Goal: Task Accomplishment & Management: Complete application form

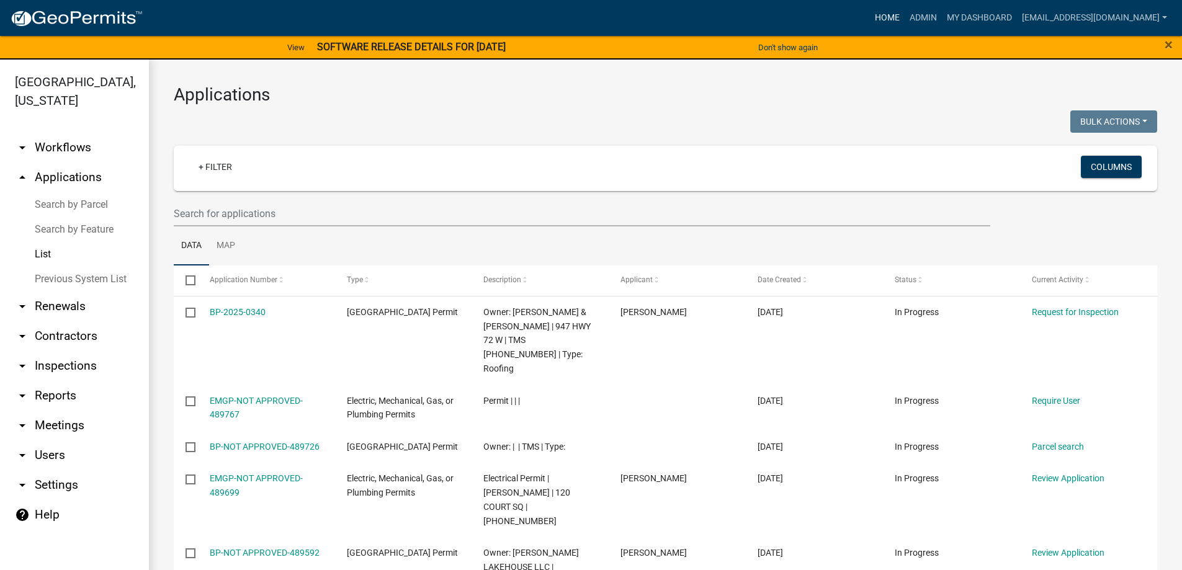
click at [870, 18] on link "Home" at bounding box center [887, 18] width 35 height 24
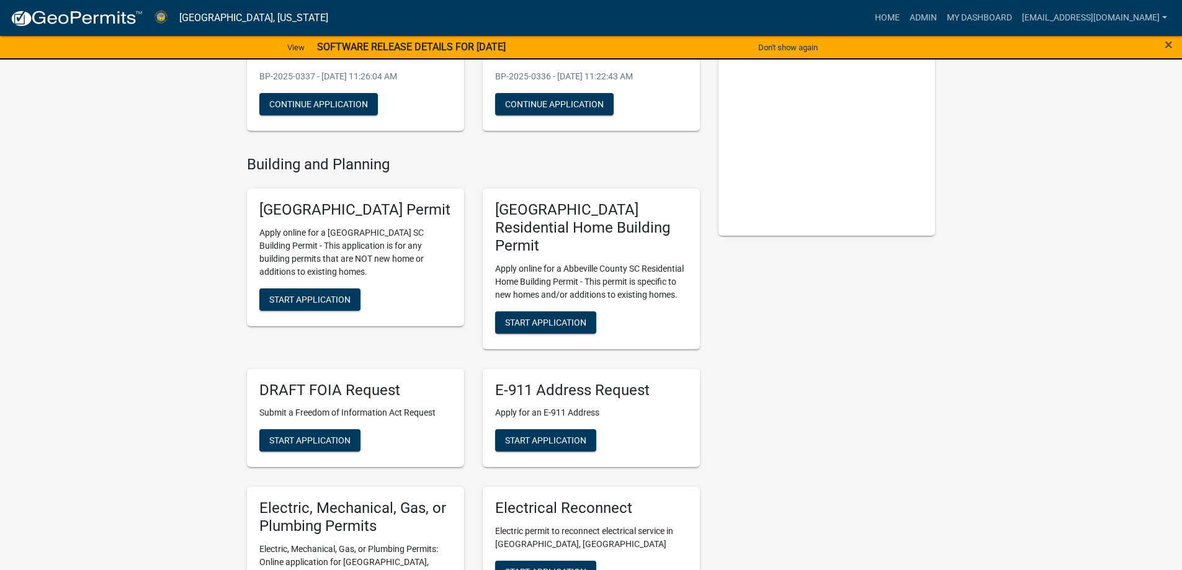
scroll to position [310, 0]
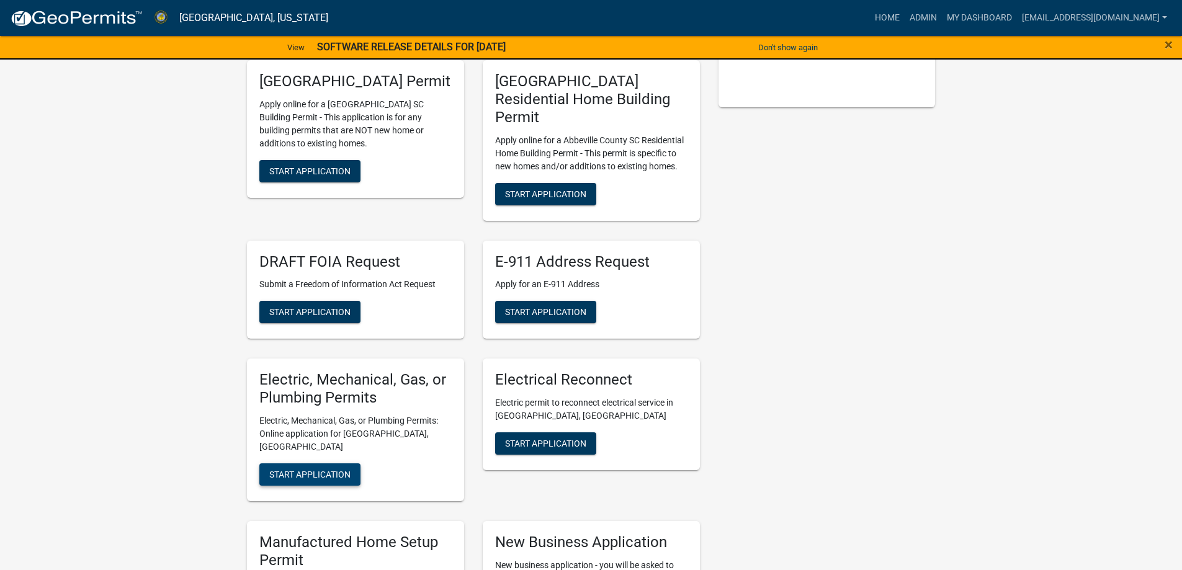
click at [294, 470] on span "Start Application" at bounding box center [309, 475] width 81 height 10
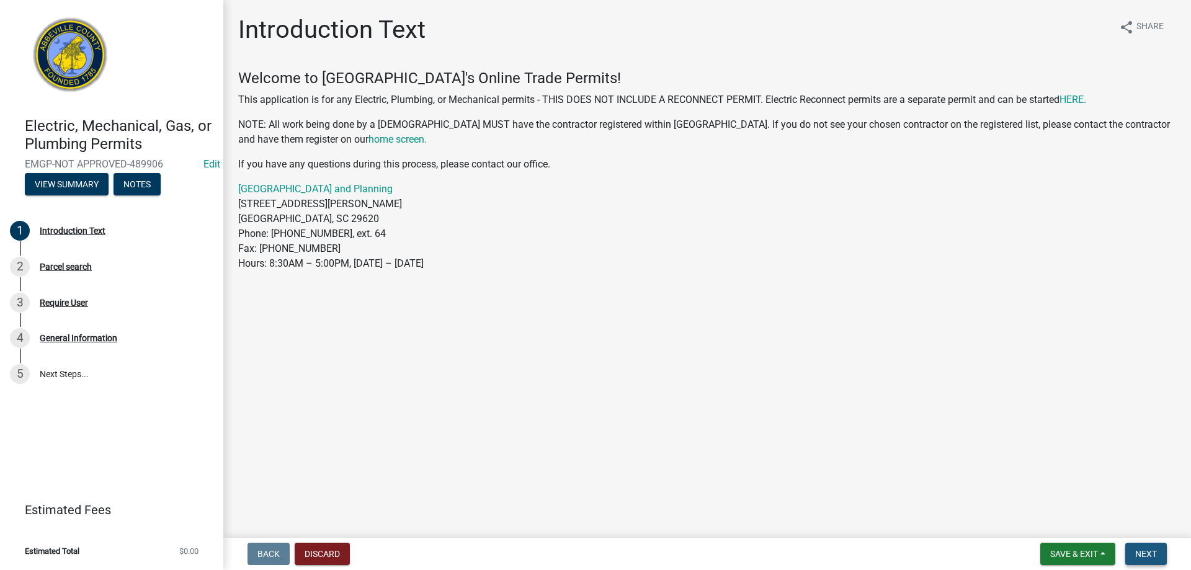
click at [1159, 554] on button "Next" at bounding box center [1146, 554] width 42 height 22
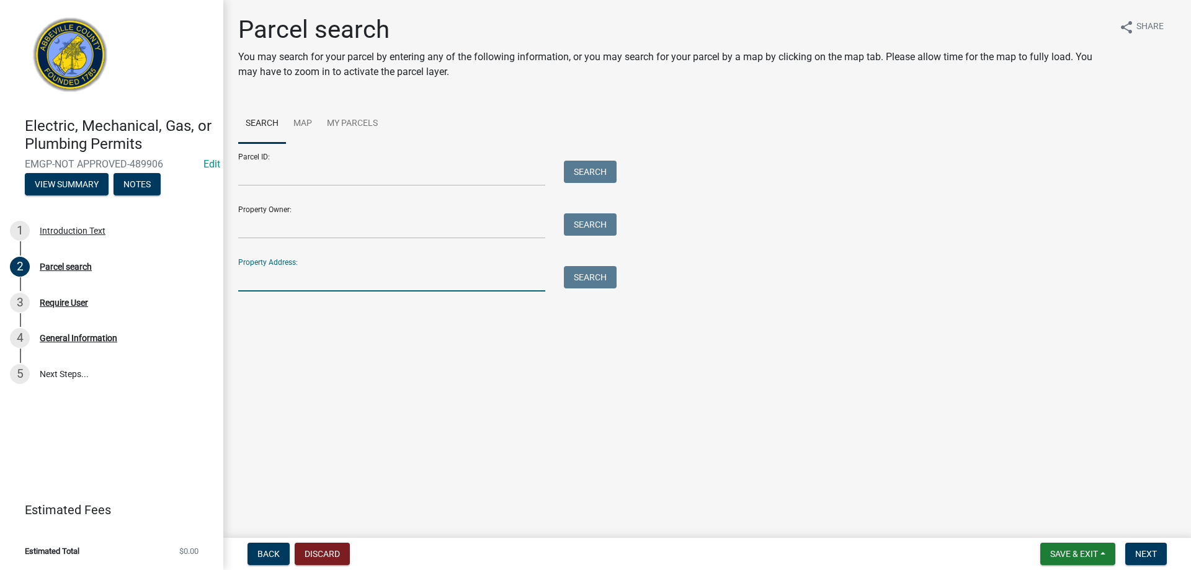
click at [294, 279] on input "Property Address:" at bounding box center [391, 278] width 307 height 25
type input "2960 old ho"
click at [607, 275] on button "Search" at bounding box center [590, 277] width 53 height 22
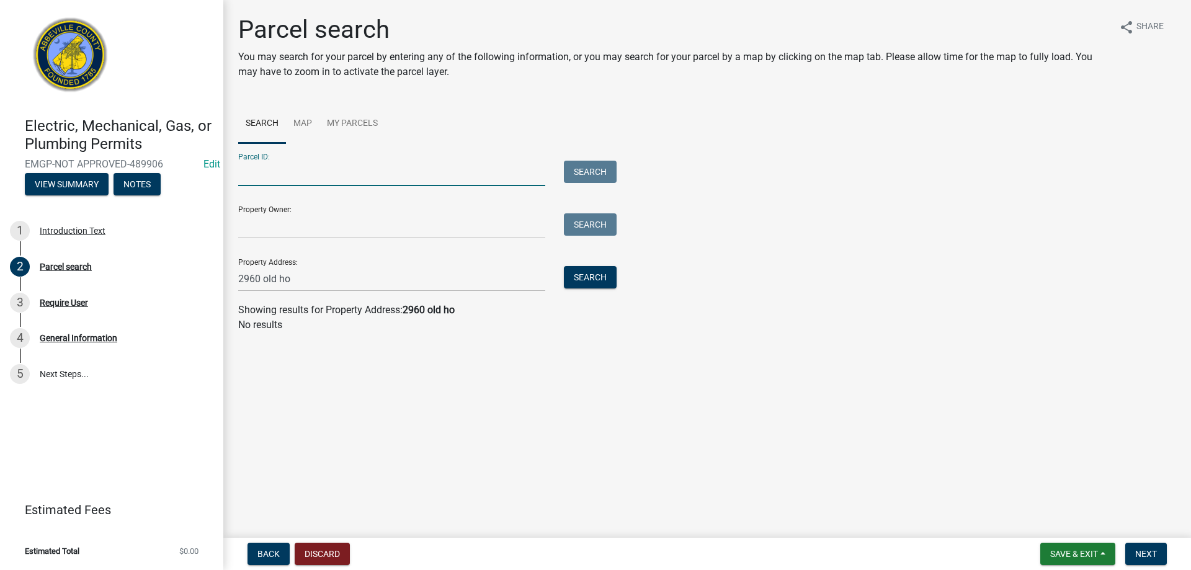
click at [350, 171] on input "Parcel ID:" at bounding box center [391, 173] width 307 height 25
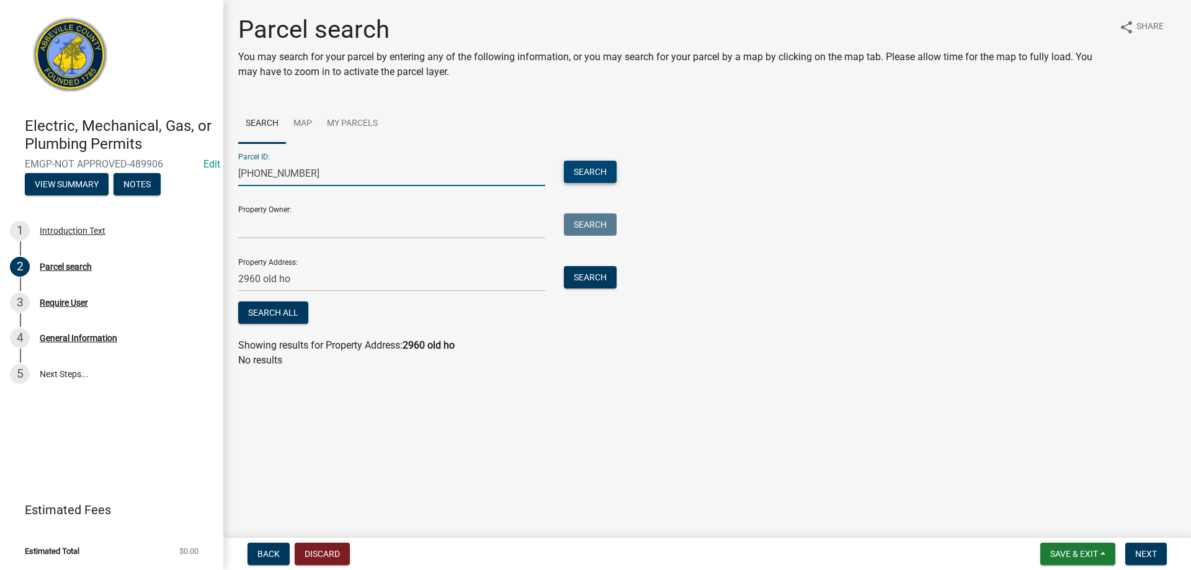
type input "[PHONE_NUMBER]"
click at [587, 174] on button "Search" at bounding box center [590, 172] width 53 height 22
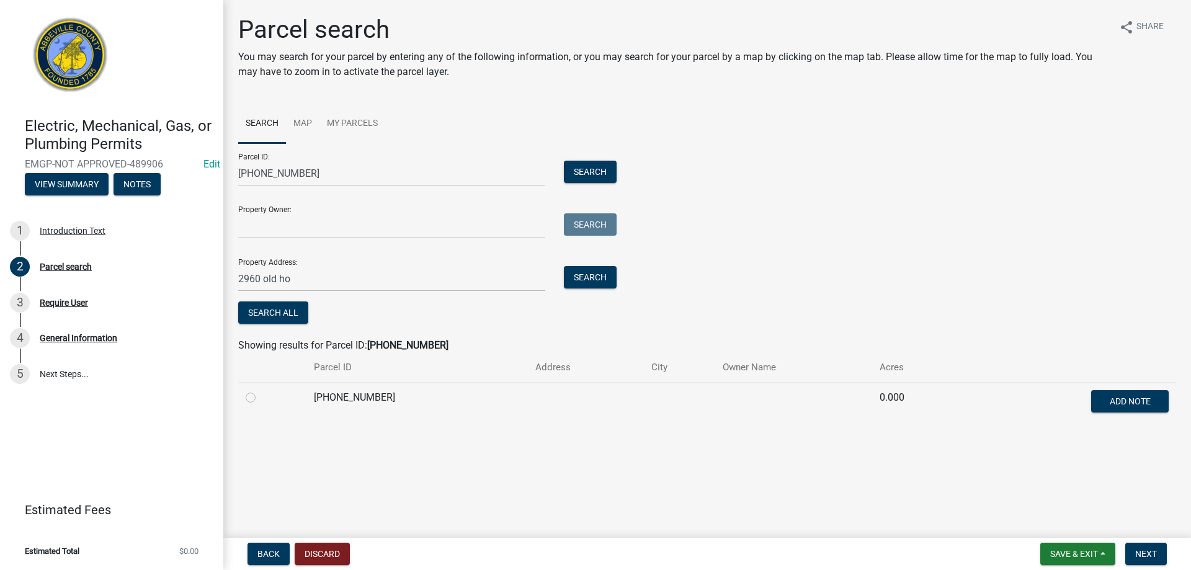
click at [261, 390] on label at bounding box center [261, 390] width 0 height 0
click at [261, 393] on input "radio" at bounding box center [265, 394] width 8 height 8
radio input "true"
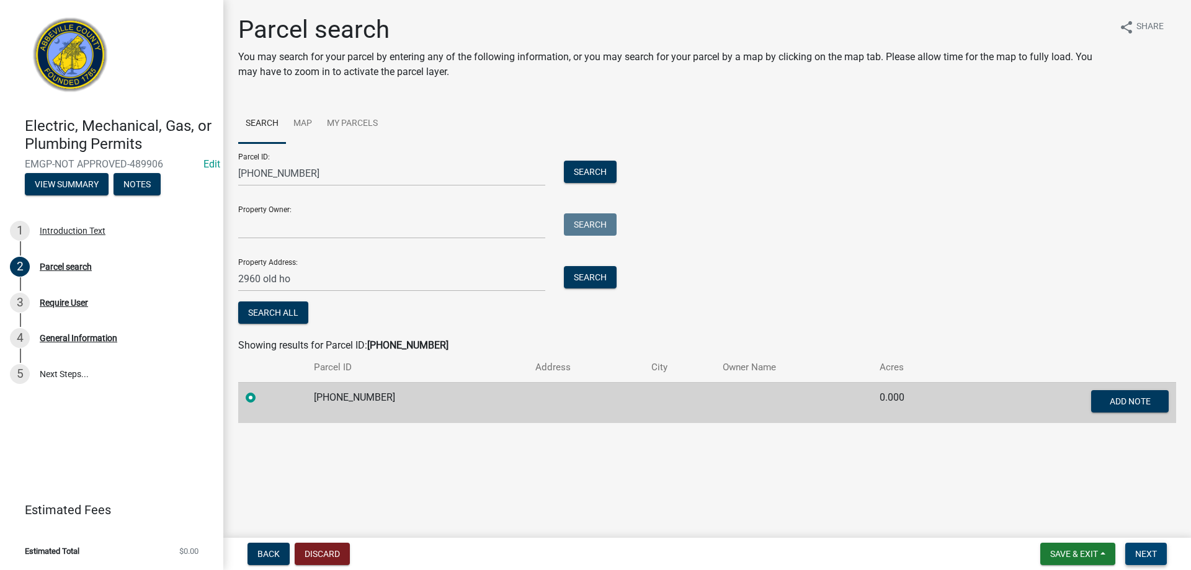
click at [1164, 550] on button "Next" at bounding box center [1146, 554] width 42 height 22
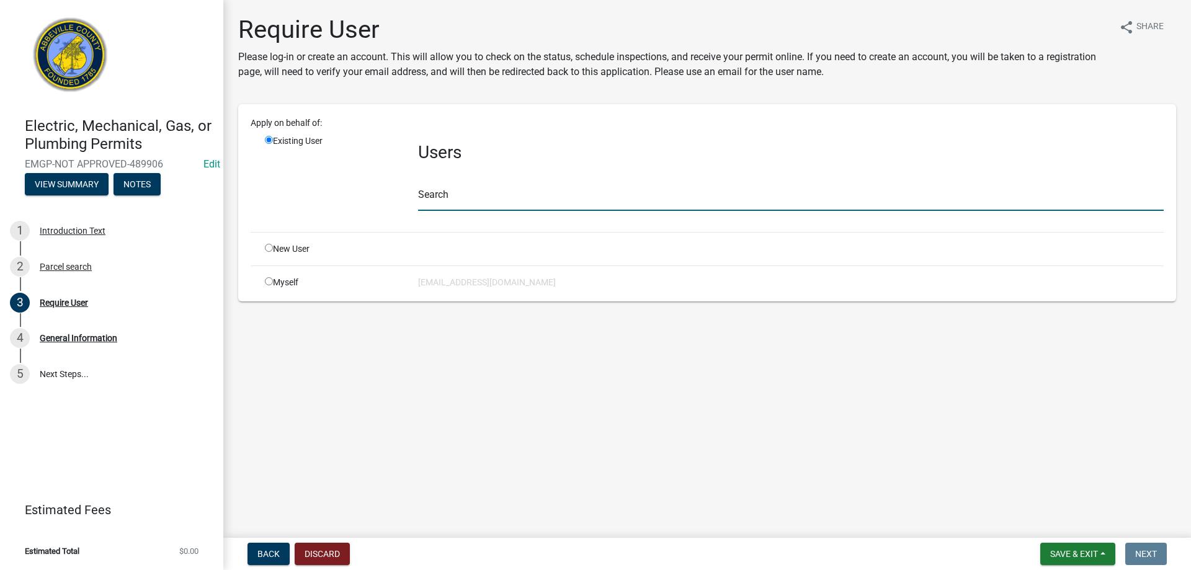
click at [441, 195] on input "text" at bounding box center [791, 197] width 746 height 25
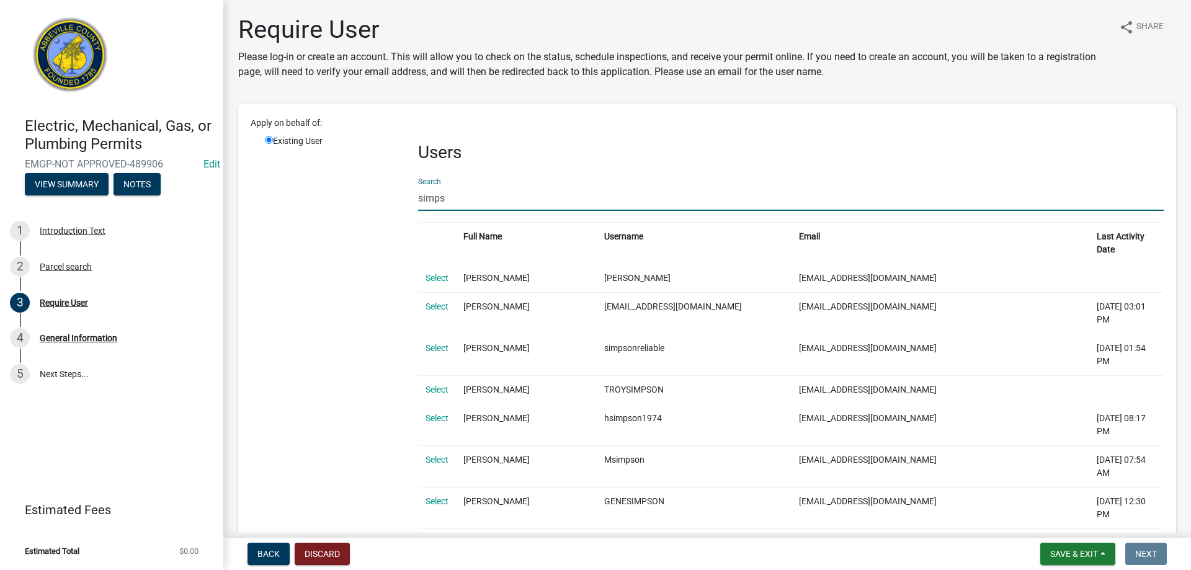
type input "simps"
click at [267, 140] on input "radio" at bounding box center [269, 140] width 8 height 8
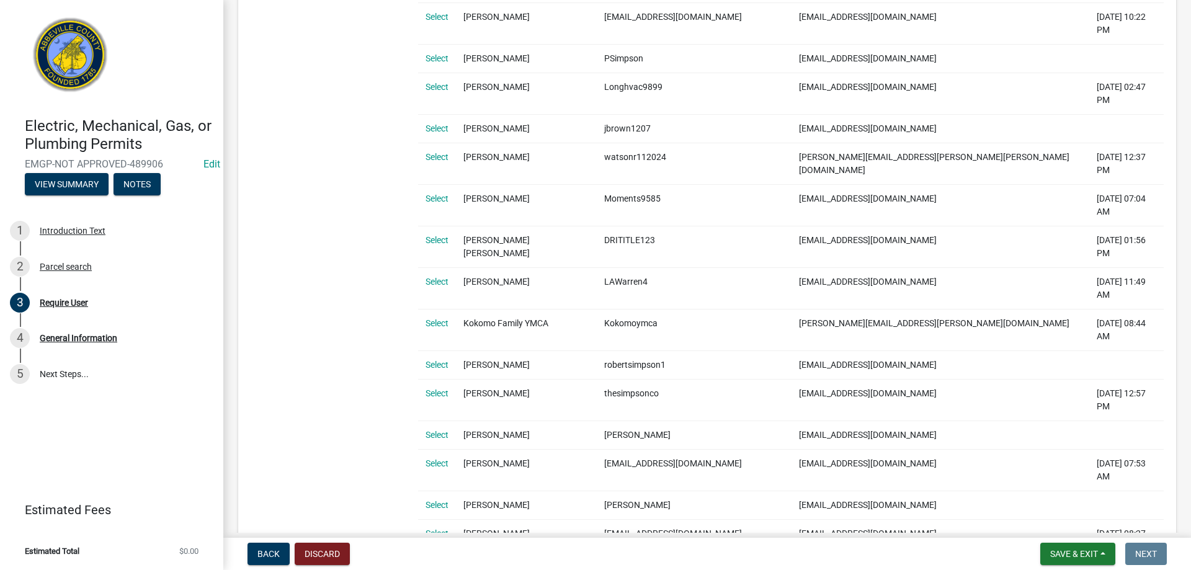
scroll to position [1396, 0]
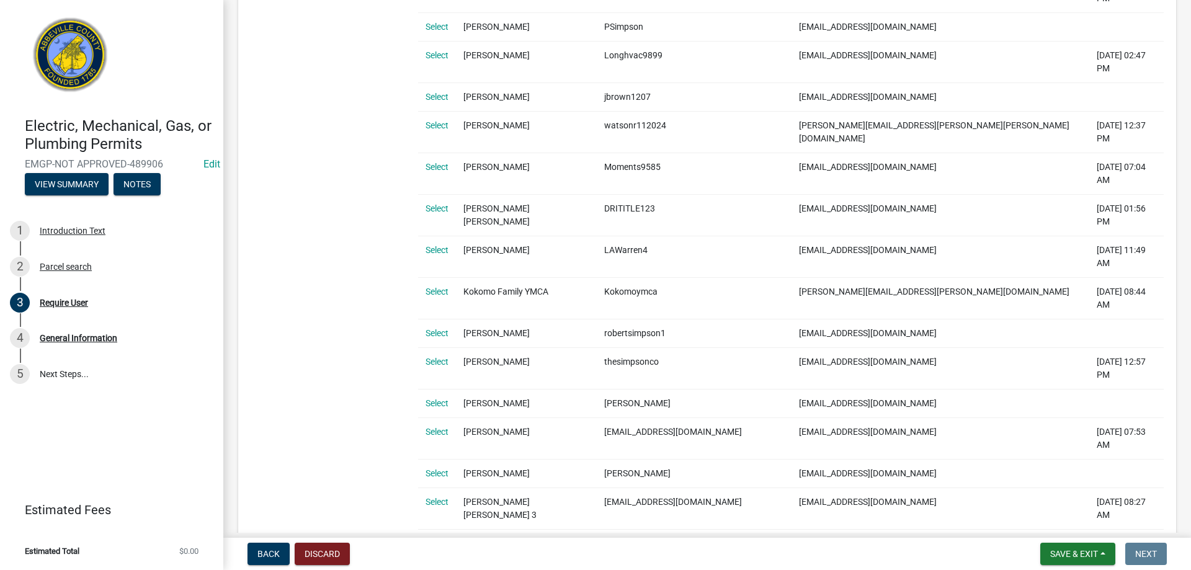
radio input "true"
radio input "false"
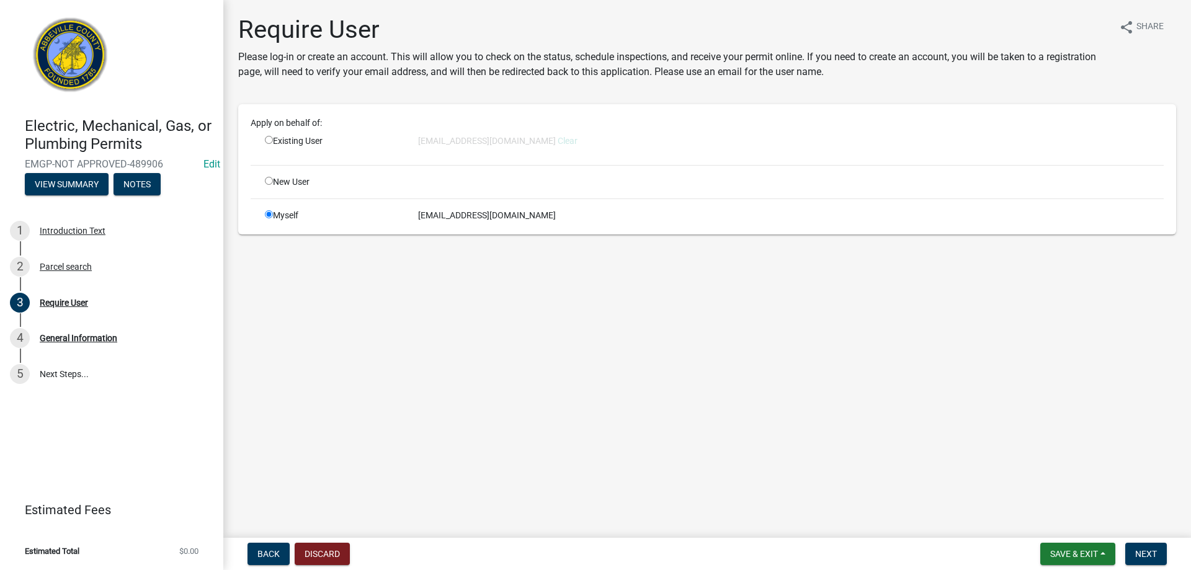
scroll to position [0, 0]
click at [1159, 556] on button "Next" at bounding box center [1146, 554] width 42 height 22
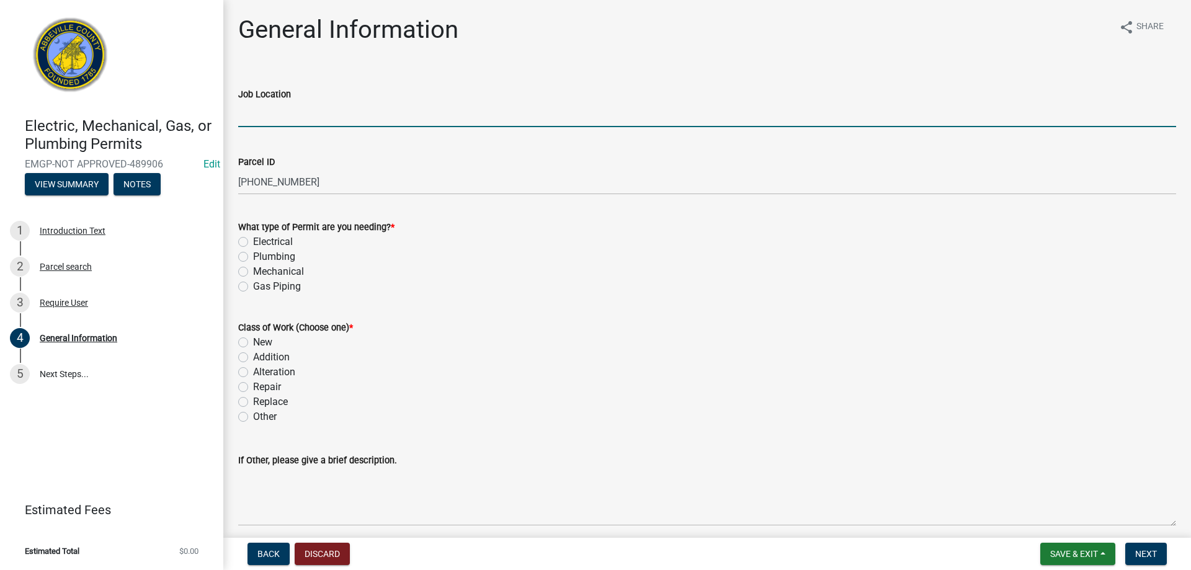
click at [286, 118] on input "Job Location" at bounding box center [707, 114] width 938 height 25
type input "2960 OLD HODGES RD"
click at [253, 272] on label "Mechanical" at bounding box center [278, 271] width 51 height 15
click at [253, 272] on input "Mechanical" at bounding box center [257, 268] width 8 height 8
radio input "true"
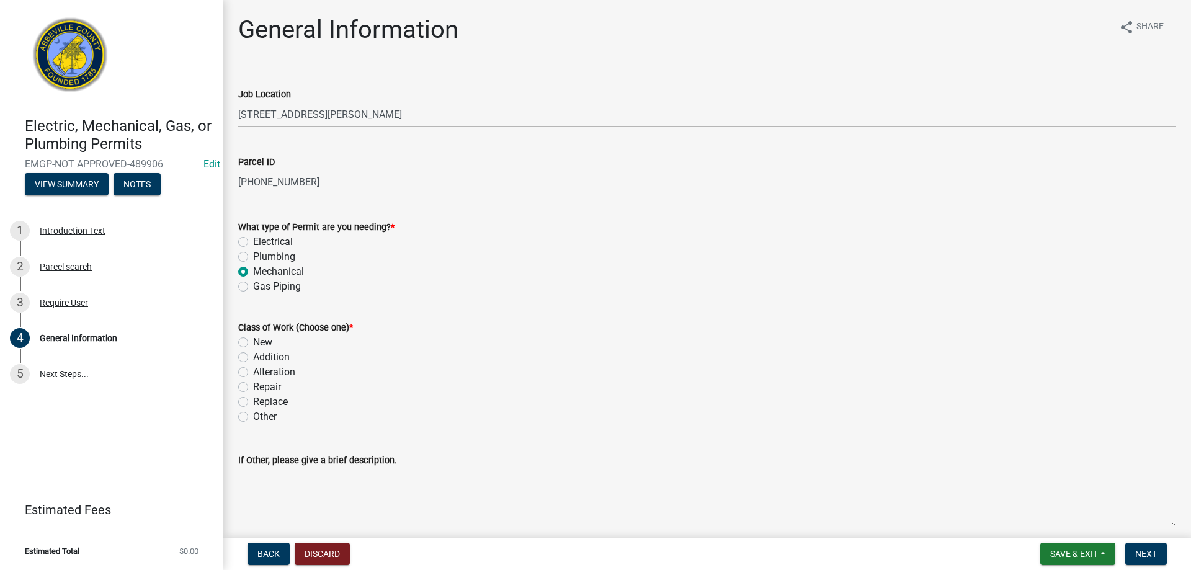
click at [253, 344] on label "New" at bounding box center [262, 342] width 19 height 15
click at [253, 343] on input "New" at bounding box center [257, 339] width 8 height 8
radio input "true"
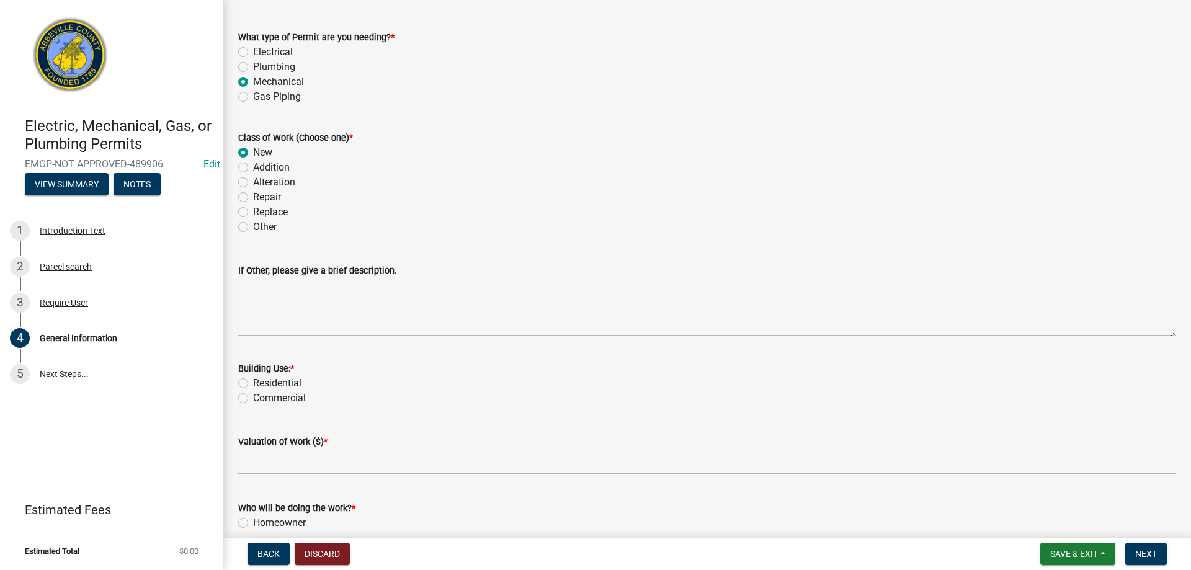
scroll to position [372, 0]
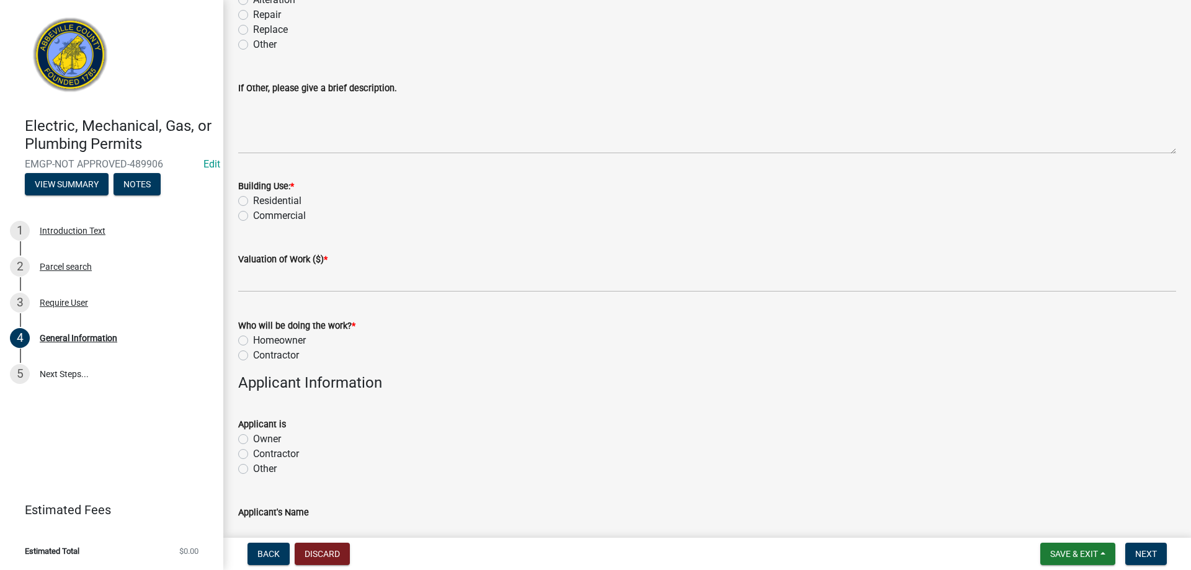
click at [253, 198] on label "Residential" at bounding box center [277, 201] width 48 height 15
click at [253, 198] on input "Residential" at bounding box center [257, 198] width 8 height 8
radio input "true"
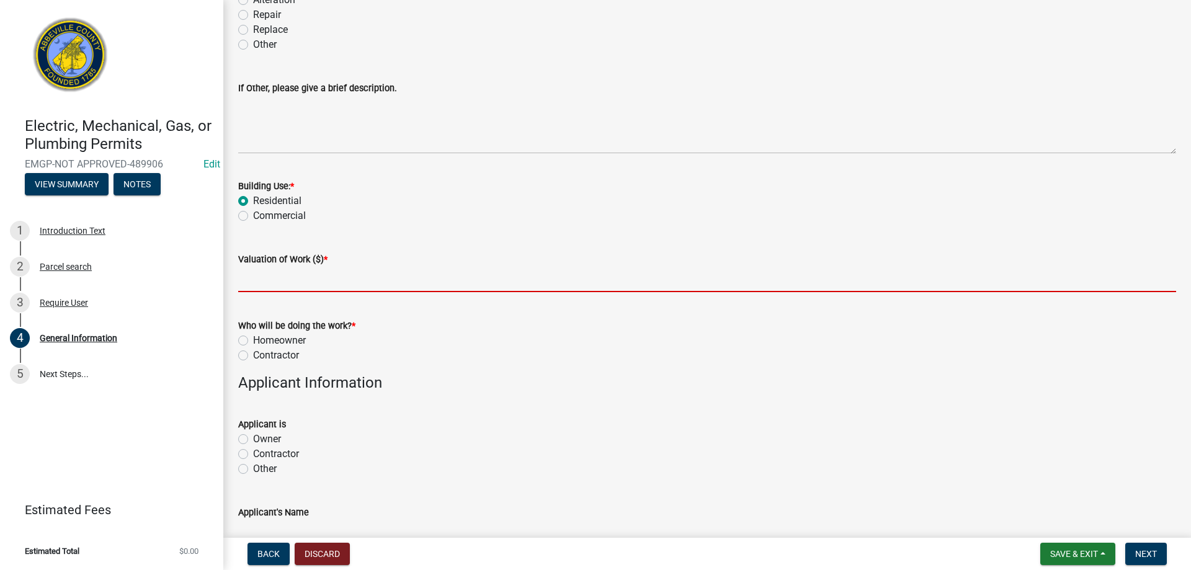
click at [270, 280] on input "text" at bounding box center [707, 279] width 938 height 25
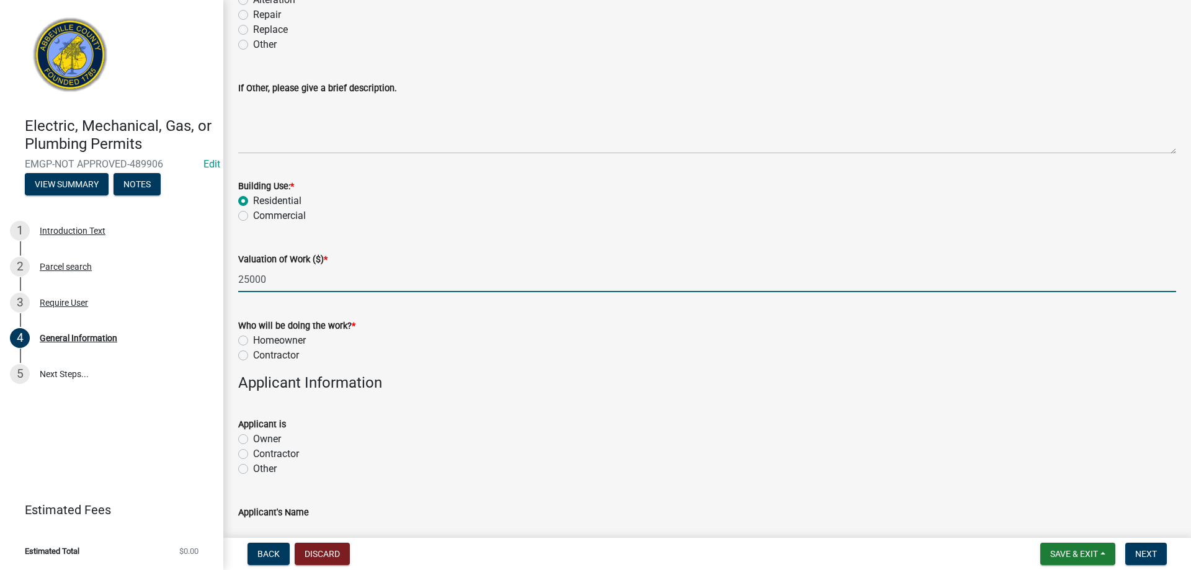
type input "25000"
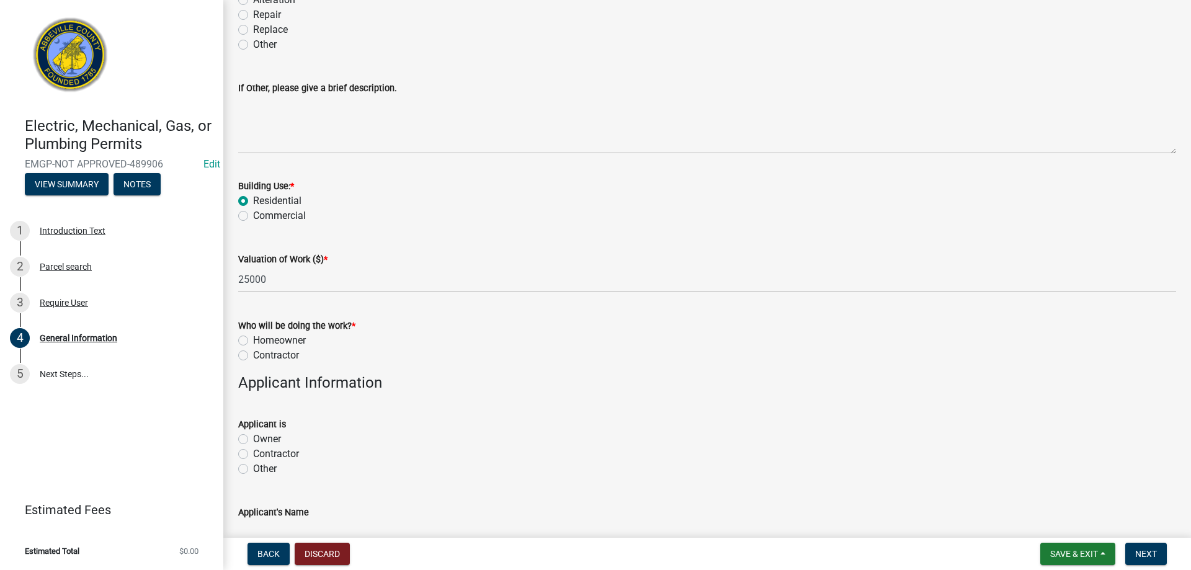
click at [253, 352] on label "Contractor" at bounding box center [276, 355] width 46 height 15
click at [253, 352] on input "Contractor" at bounding box center [257, 352] width 8 height 8
radio input "true"
click at [253, 450] on label "Contractor" at bounding box center [276, 454] width 46 height 15
click at [253, 450] on input "Contractor" at bounding box center [257, 451] width 8 height 8
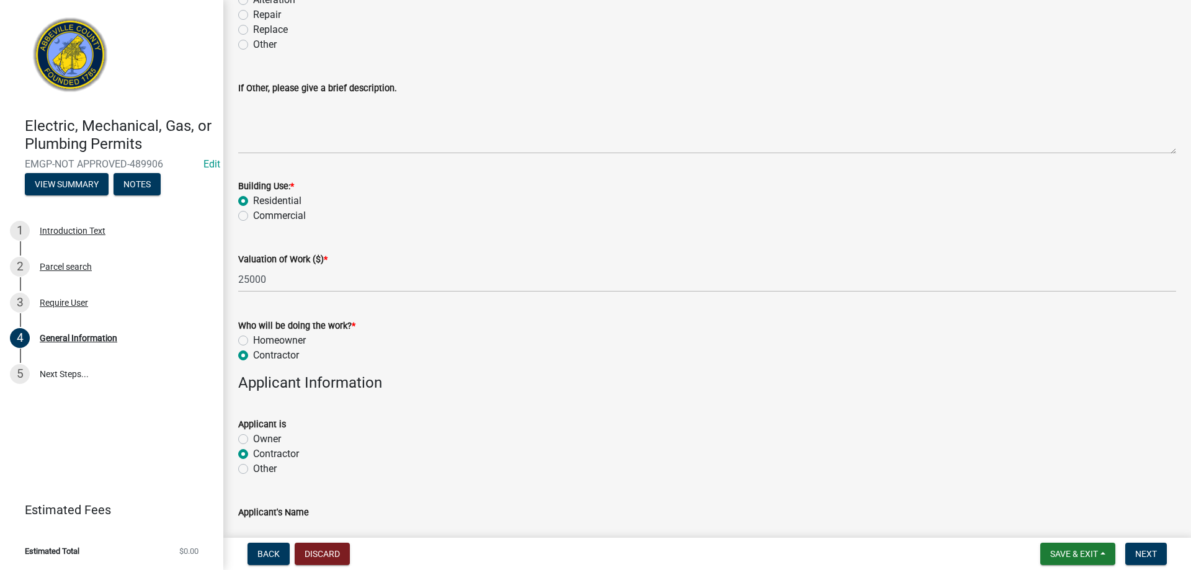
radio input "true"
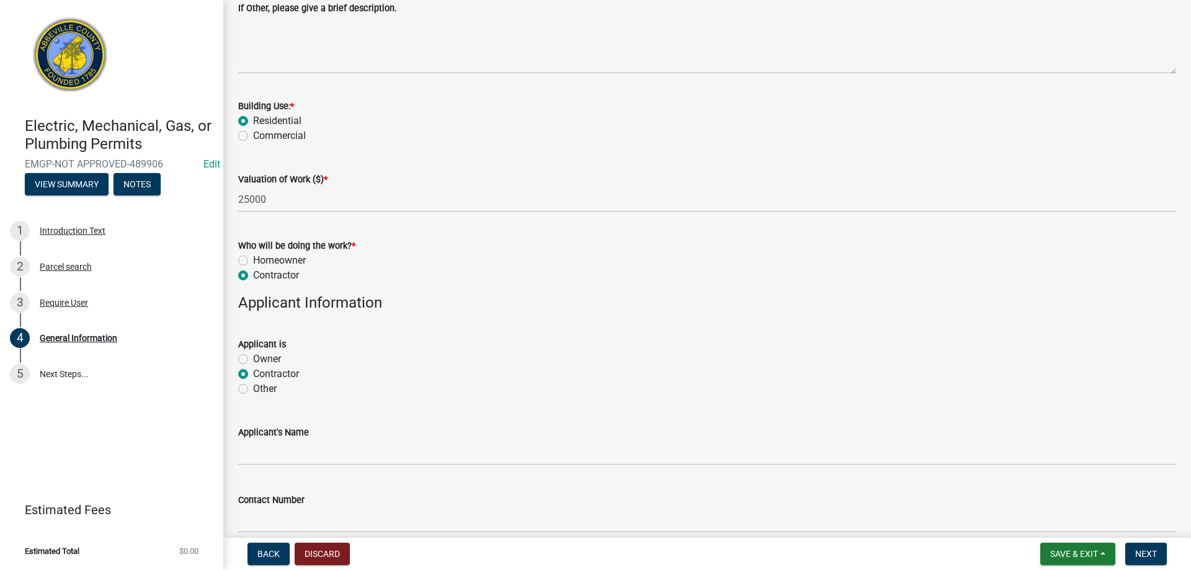
scroll to position [558, 0]
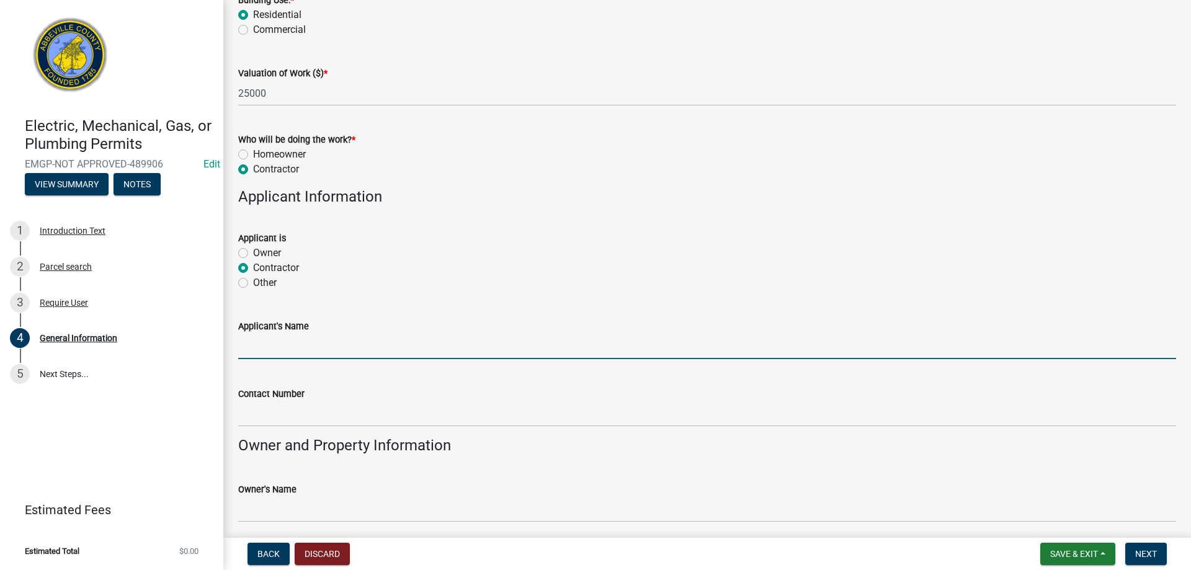
click at [273, 346] on input "Applicant's Name" at bounding box center [707, 346] width 938 height 25
type input "D"
type input "C"
type input "Curtis Dale Simpson"
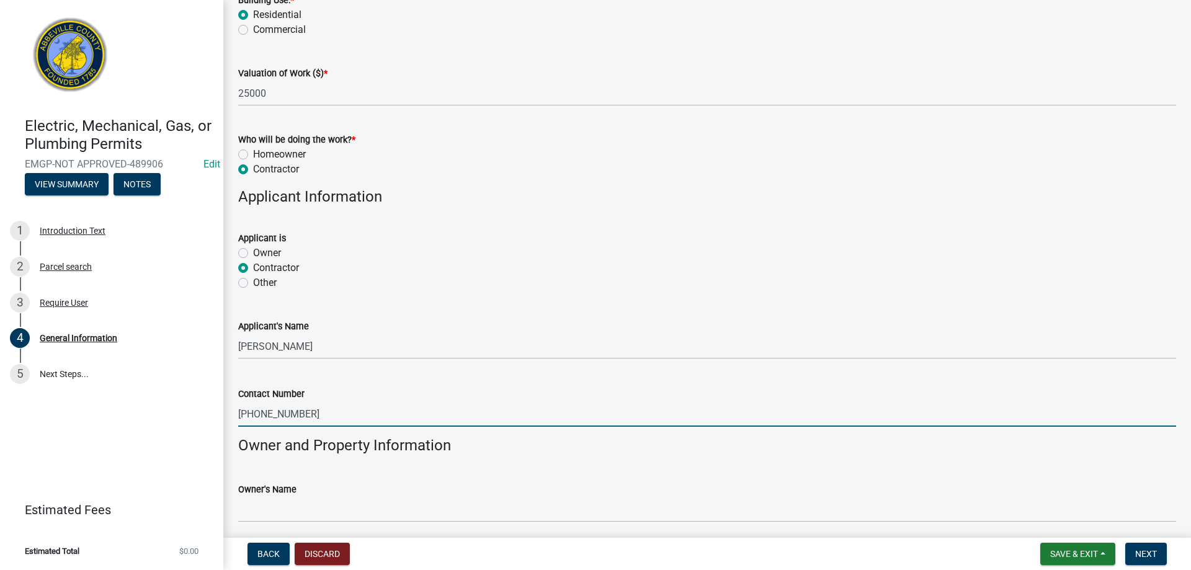
scroll to position [765, 0]
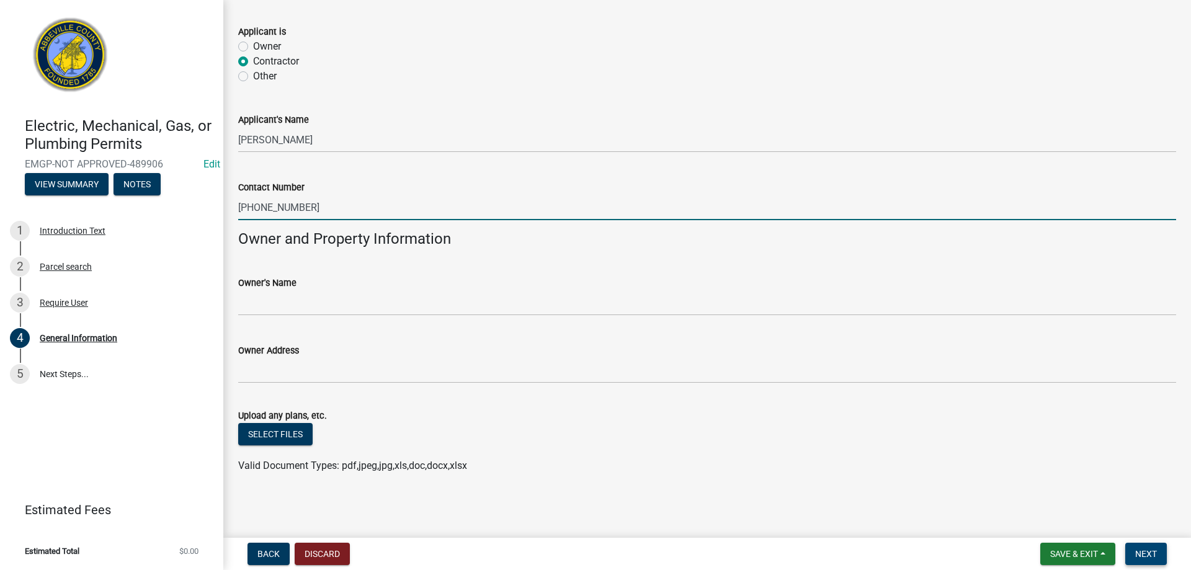
type input "864-378-0454"
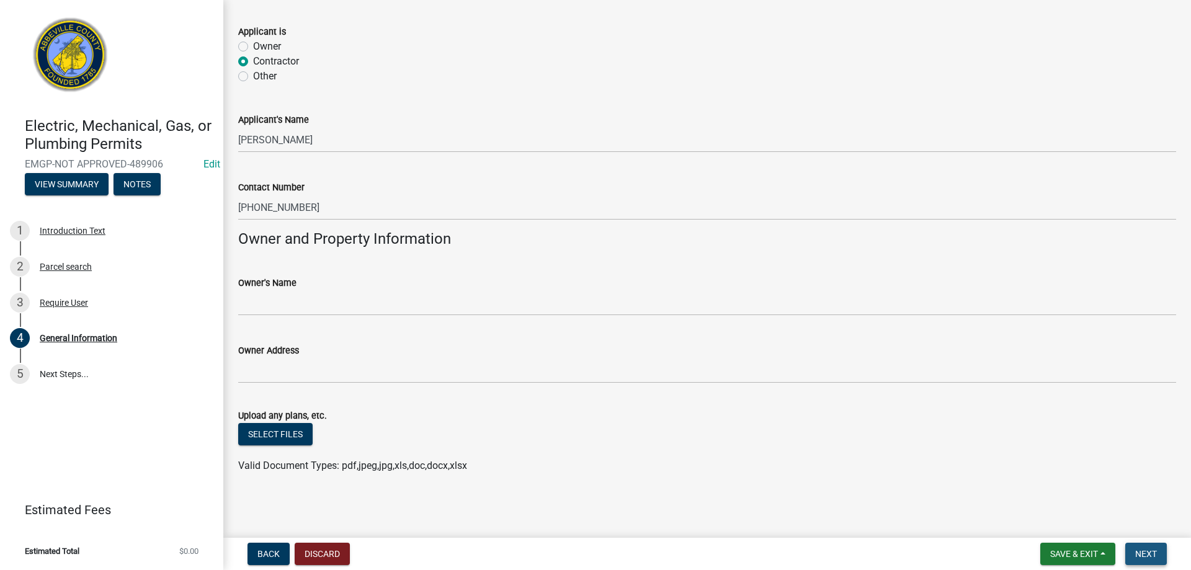
click at [1140, 549] on span "Next" at bounding box center [1146, 554] width 22 height 10
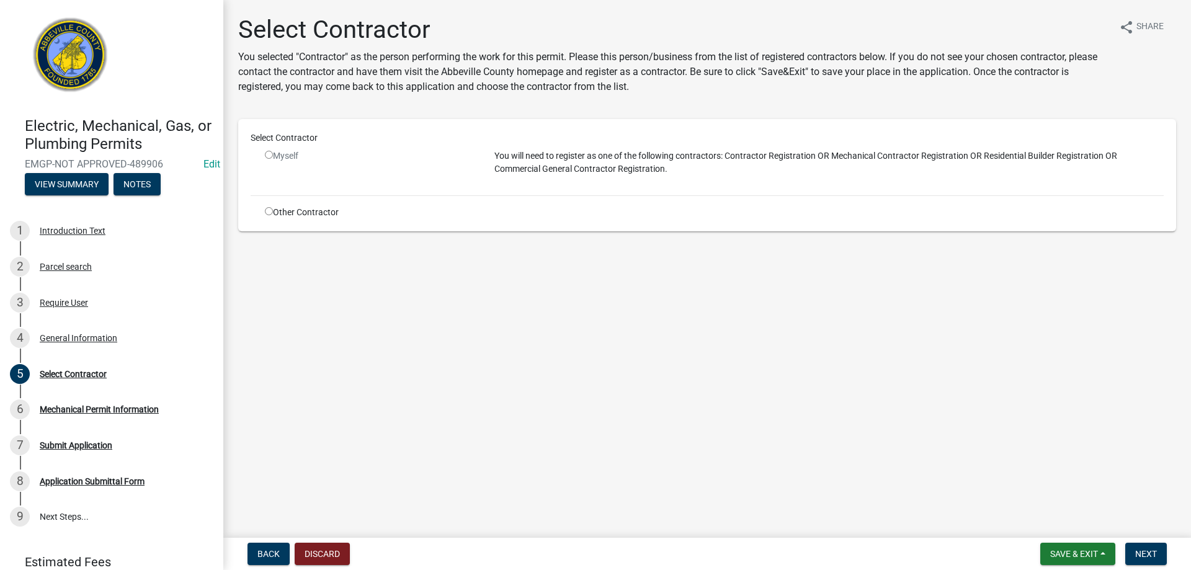
click at [264, 212] on div "Other Contractor" at bounding box center [371, 212] width 230 height 13
click at [267, 212] on input "radio" at bounding box center [269, 211] width 8 height 8
radio input "true"
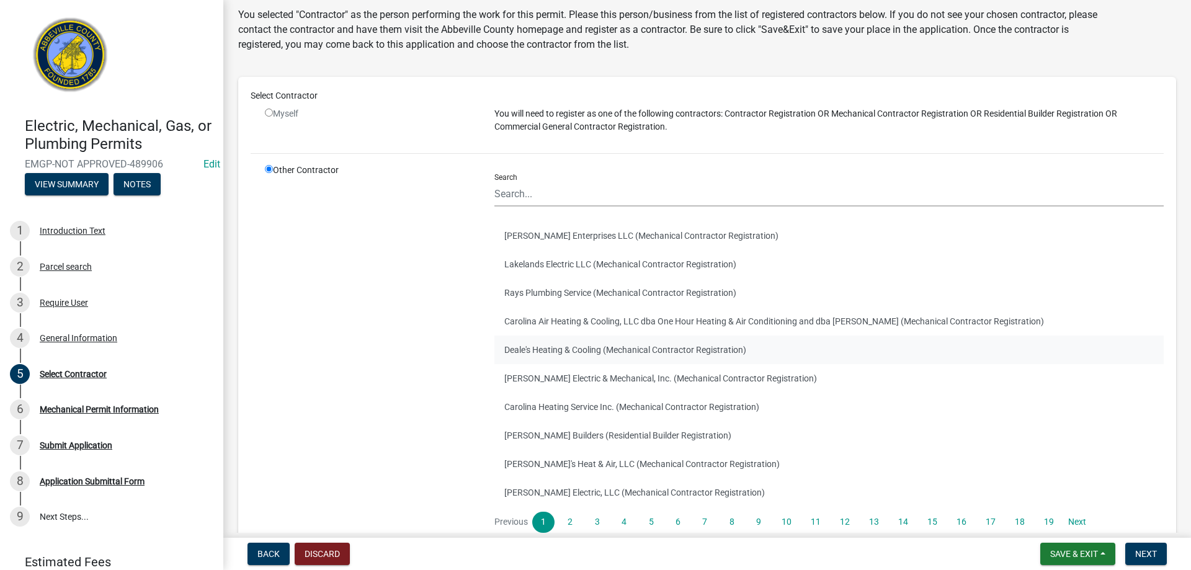
scroll to position [62, 0]
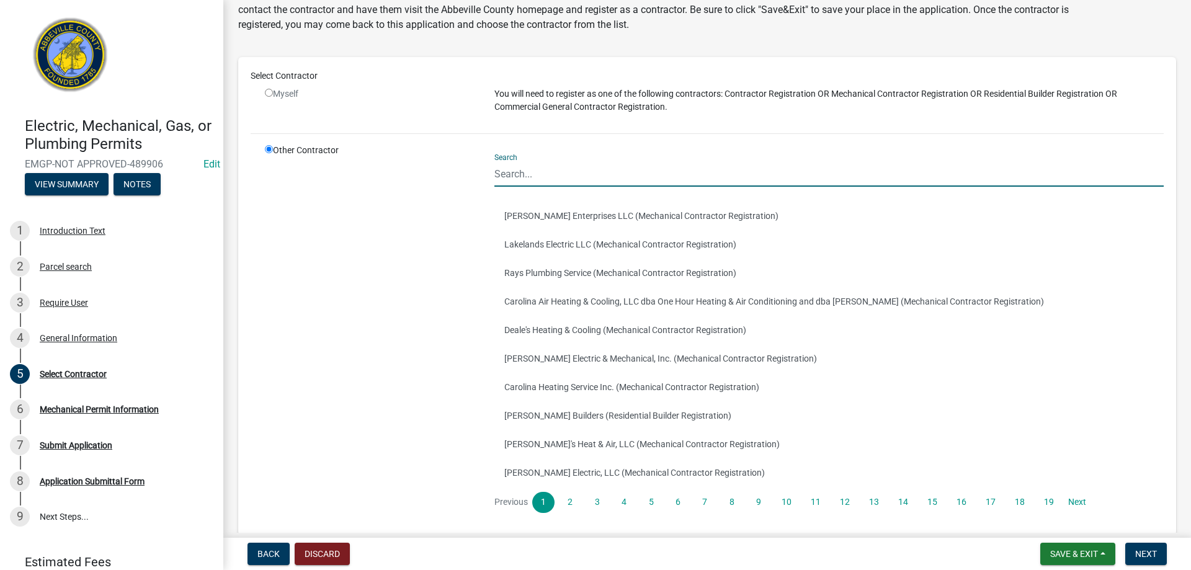
click at [550, 178] on input "Search" at bounding box center [828, 173] width 669 height 25
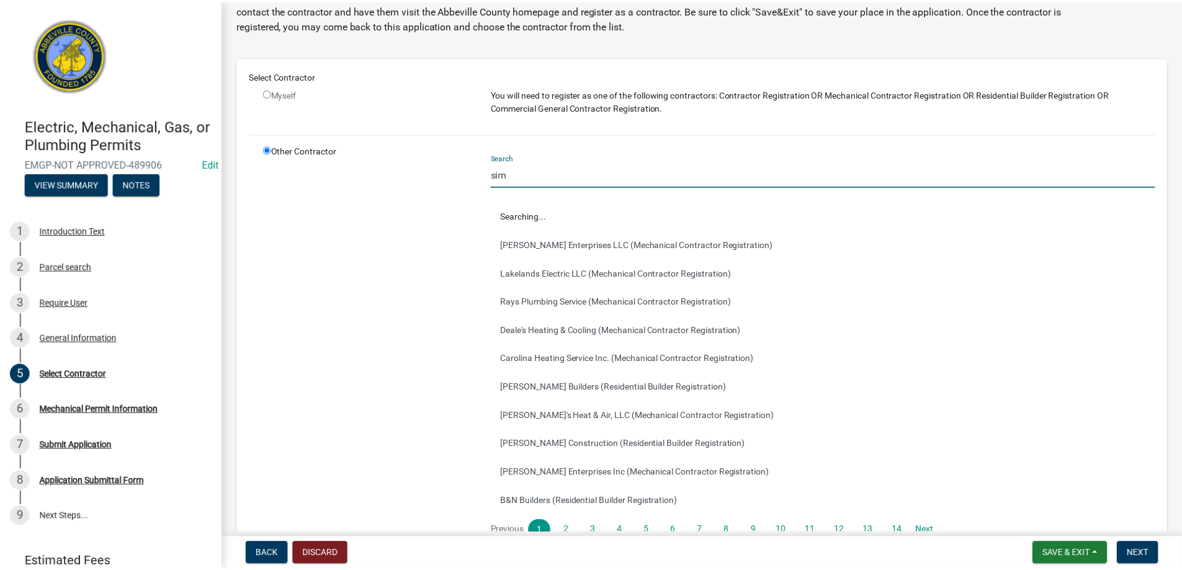
scroll to position [0, 0]
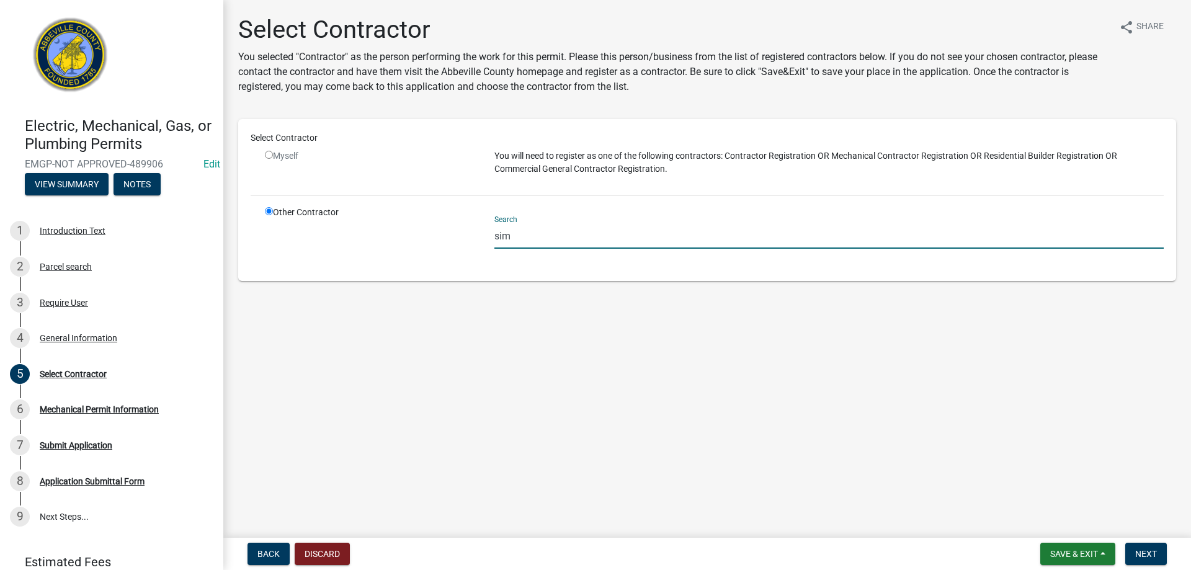
type input "sim"
drag, startPoint x: 1100, startPoint y: 553, endPoint x: 1099, endPoint y: 538, distance: 14.9
click at [1100, 553] on button "Save & Exit" at bounding box center [1077, 554] width 75 height 22
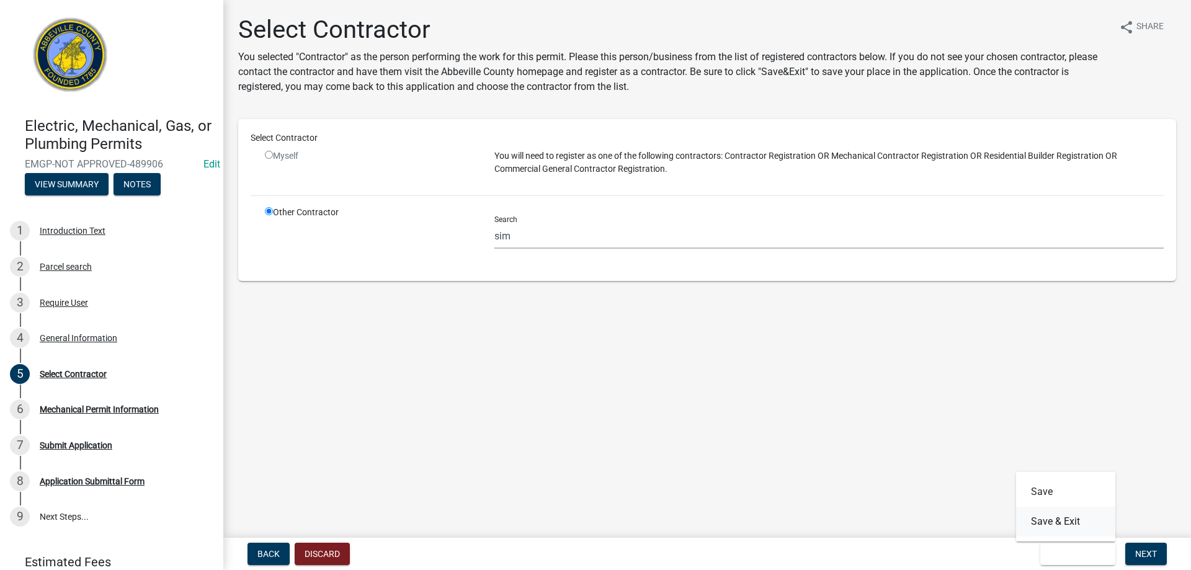
click at [1096, 532] on button "Save & Exit" at bounding box center [1065, 522] width 99 height 30
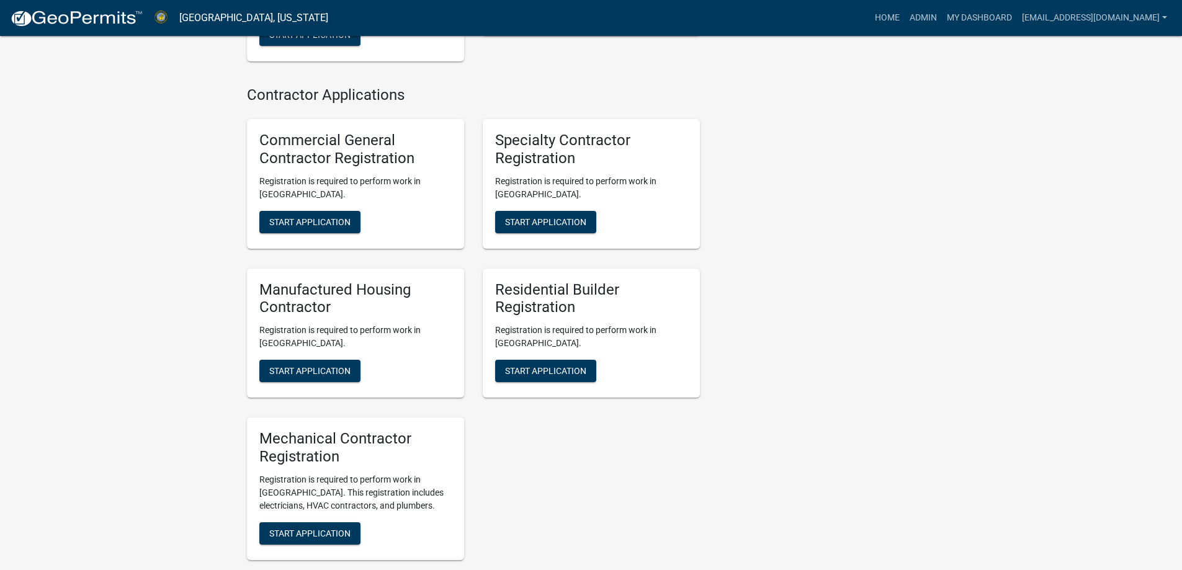
scroll to position [1413, 0]
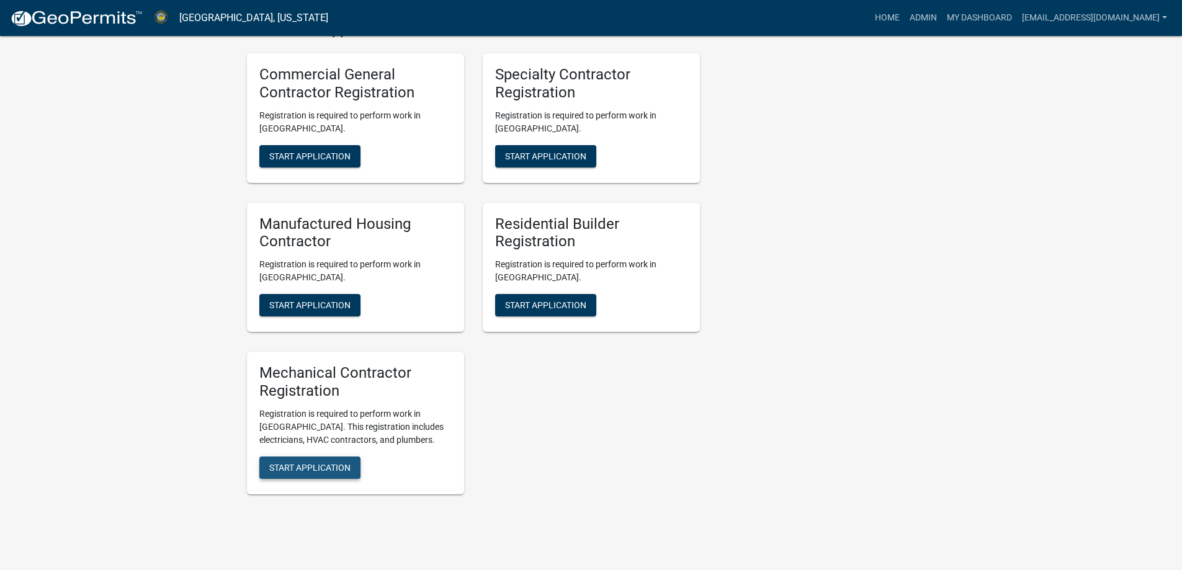
click at [349, 462] on span "Start Application" at bounding box center [309, 467] width 81 height 10
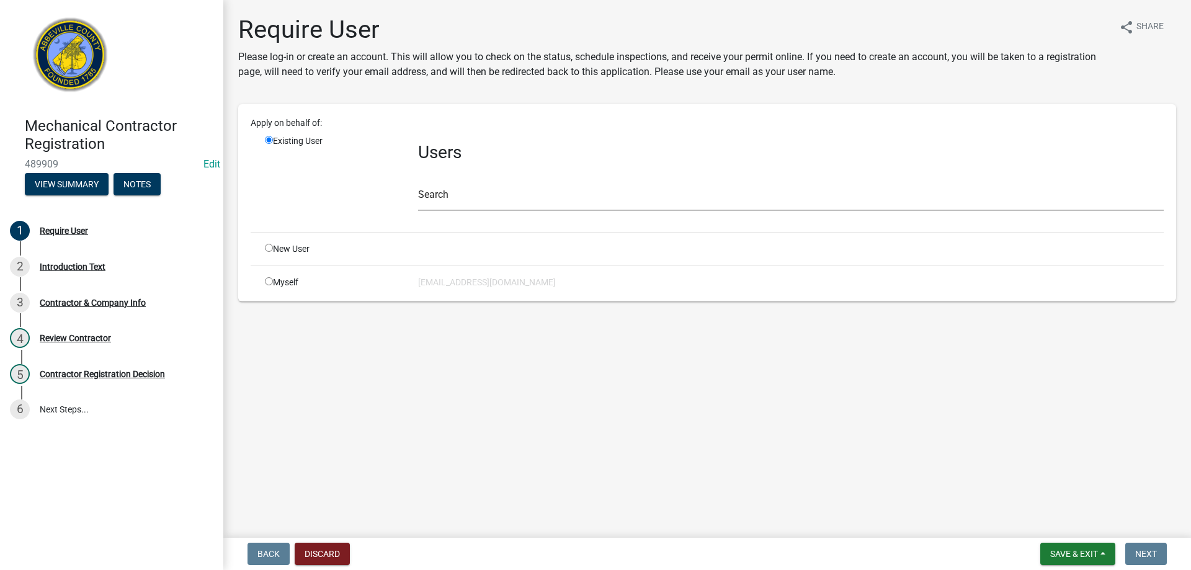
click at [268, 246] on input "radio" at bounding box center [269, 248] width 8 height 8
radio input "true"
radio input "false"
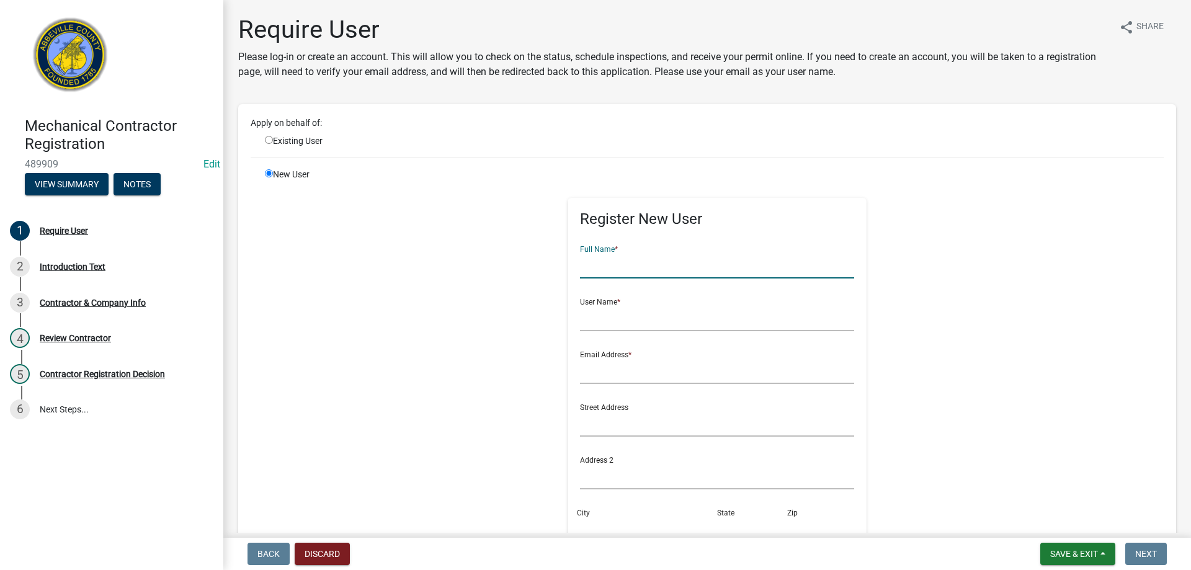
click at [616, 268] on input "text" at bounding box center [717, 265] width 275 height 25
type input "Curtis Simpson"
type input "S"
type input "Curtis Simpson"
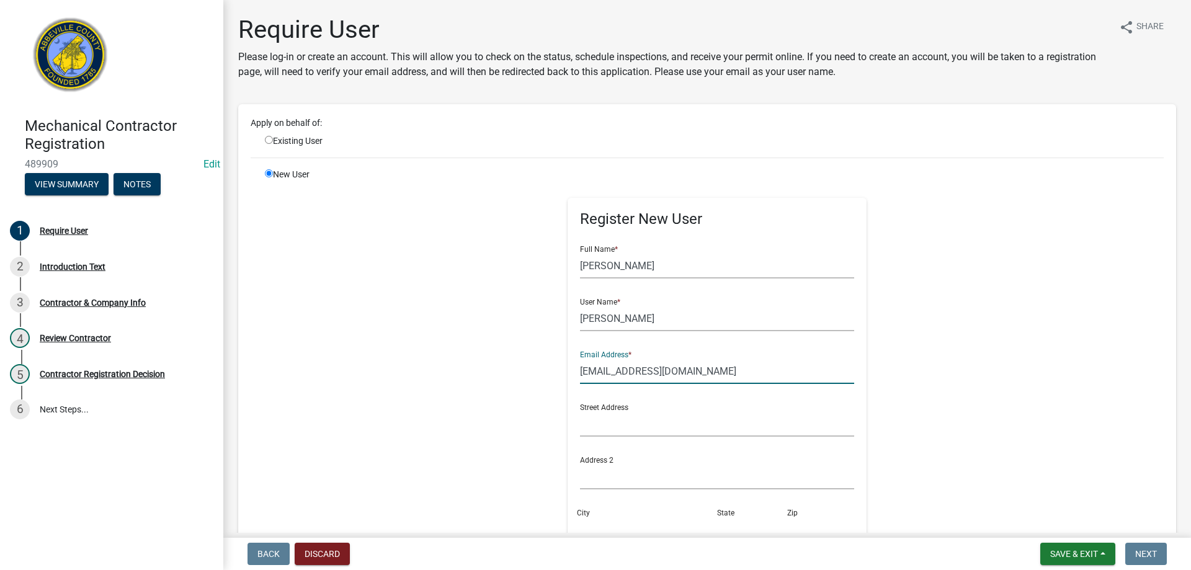
type input "curtissimpson@gmail.com"
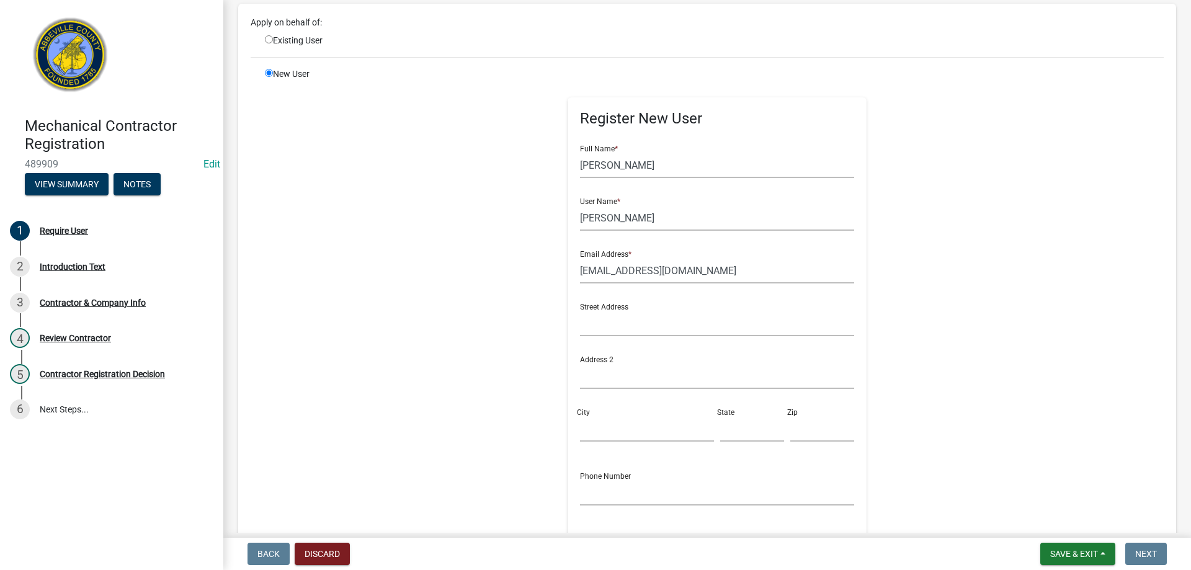
scroll to position [124, 0]
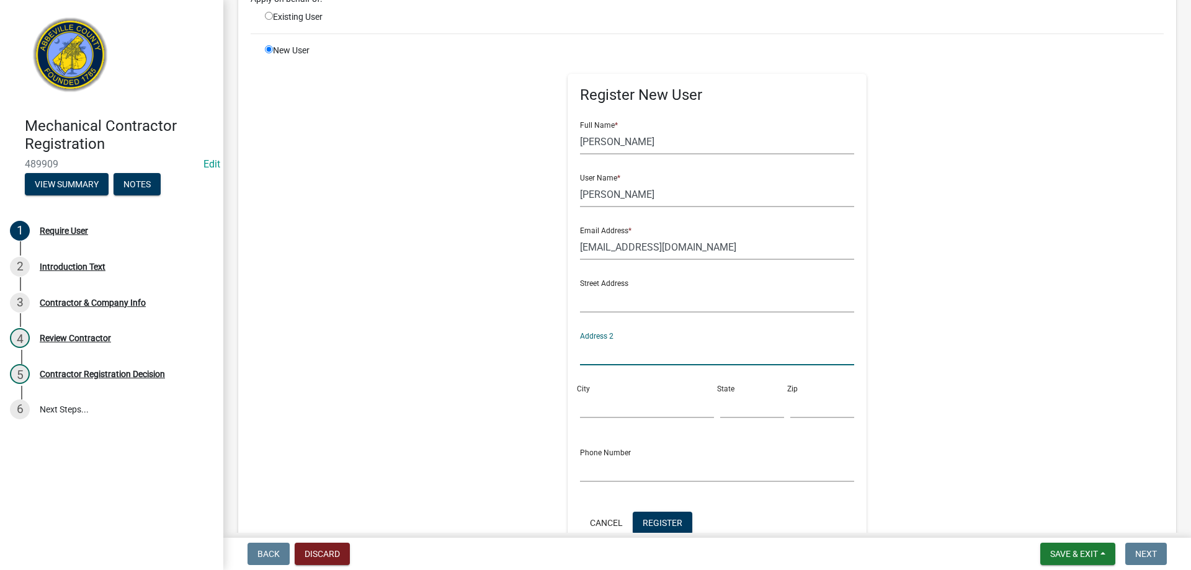
click at [603, 354] on input "text" at bounding box center [717, 352] width 275 height 25
click at [597, 305] on input "text" at bounding box center [717, 299] width 275 height 25
click at [577, 303] on div "Street Address Hwy 184 W" at bounding box center [717, 296] width 281 height 53
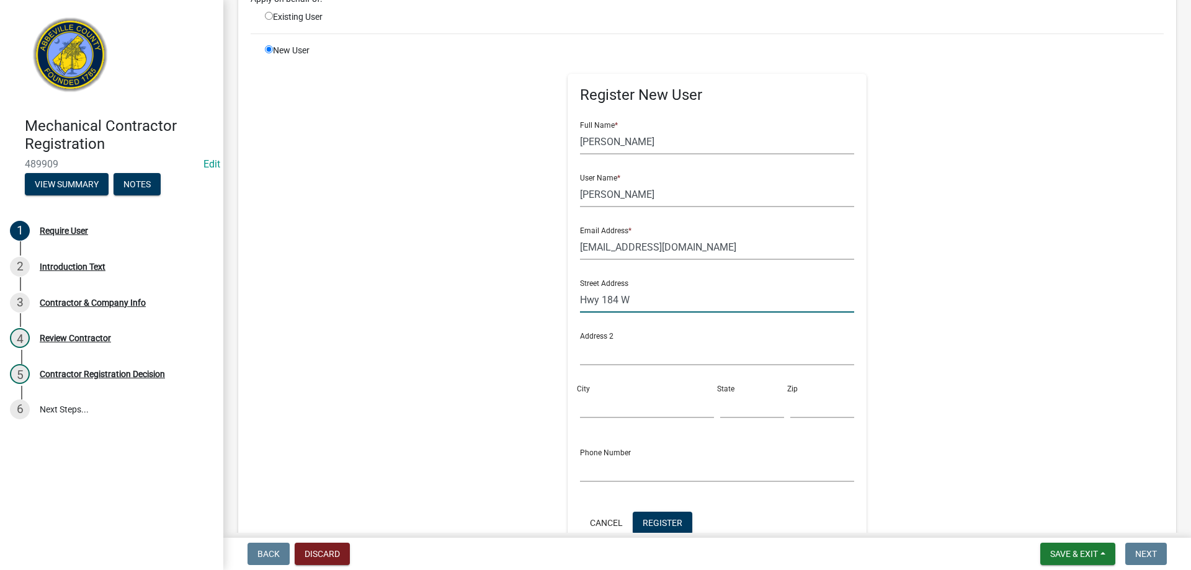
click at [580, 301] on input "Hwy 184 W" at bounding box center [717, 299] width 275 height 25
type input "69 Hwy 184 W"
click at [592, 409] on input "City" at bounding box center [647, 405] width 134 height 25
type input "Abbeville"
type input "SC"
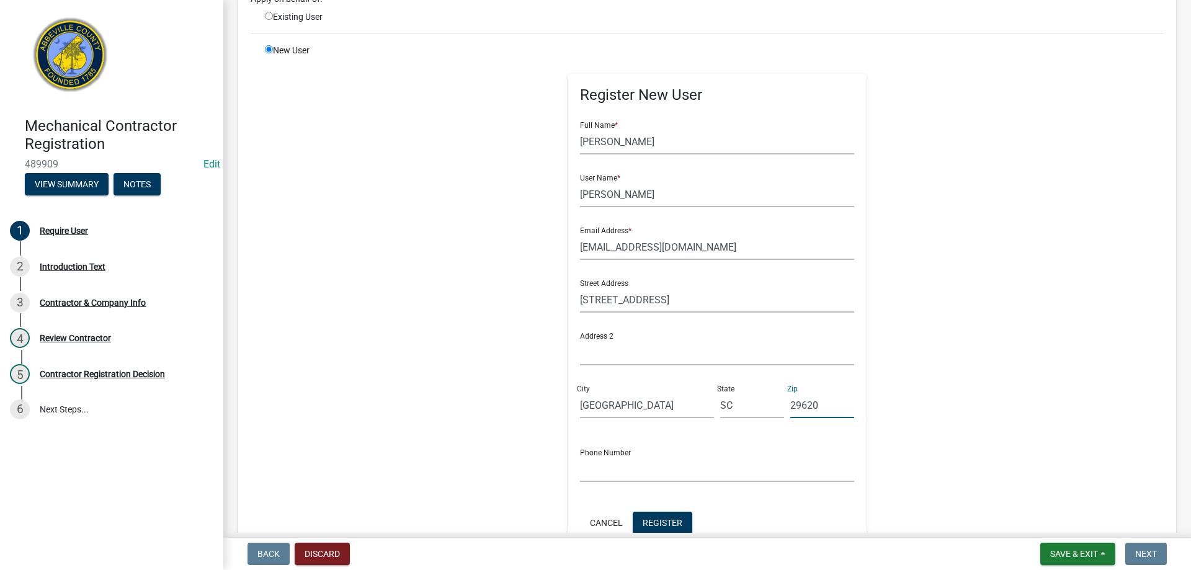
type input "29620"
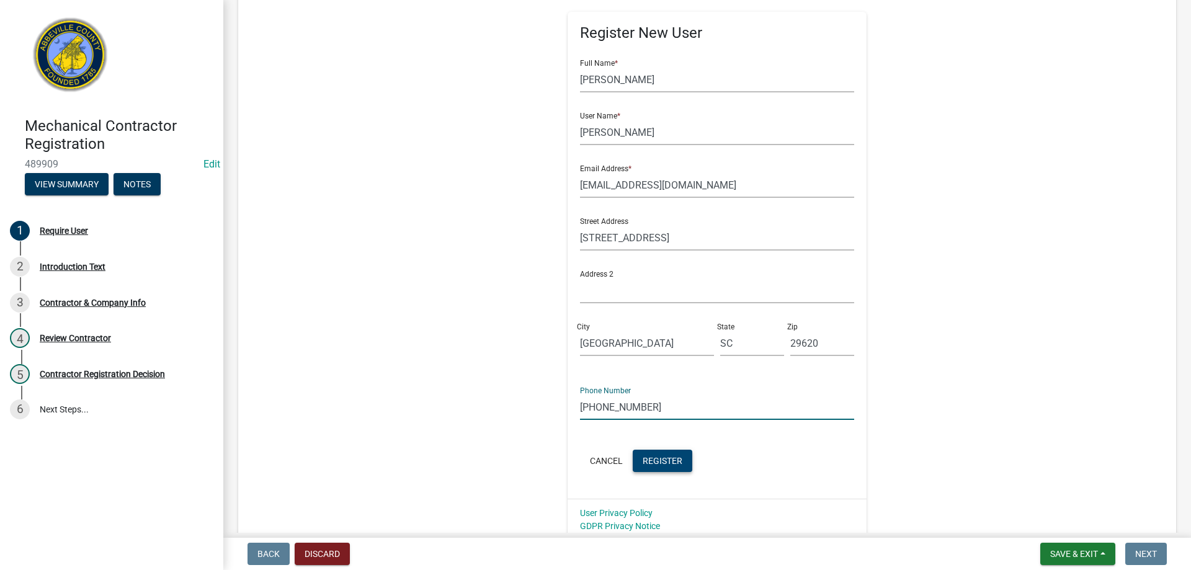
type input "864-378-0454"
click at [660, 471] on button "Register" at bounding box center [663, 461] width 60 height 22
click at [595, 454] on button "Cancel" at bounding box center [606, 461] width 53 height 22
radio input "true"
radio input "false"
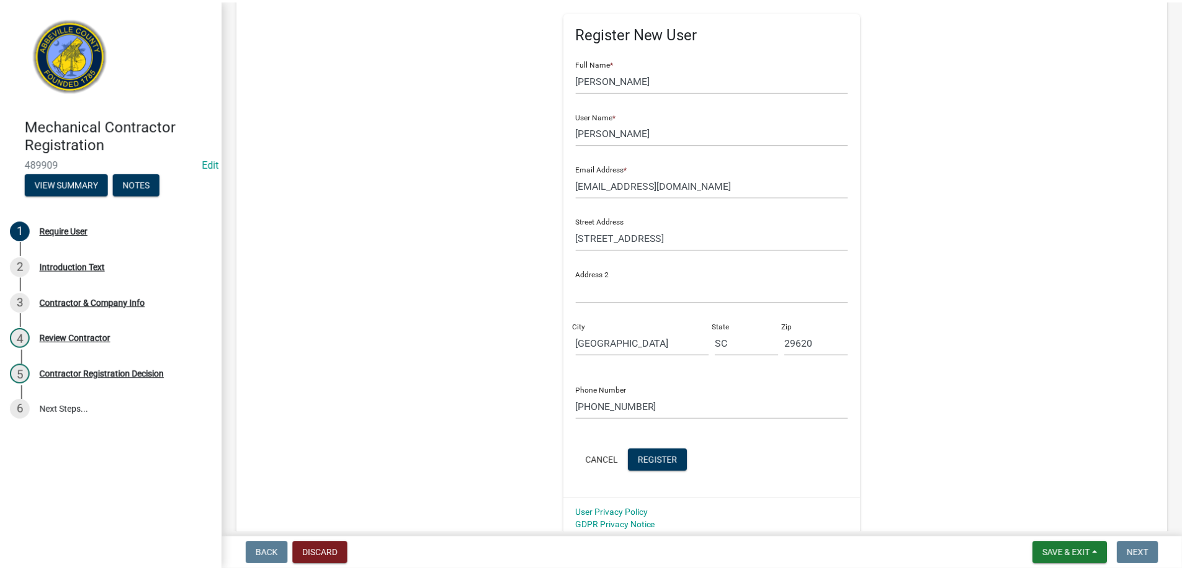
scroll to position [0, 0]
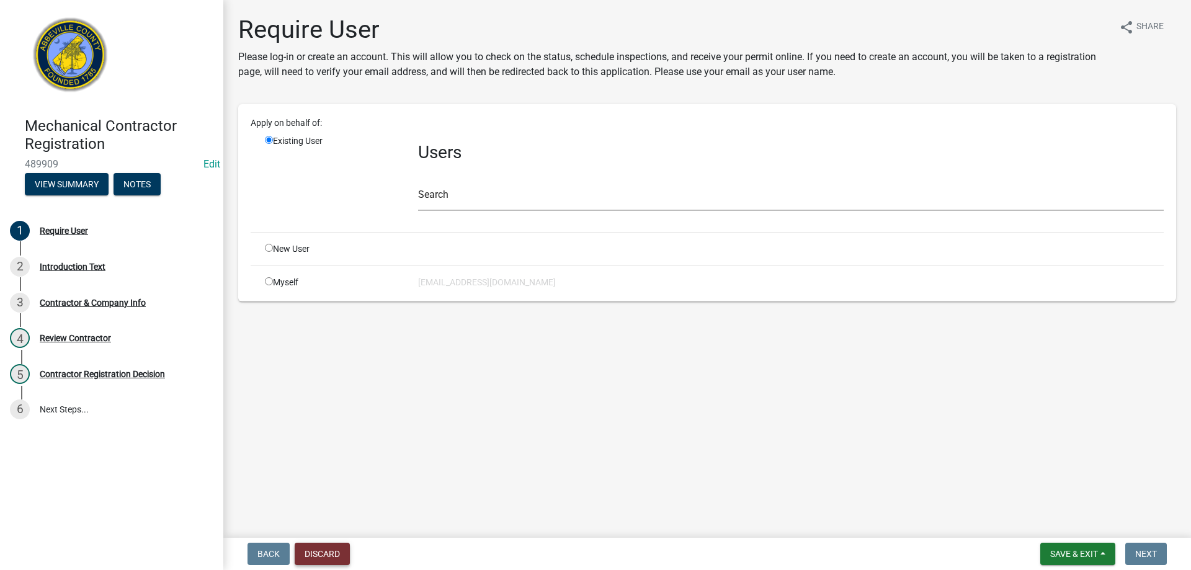
click at [326, 553] on button "Discard" at bounding box center [322, 554] width 55 height 22
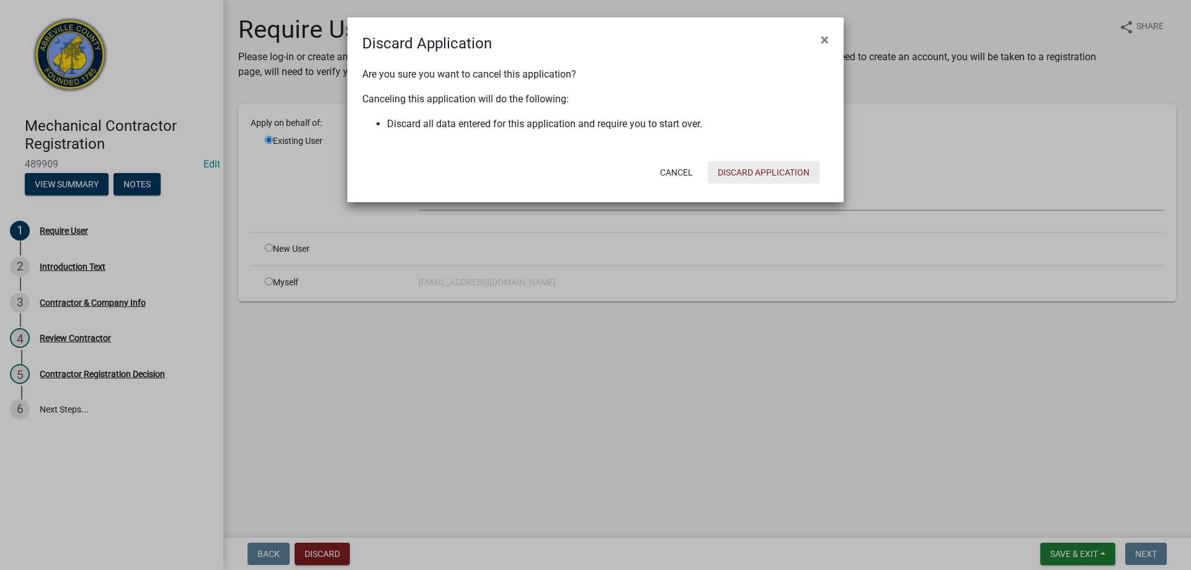
click at [752, 169] on button "Discard Application" at bounding box center [764, 172] width 112 height 22
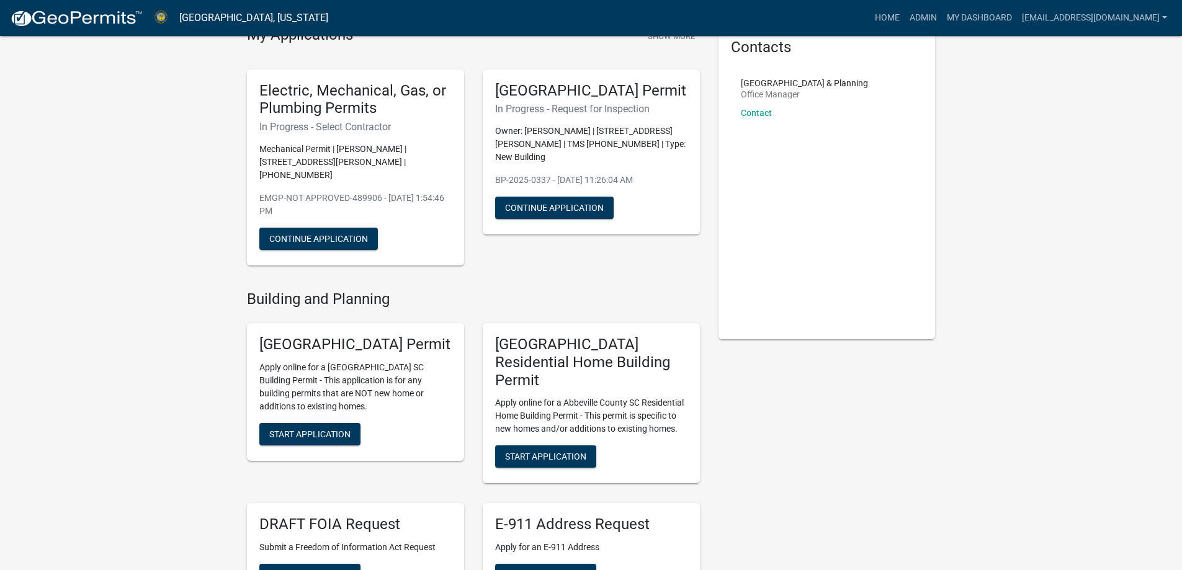
scroll to position [62, 0]
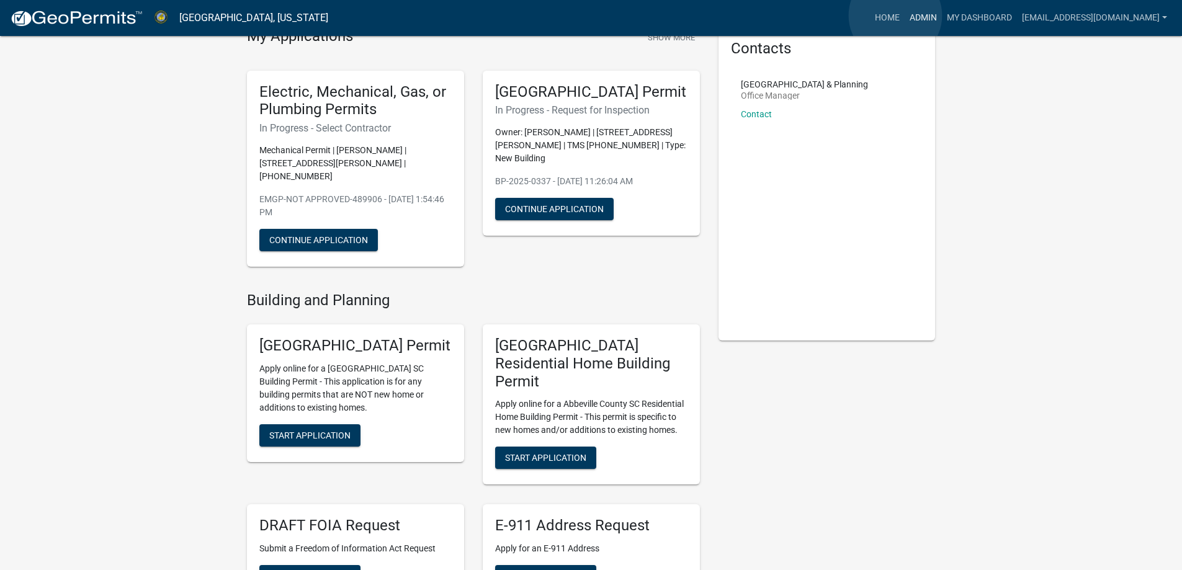
click at [904, 16] on link "Admin" at bounding box center [922, 18] width 37 height 24
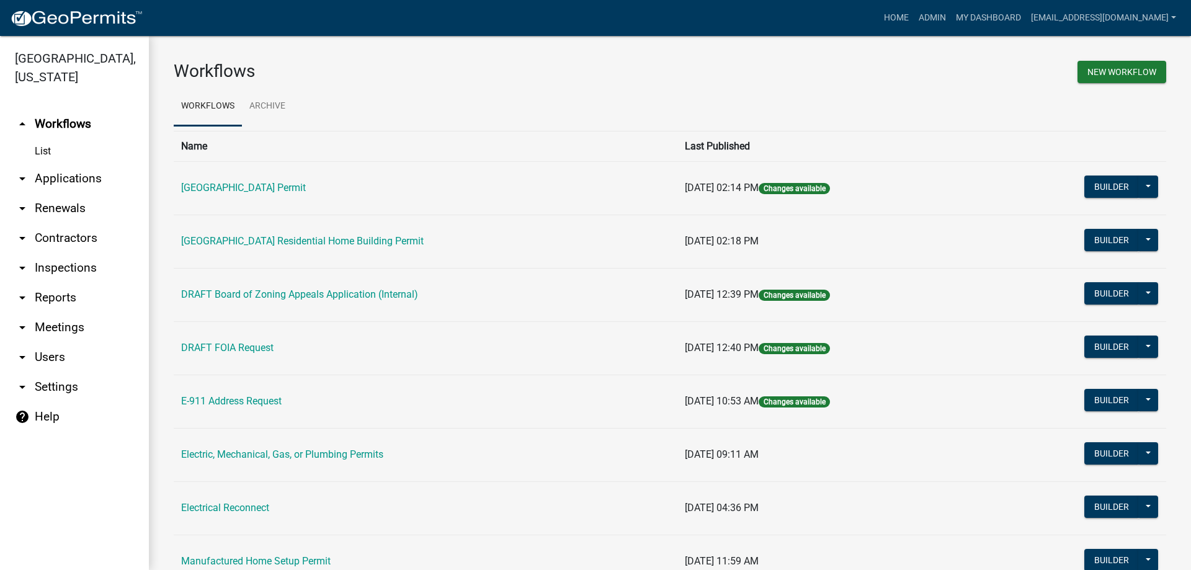
click at [72, 182] on link "arrow_drop_down Applications" at bounding box center [74, 179] width 149 height 30
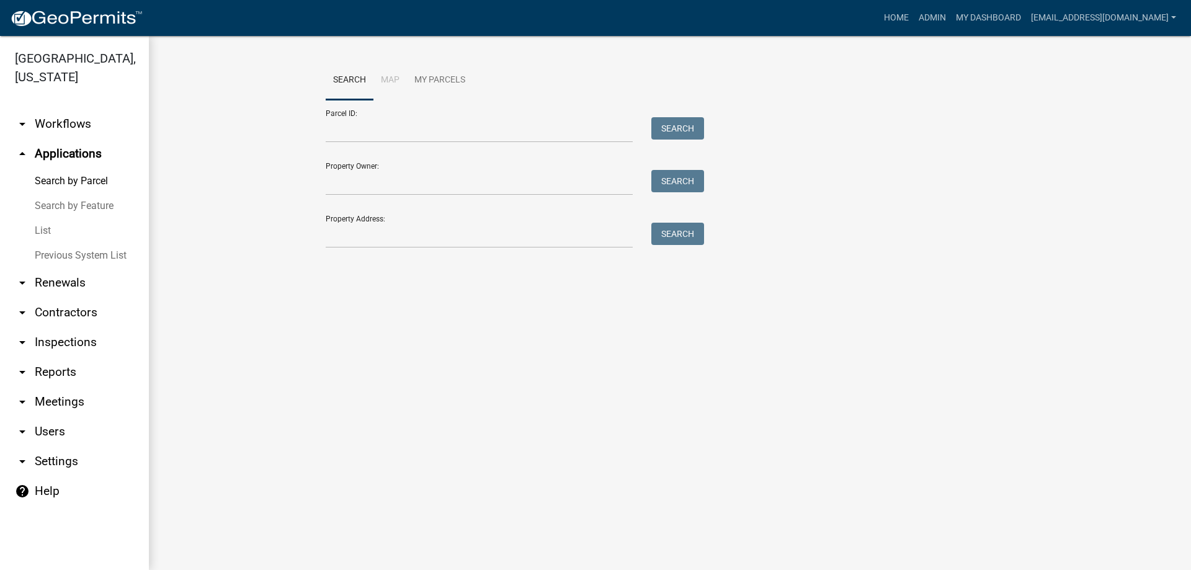
click at [35, 230] on link "List" at bounding box center [74, 230] width 149 height 25
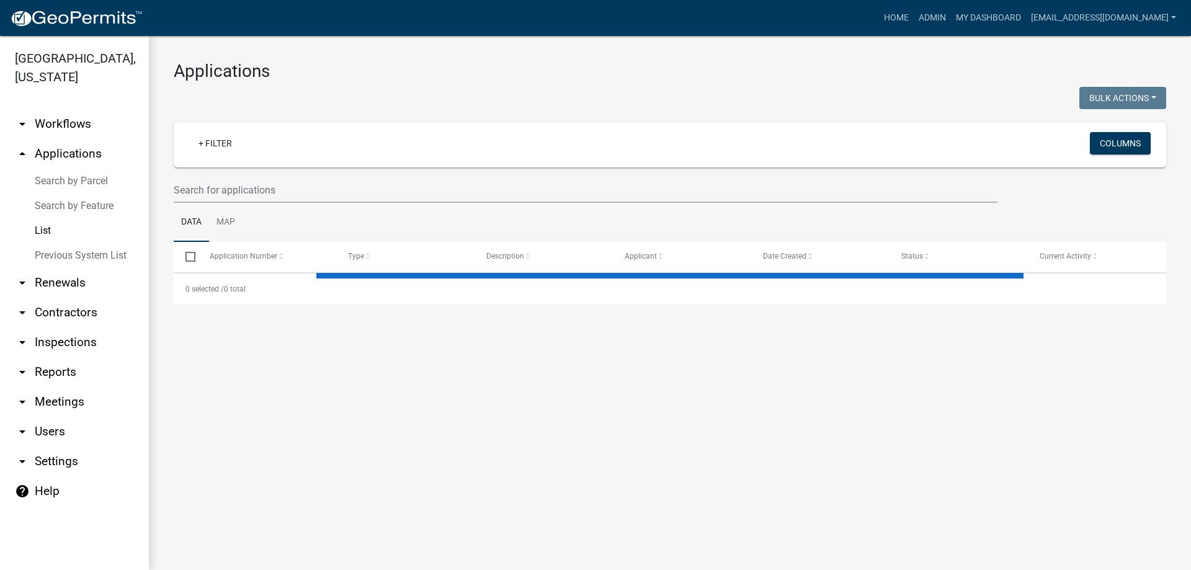
select select "3: 100"
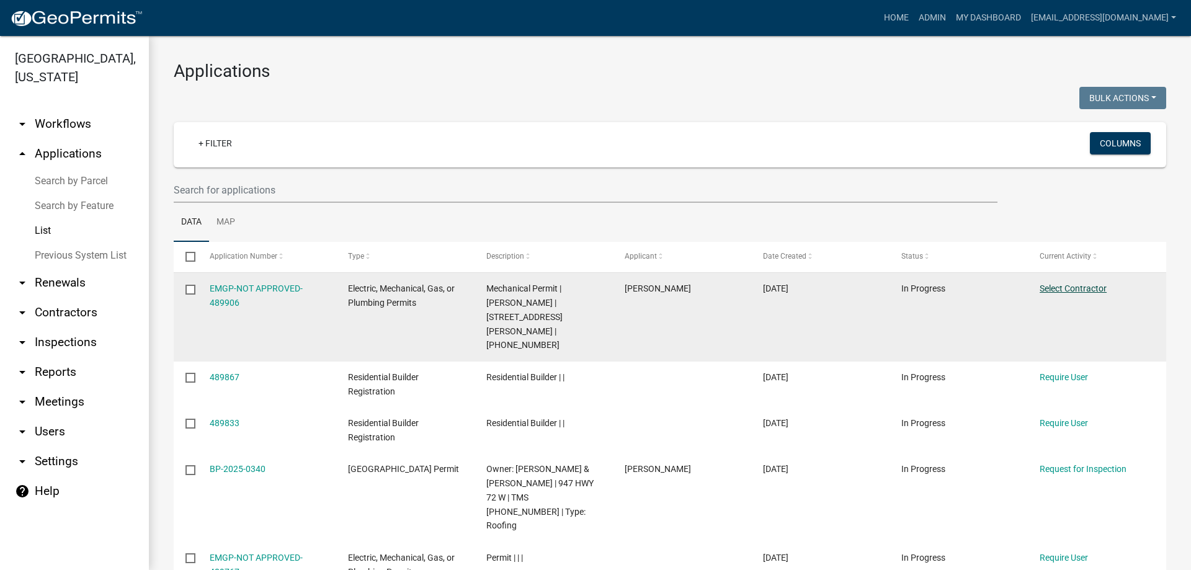
click at [1069, 288] on link "Select Contractor" at bounding box center [1073, 288] width 67 height 10
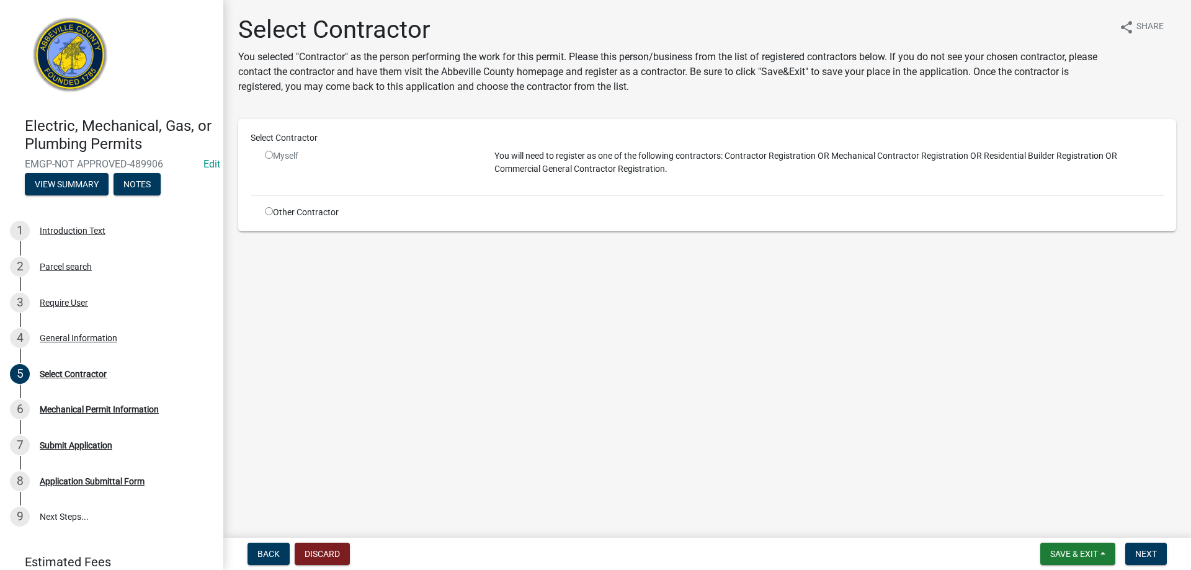
click at [269, 213] on input "radio" at bounding box center [269, 211] width 8 height 8
radio input "true"
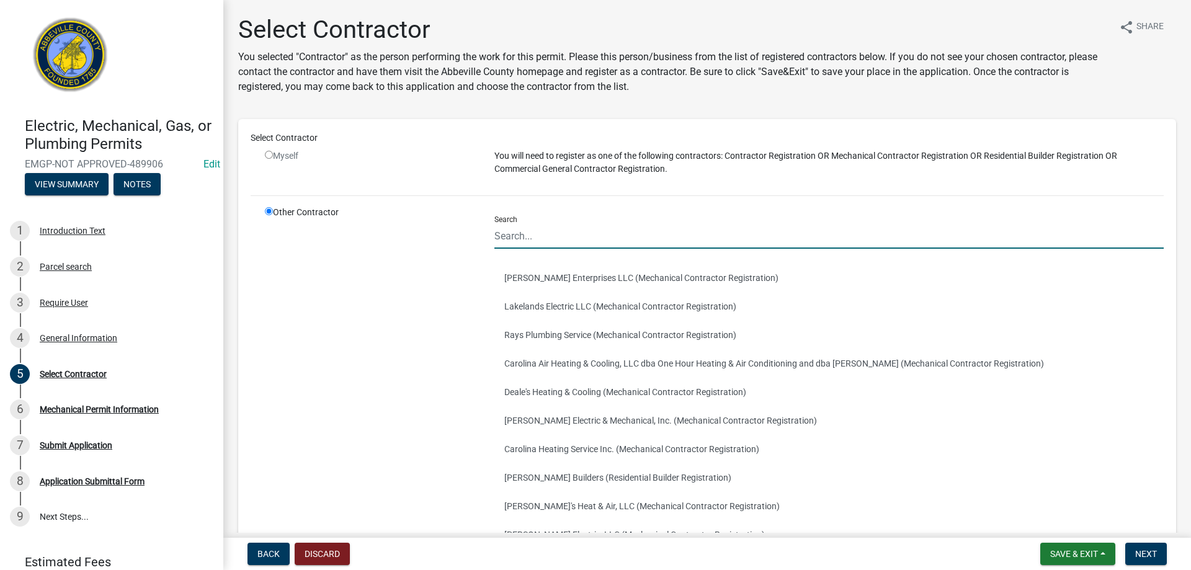
click at [527, 235] on input "Search" at bounding box center [828, 235] width 669 height 25
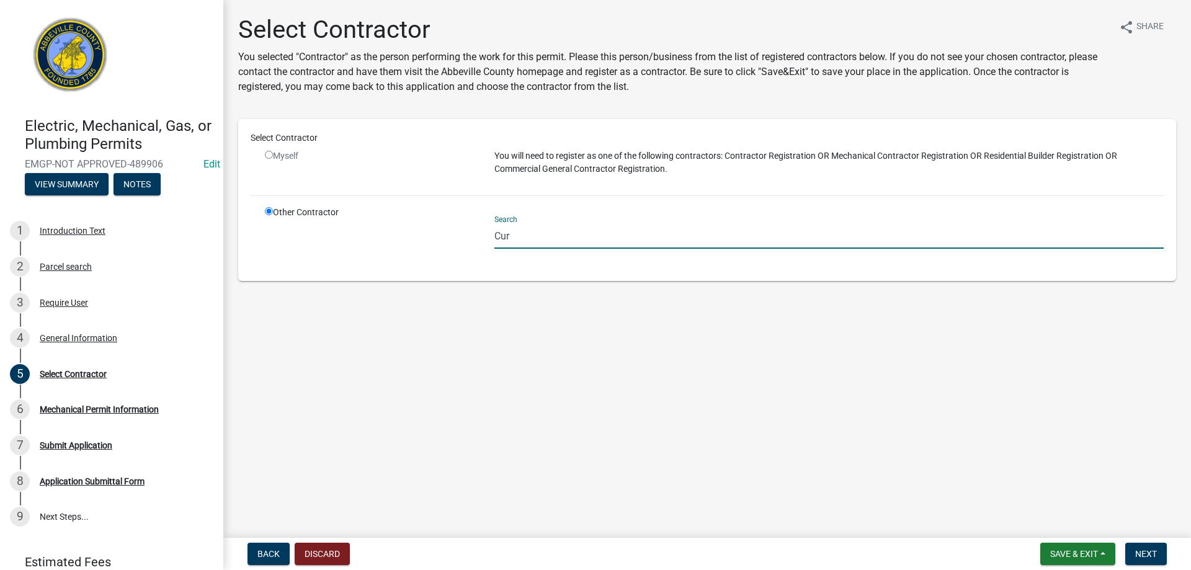
type input "Curt"
drag, startPoint x: 527, startPoint y: 236, endPoint x: 329, endPoint y: 228, distance: 198.7
click at [346, 226] on div "Other Contractor Search Curt" at bounding box center [714, 237] width 917 height 63
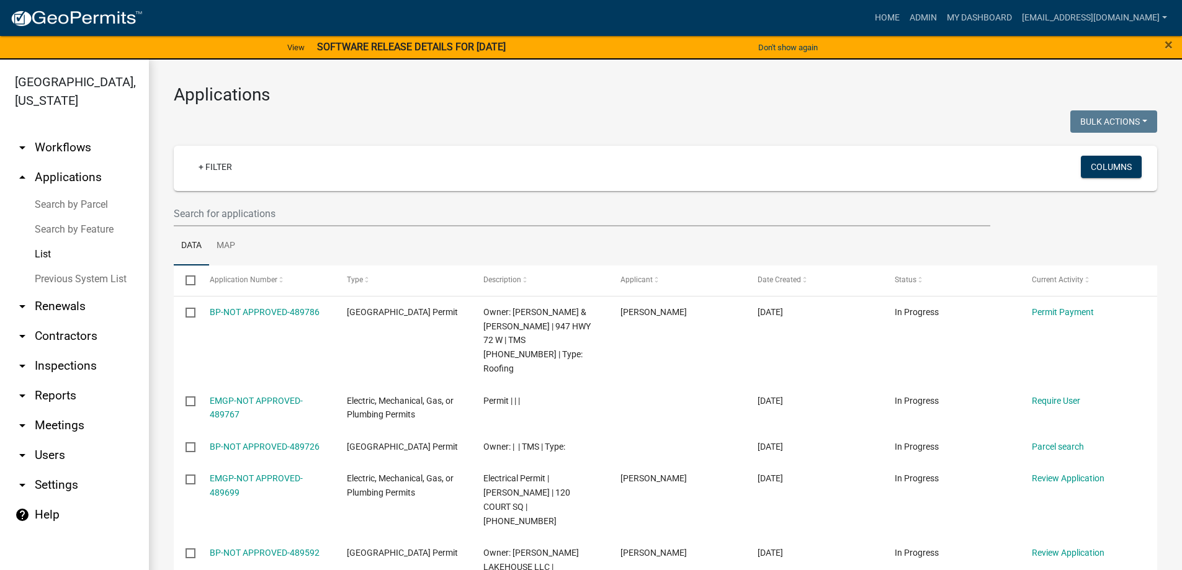
select select "3: 100"
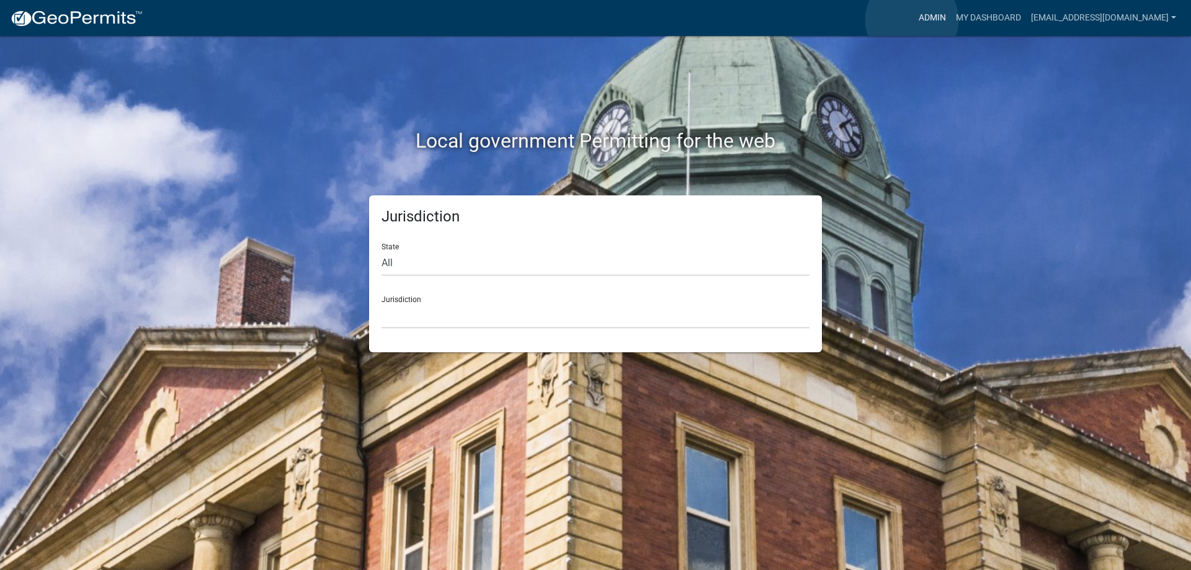
click at [914, 20] on link "Admin" at bounding box center [932, 18] width 37 height 24
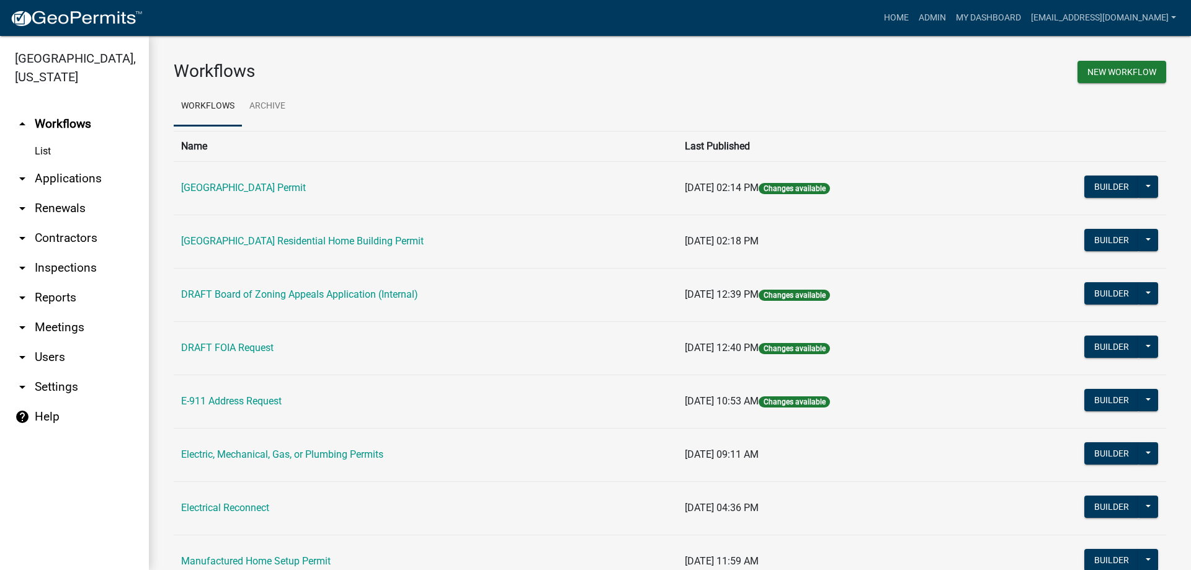
click at [73, 182] on link "arrow_drop_down Applications" at bounding box center [74, 179] width 149 height 30
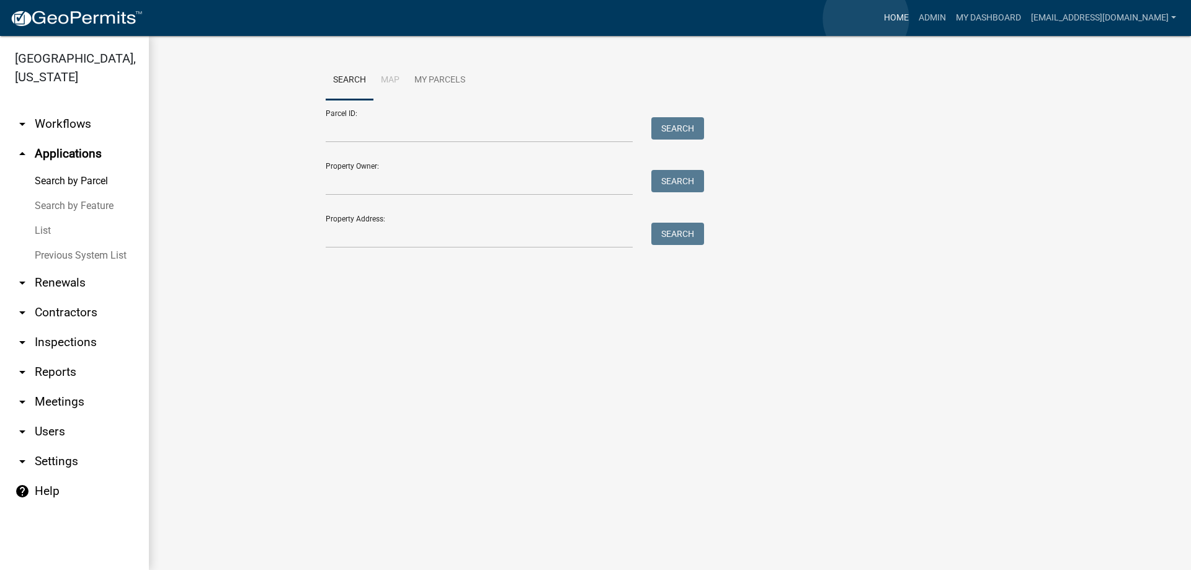
click at [879, 19] on link "Home" at bounding box center [896, 18] width 35 height 24
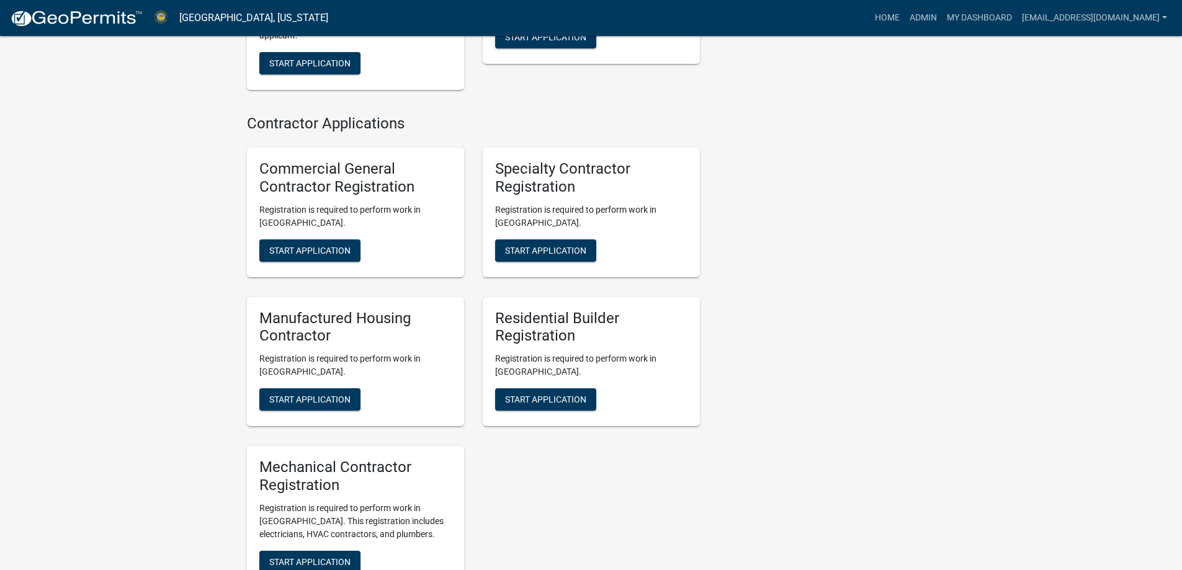
scroll to position [1413, 0]
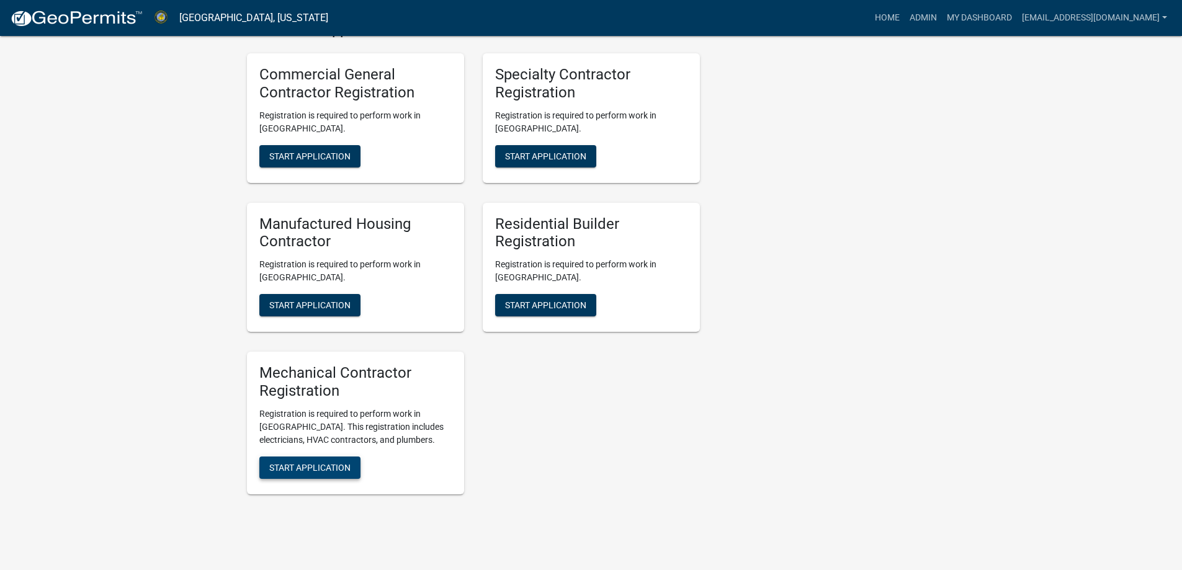
click at [318, 462] on span "Start Application" at bounding box center [309, 467] width 81 height 10
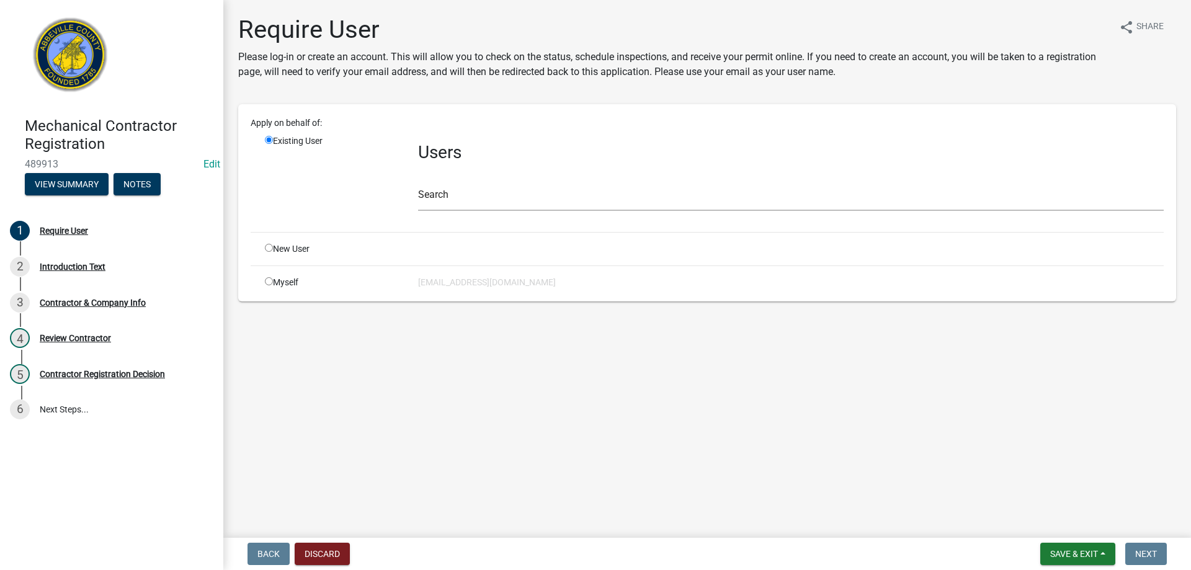
click at [269, 247] on input "radio" at bounding box center [269, 248] width 8 height 8
radio input "true"
radio input "false"
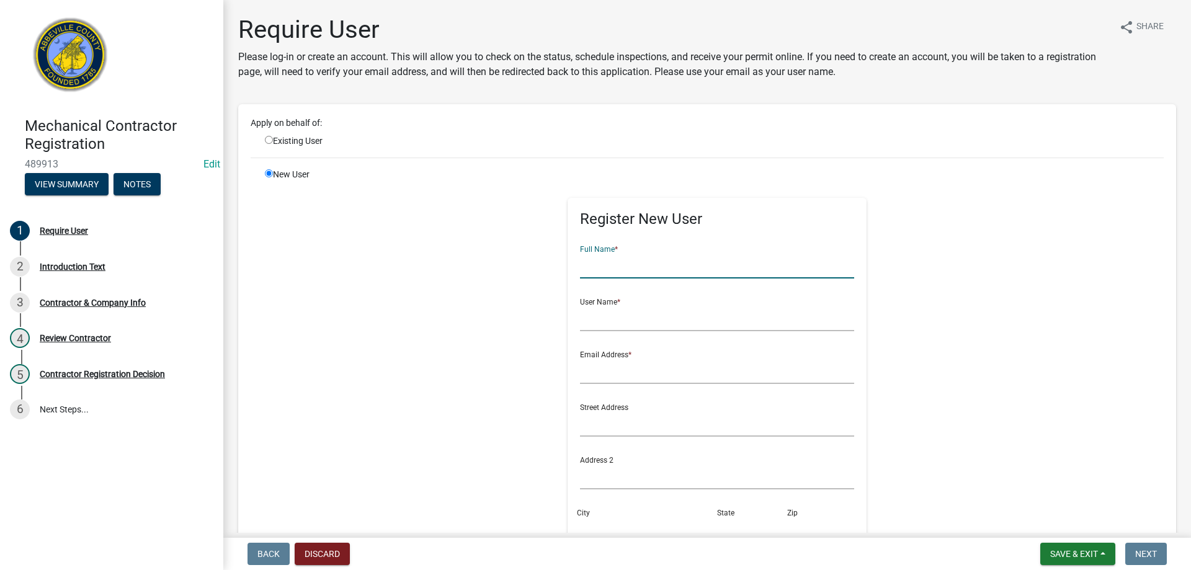
click at [640, 274] on input "text" at bounding box center [717, 265] width 275 height 25
type input "Curtis Simpson"
type input "Simpsons HVAC"
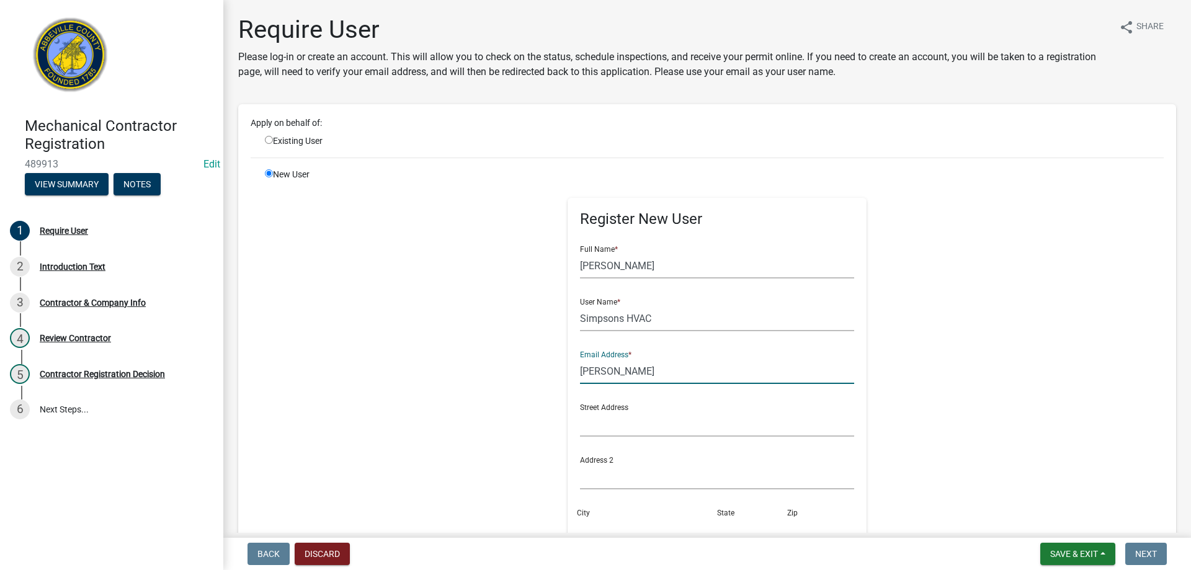
type input "curtissimpson@gmail.com"
click at [662, 430] on input "text" at bounding box center [717, 423] width 275 height 25
type input "69 Hwy 184 W"
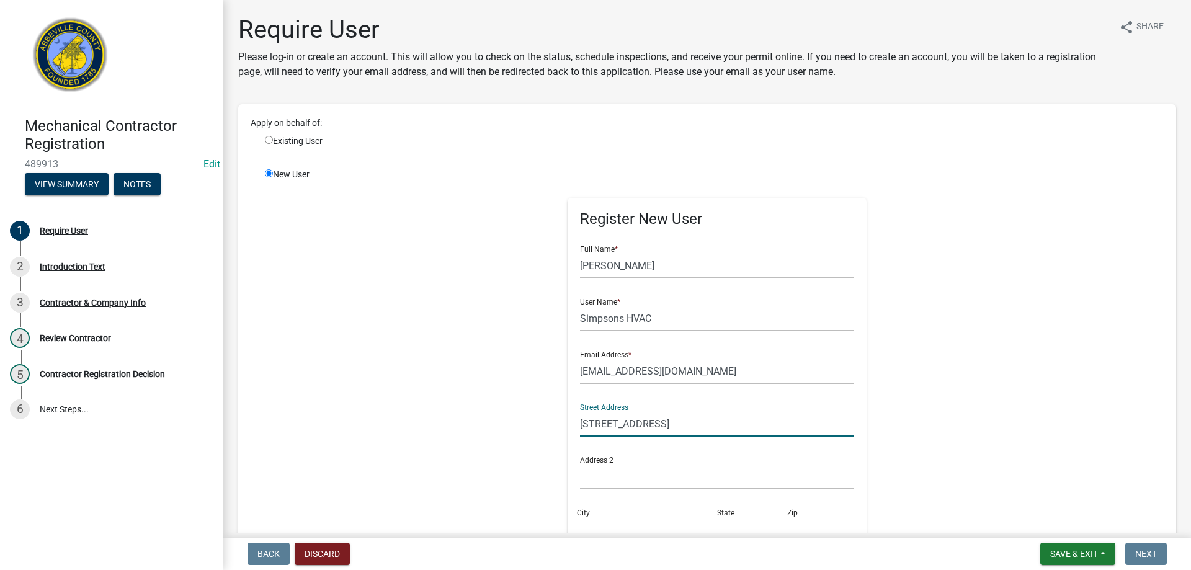
click at [597, 515] on div "City" at bounding box center [647, 520] width 140 height 43
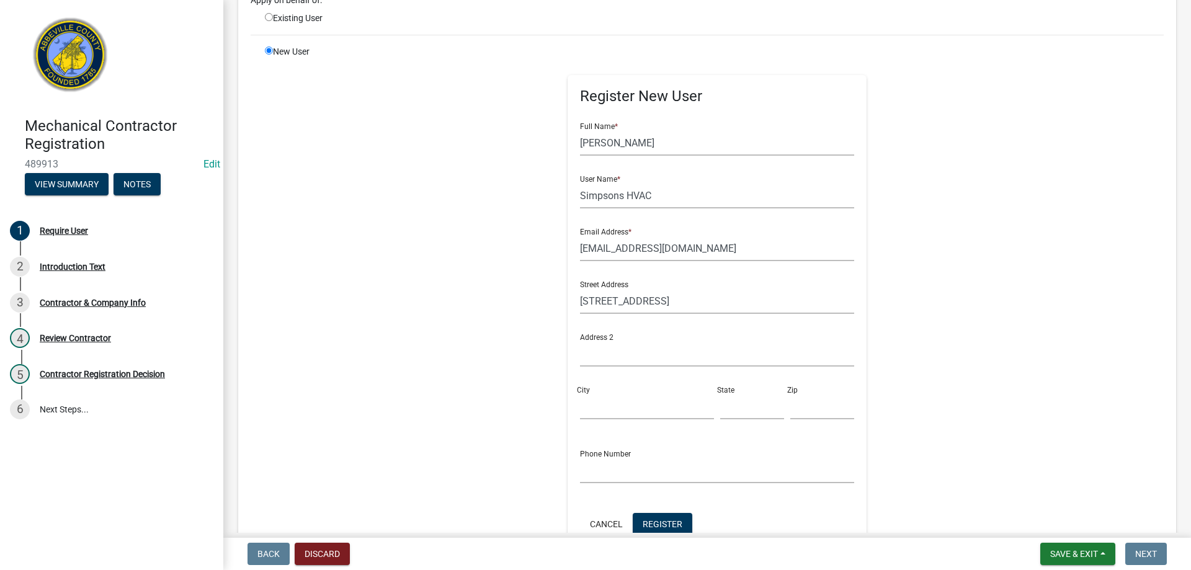
scroll to position [124, 0]
click at [599, 414] on input "City" at bounding box center [647, 405] width 134 height 25
type input "Abbeville"
type input "SC"
type input "29620"
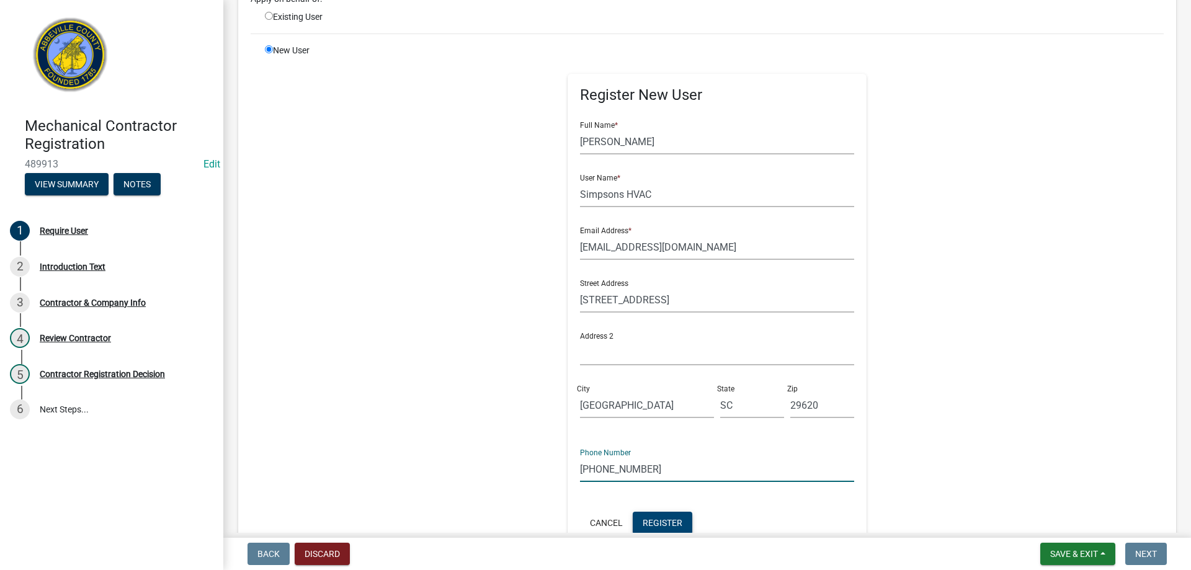
type input "864-378-0454"
click at [662, 517] on span "Register" at bounding box center [663, 522] width 40 height 10
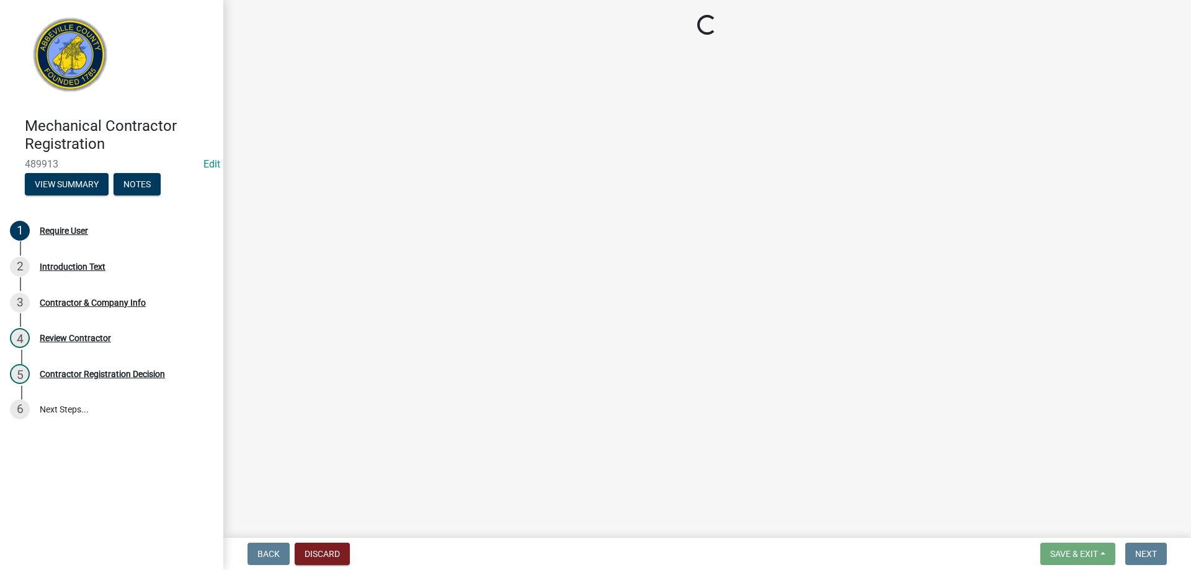
scroll to position [0, 0]
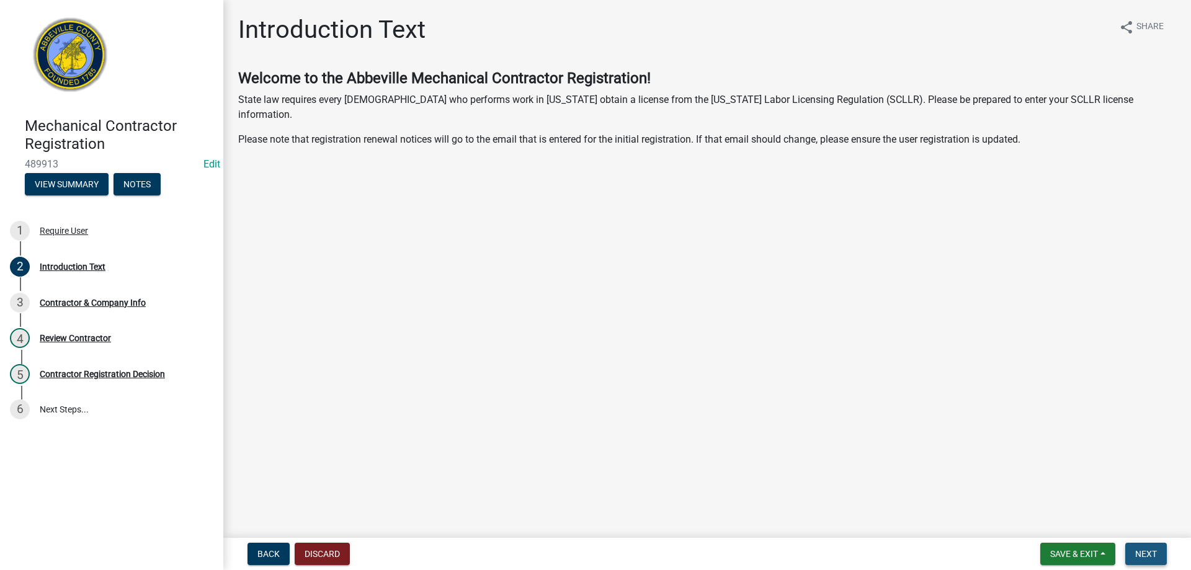
click at [1141, 546] on button "Next" at bounding box center [1146, 554] width 42 height 22
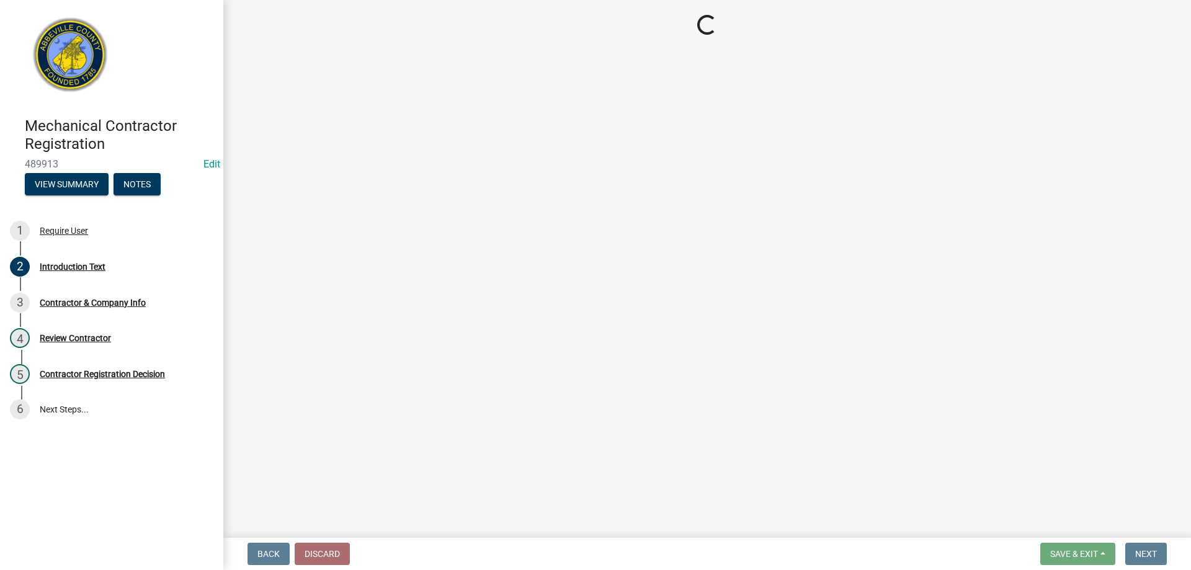
select select "SC"
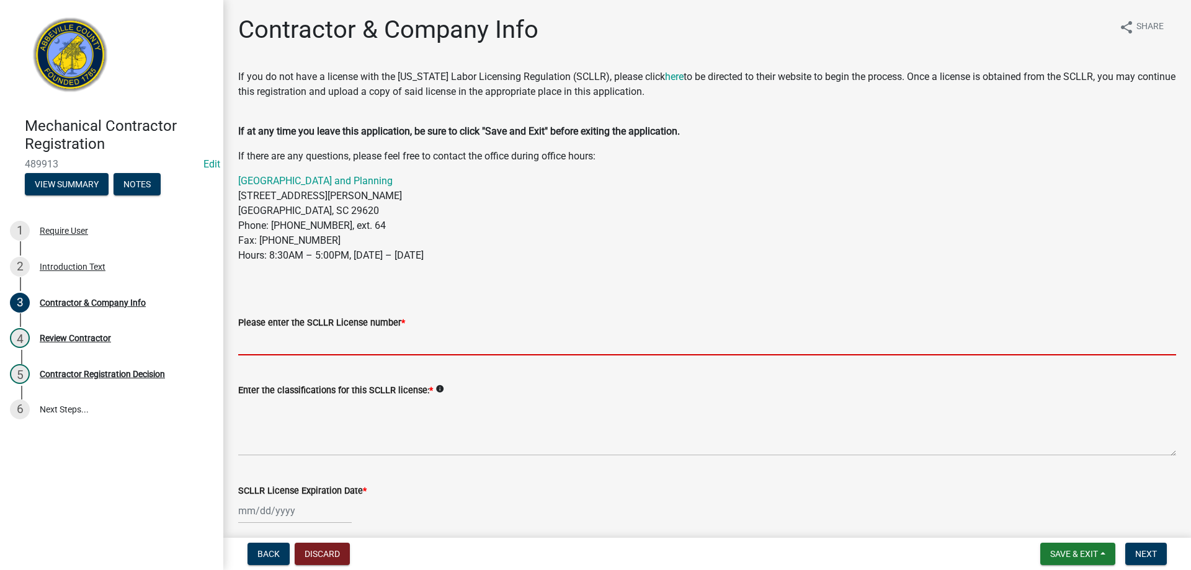
click at [473, 337] on input "Please enter the SCLLR License number *" at bounding box center [707, 342] width 938 height 25
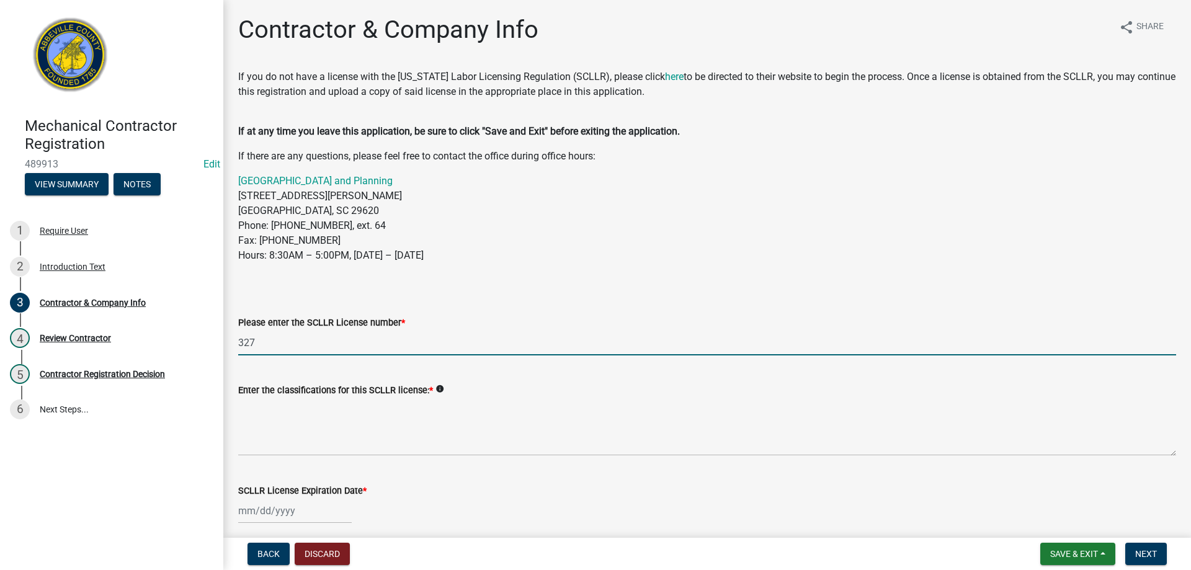
type input "327"
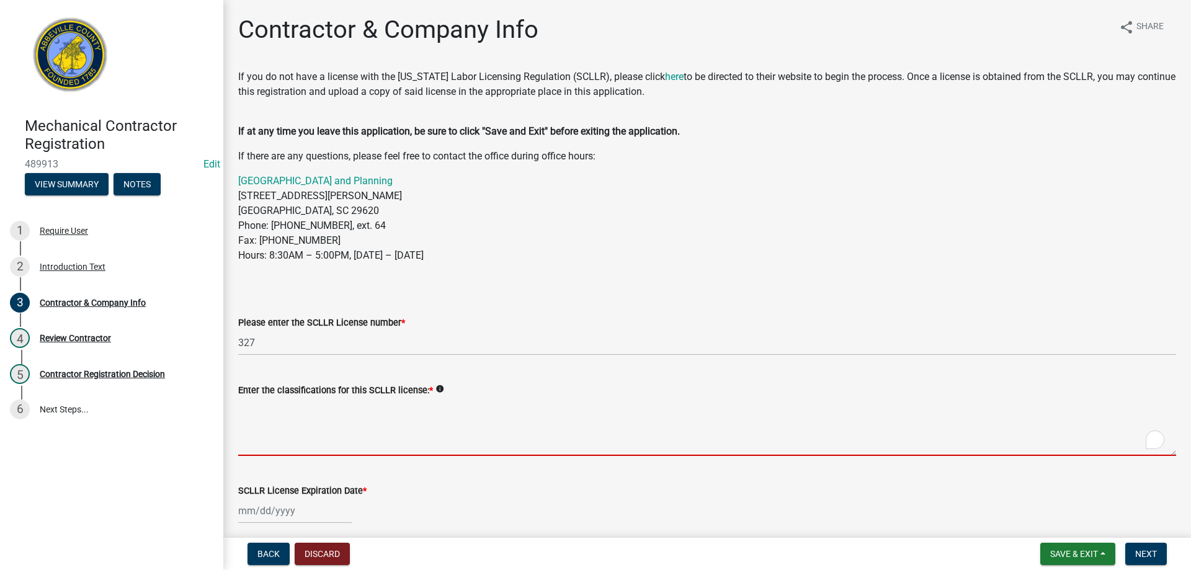
click at [347, 426] on textarea "Enter the classifications for this SCLLR license: *" at bounding box center [707, 427] width 938 height 58
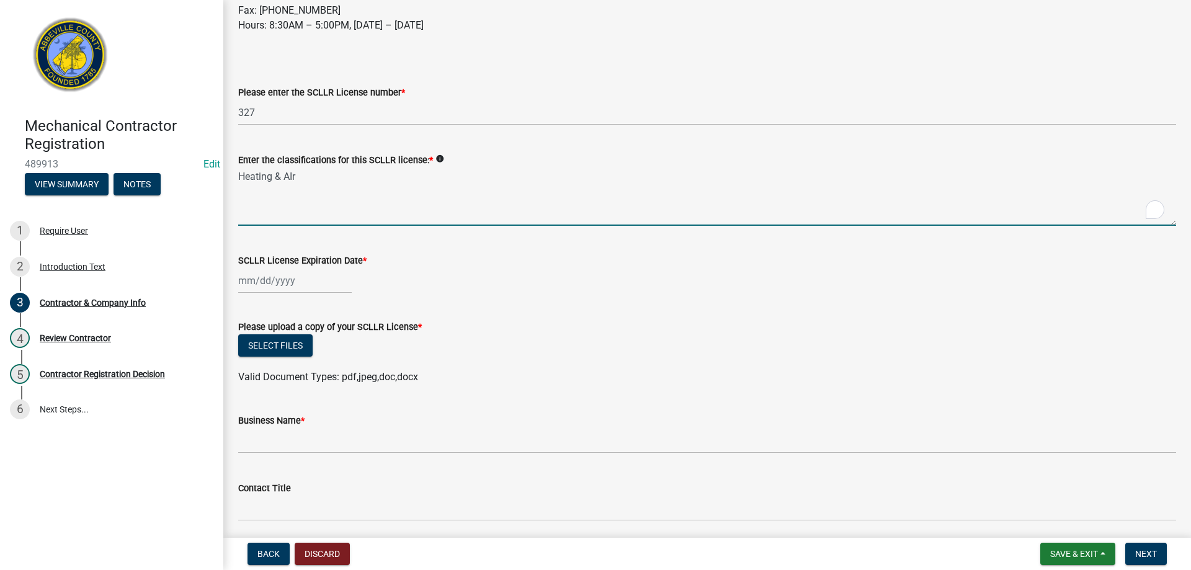
scroll to position [248, 0]
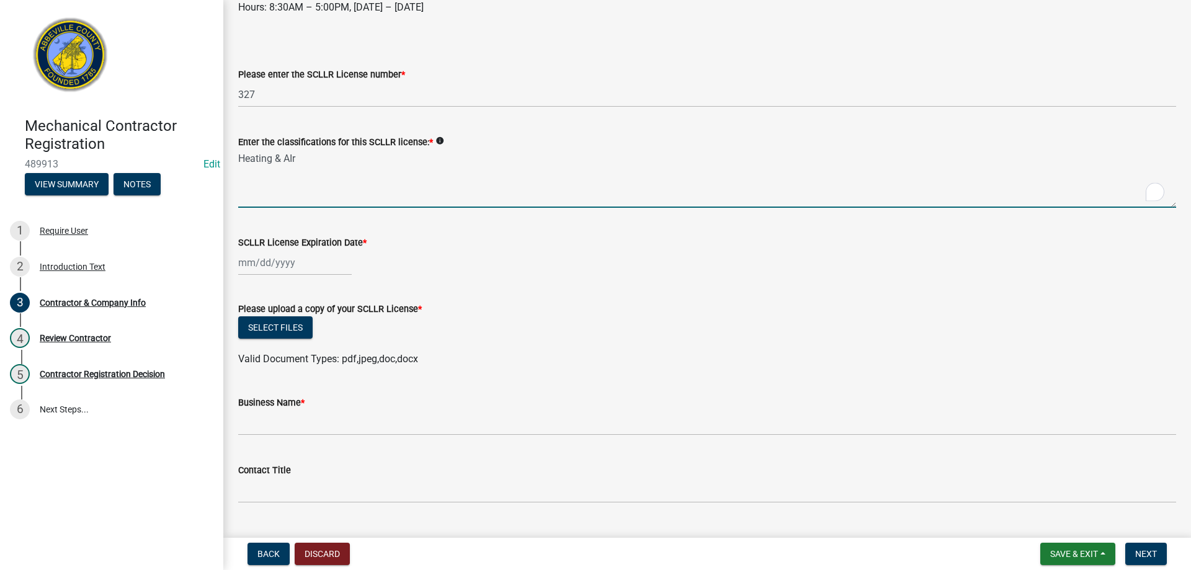
type textarea "Heating & AIr"
click at [252, 265] on div at bounding box center [295, 262] width 114 height 25
select select "10"
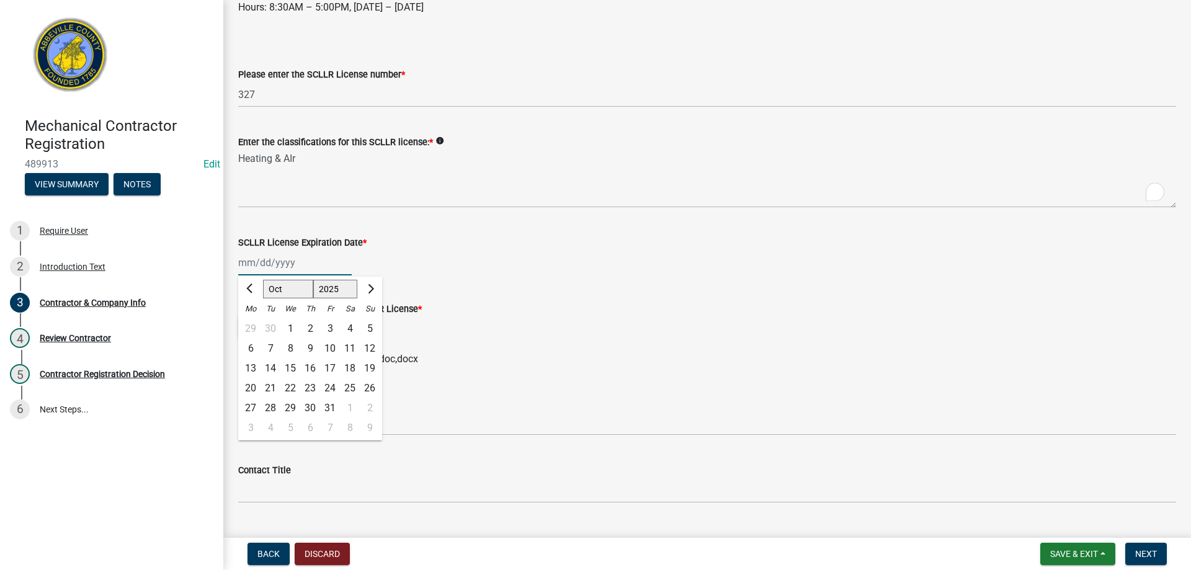
click at [288, 286] on select "Jan Feb Mar Apr May Jun Jul Aug Sep Oct Nov Dec" at bounding box center [288, 289] width 50 height 19
click at [338, 289] on select "1525 1526 1527 1528 1529 1530 1531 1532 1533 1534 1535 1536 1537 1538 1539 1540…" at bounding box center [335, 289] width 45 height 19
select select "2027"
click at [313, 280] on select "1525 1526 1527 1528 1529 1530 1531 1532 1533 1534 1535 1536 1537 1538 1539 1540…" at bounding box center [335, 289] width 45 height 19
click at [296, 290] on select "Jan Feb Mar Apr May Jun Jul Aug Sep Oct Nov Dec" at bounding box center [288, 289] width 50 height 19
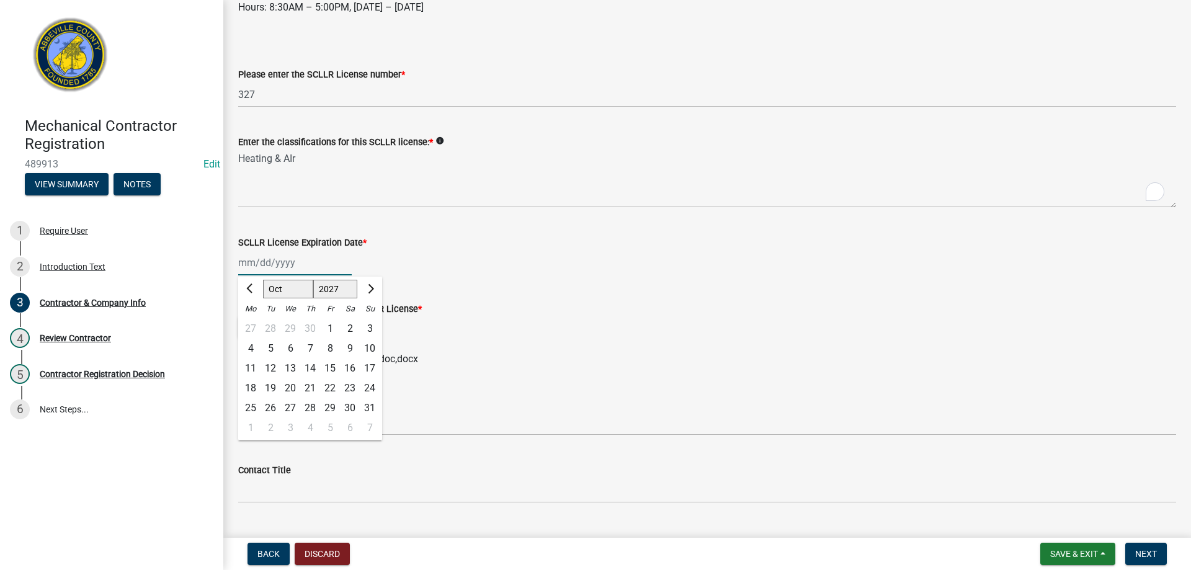
select select "6"
click at [263, 280] on select "Jan Feb Mar Apr May Jun Jul Aug Sep Oct Nov Dec" at bounding box center [288, 289] width 50 height 19
click at [293, 407] on div "30" at bounding box center [290, 408] width 20 height 20
type input "06/30/2027"
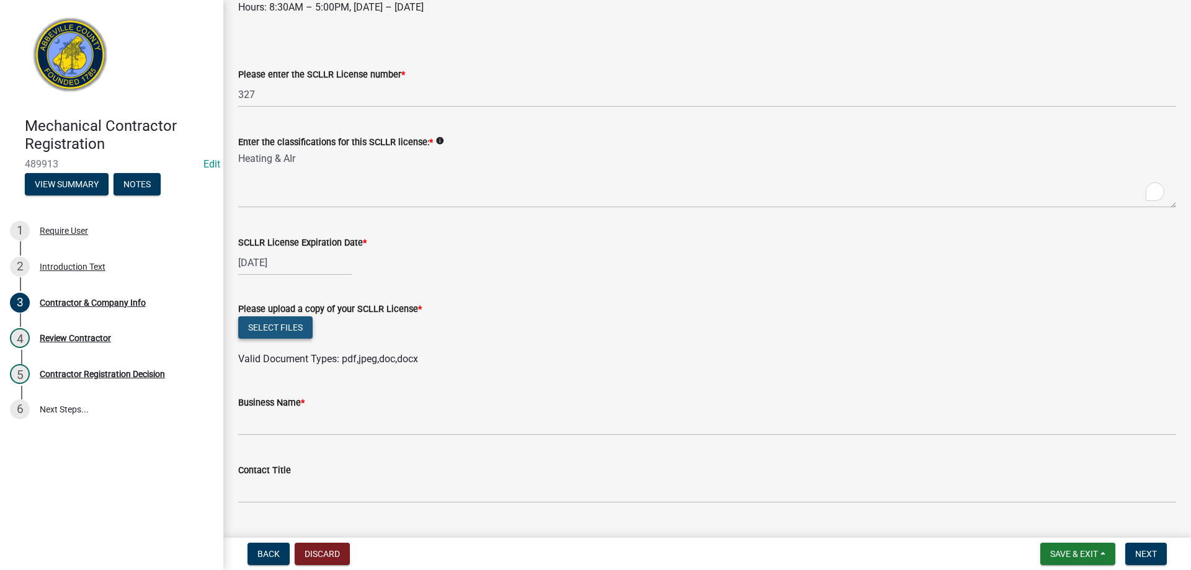
click at [295, 324] on button "Select files" at bounding box center [275, 327] width 74 height 22
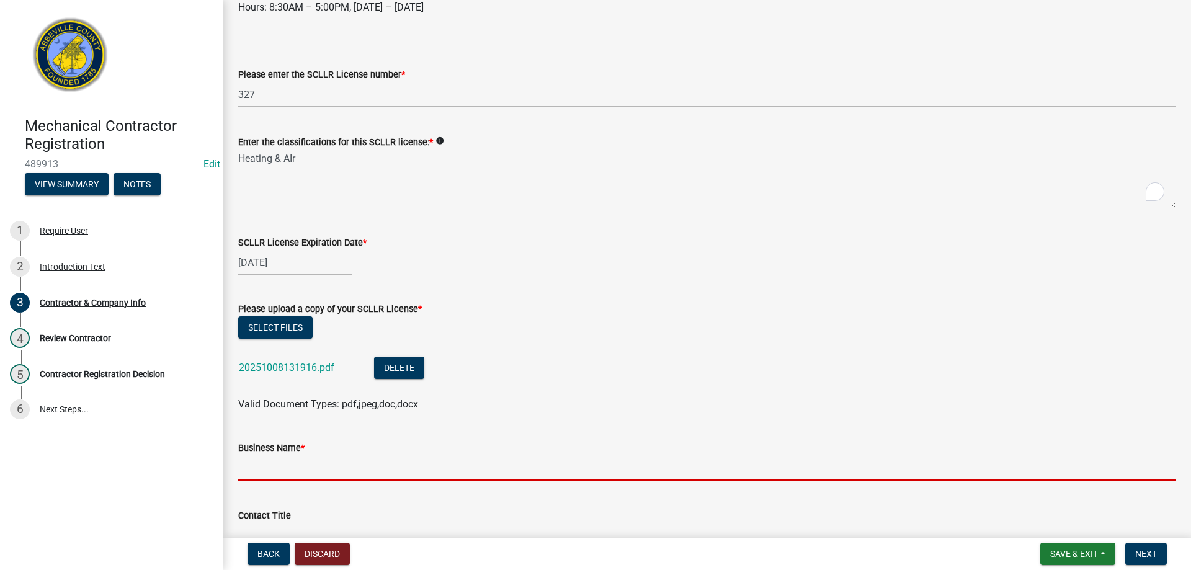
click at [318, 469] on input "Business Name *" at bounding box center [707, 467] width 938 height 25
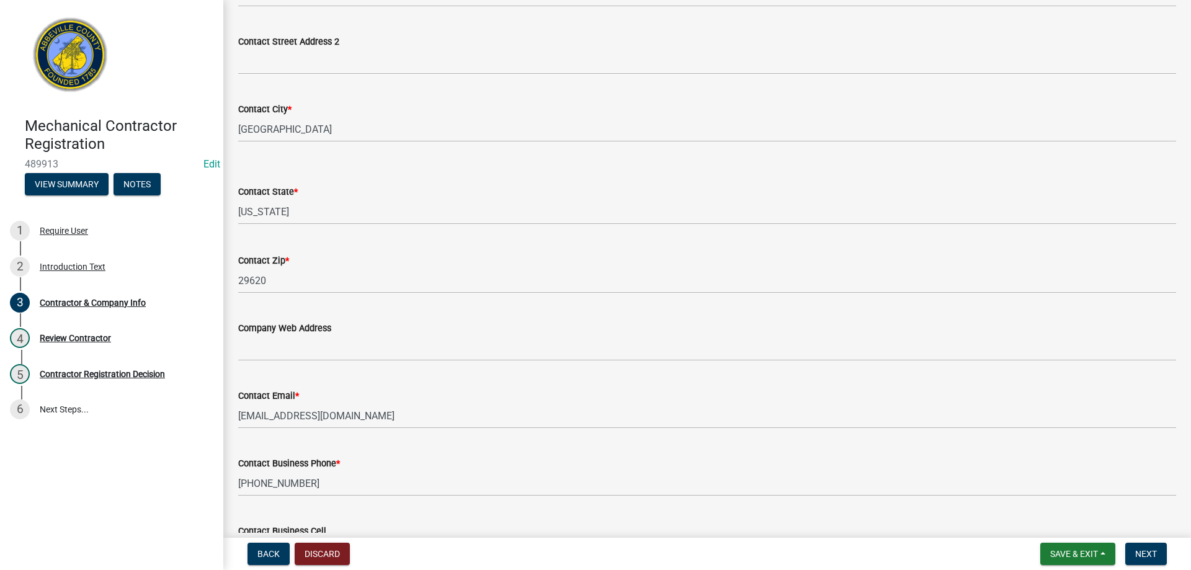
scroll to position [1110, 0]
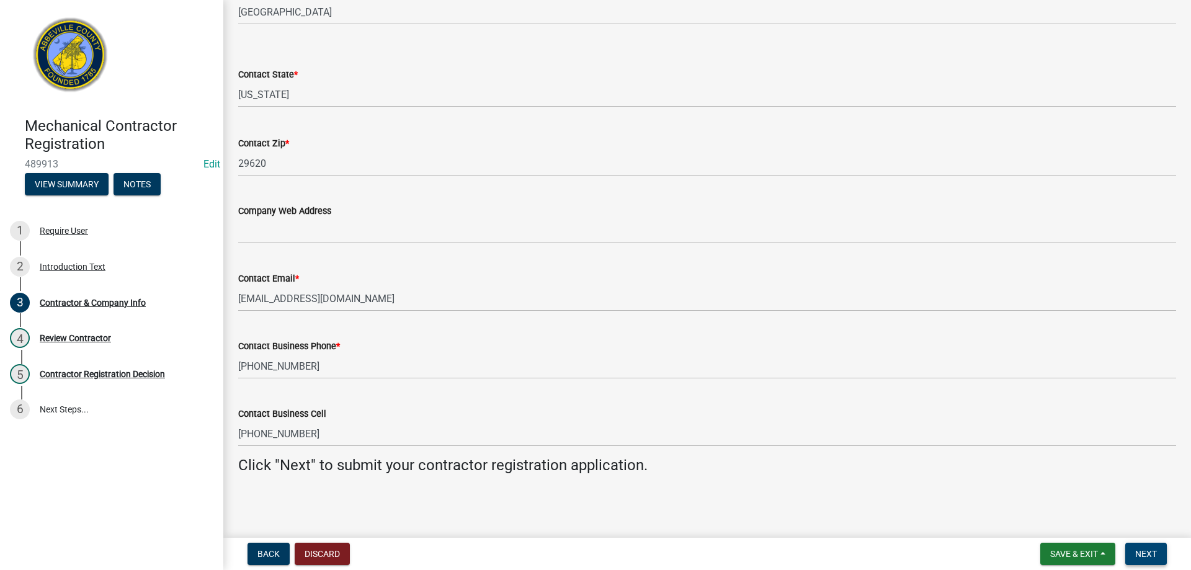
type input "Simpson's HVAC"
click at [1144, 550] on span "Next" at bounding box center [1146, 554] width 22 height 10
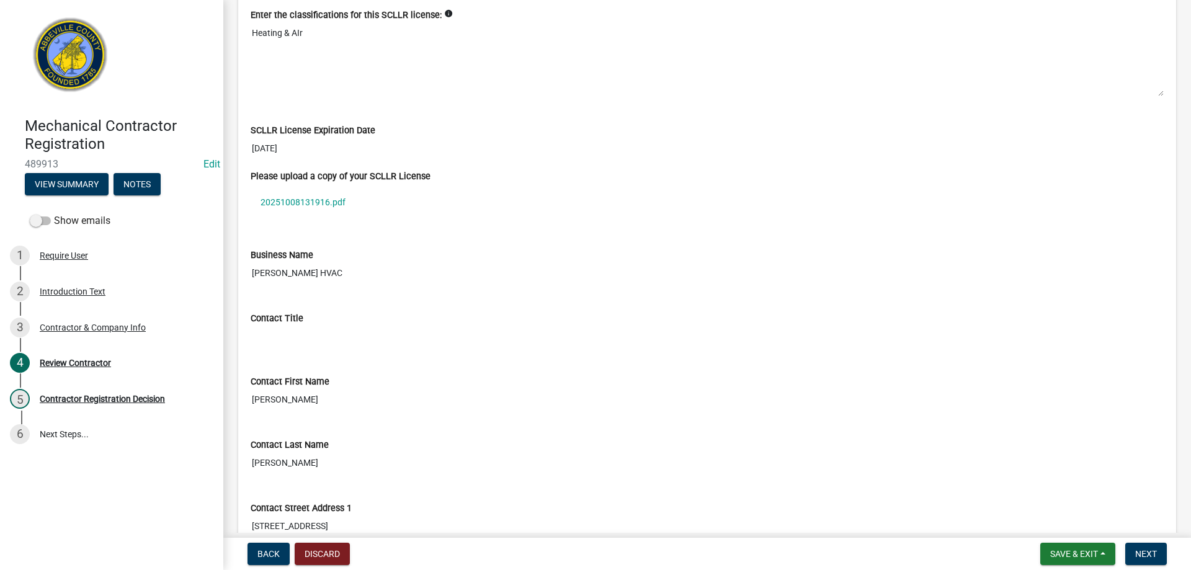
scroll to position [558, 0]
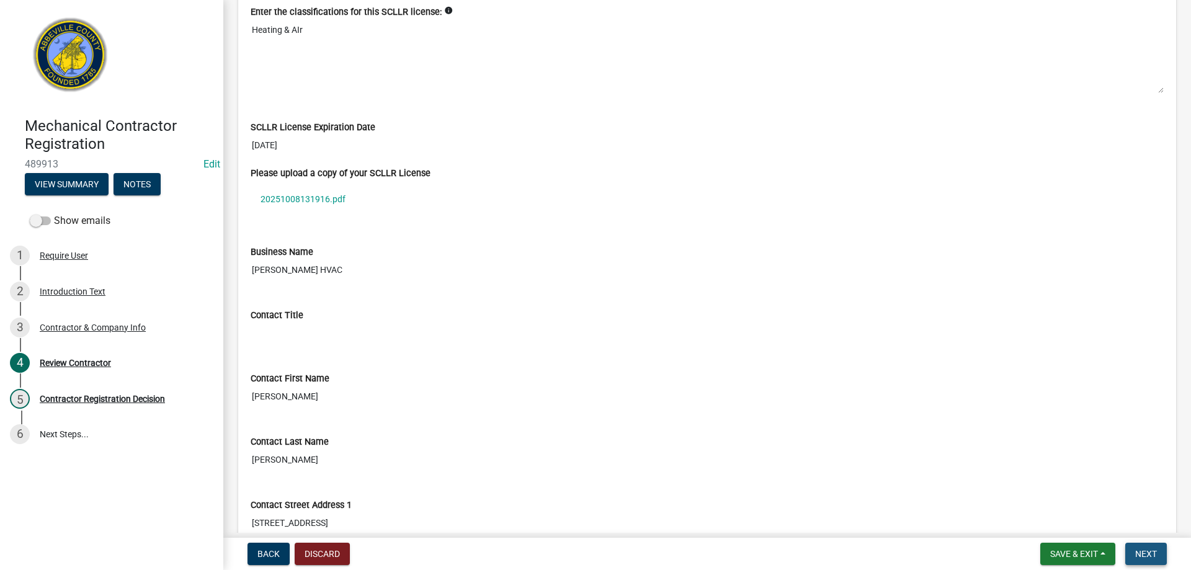
click at [1139, 551] on span "Next" at bounding box center [1146, 554] width 22 height 10
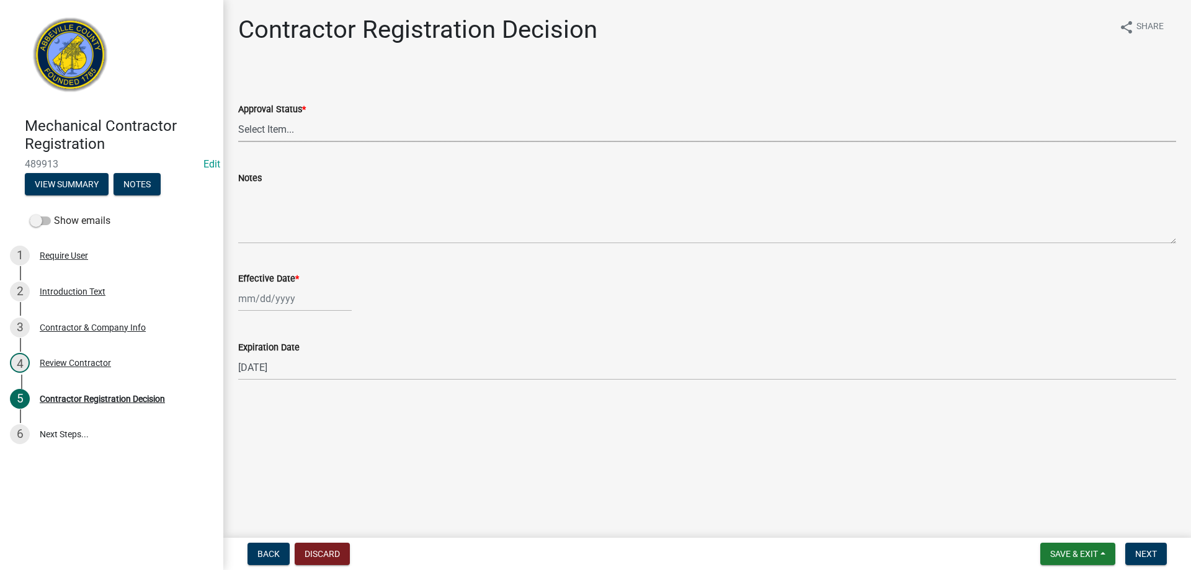
click at [258, 124] on select "Select Item... Approved Denied" at bounding box center [707, 129] width 938 height 25
click at [238, 117] on select "Select Item... Approved Denied" at bounding box center [707, 129] width 938 height 25
select select "4b86b809-39dd-4c68-9f3d-fdb3e7050482"
click at [265, 301] on div at bounding box center [295, 298] width 114 height 25
select select "10"
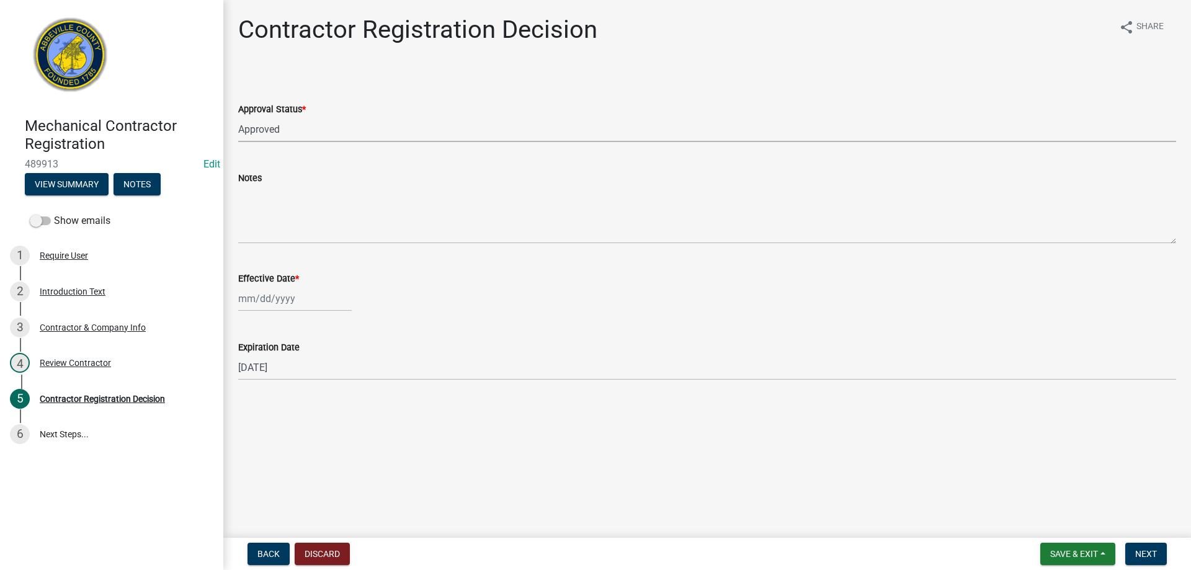
select select "2025"
click at [292, 387] on div "8" at bounding box center [290, 385] width 20 height 20
type input "10/08/2025"
click at [1146, 559] on span "Next" at bounding box center [1146, 554] width 22 height 10
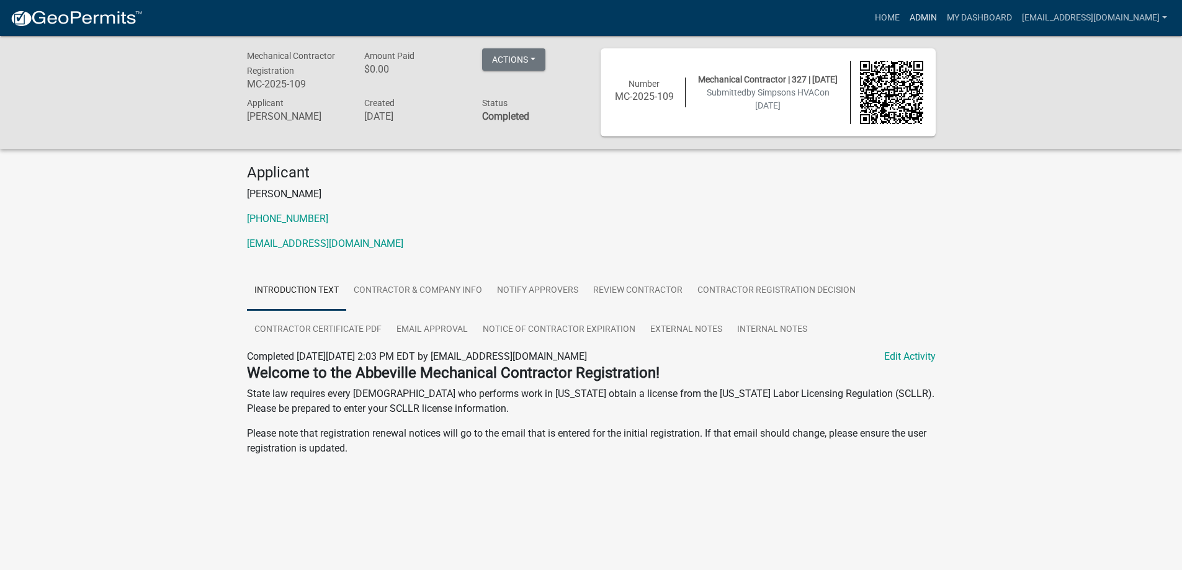
click at [913, 17] on link "Admin" at bounding box center [922, 18] width 37 height 24
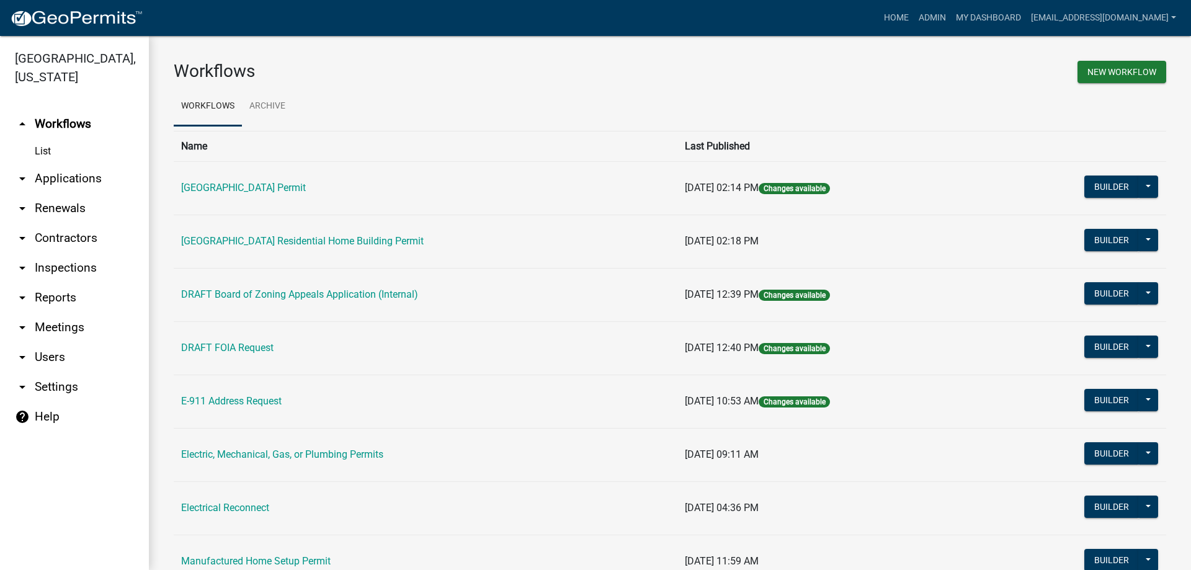
click at [44, 172] on link "arrow_drop_down Applications" at bounding box center [74, 179] width 149 height 30
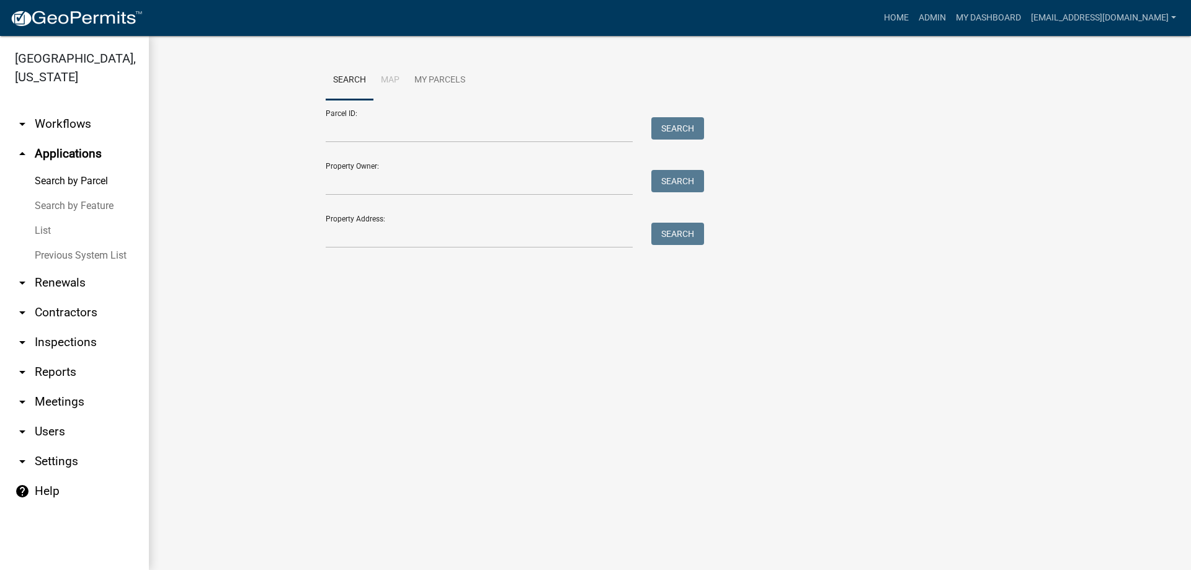
click at [47, 225] on link "List" at bounding box center [74, 230] width 149 height 25
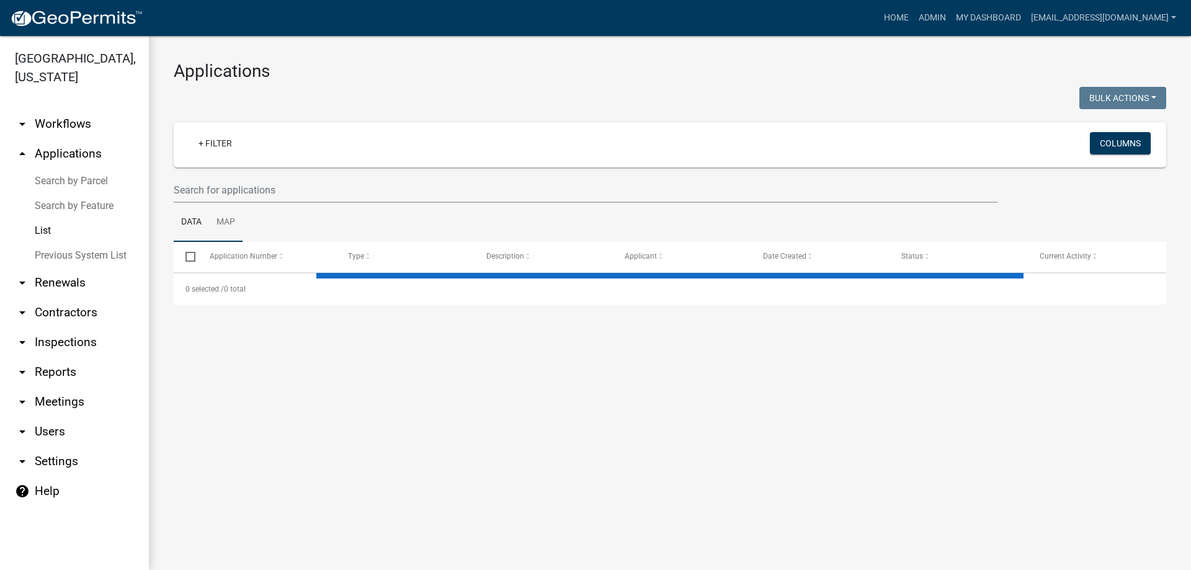
select select "3: 100"
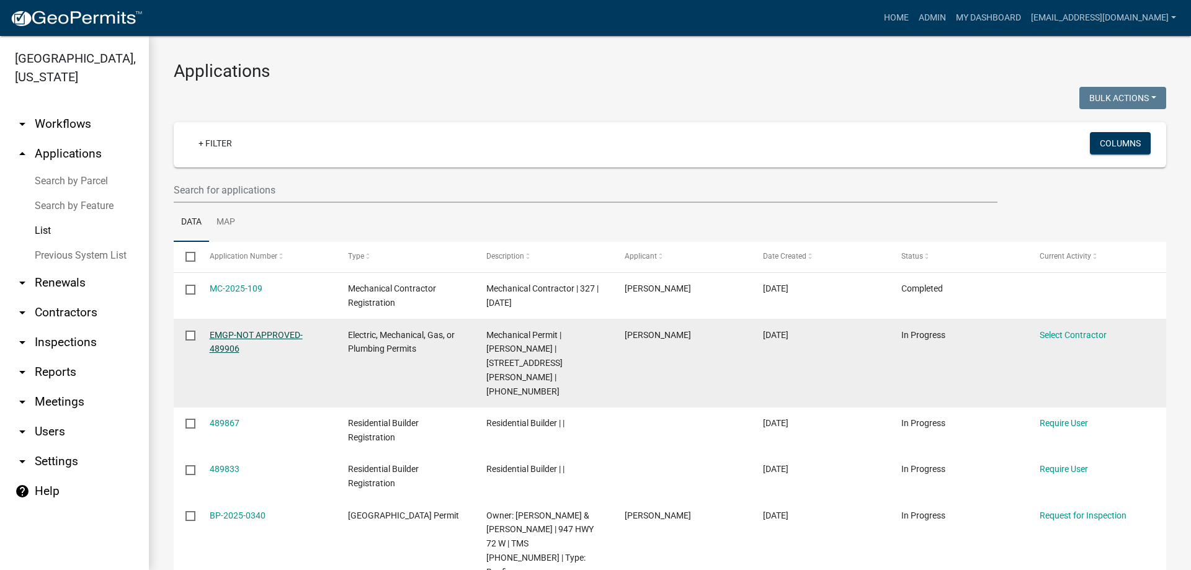
click at [240, 334] on link "EMGP-NOT APPROVED-489906" at bounding box center [256, 342] width 93 height 24
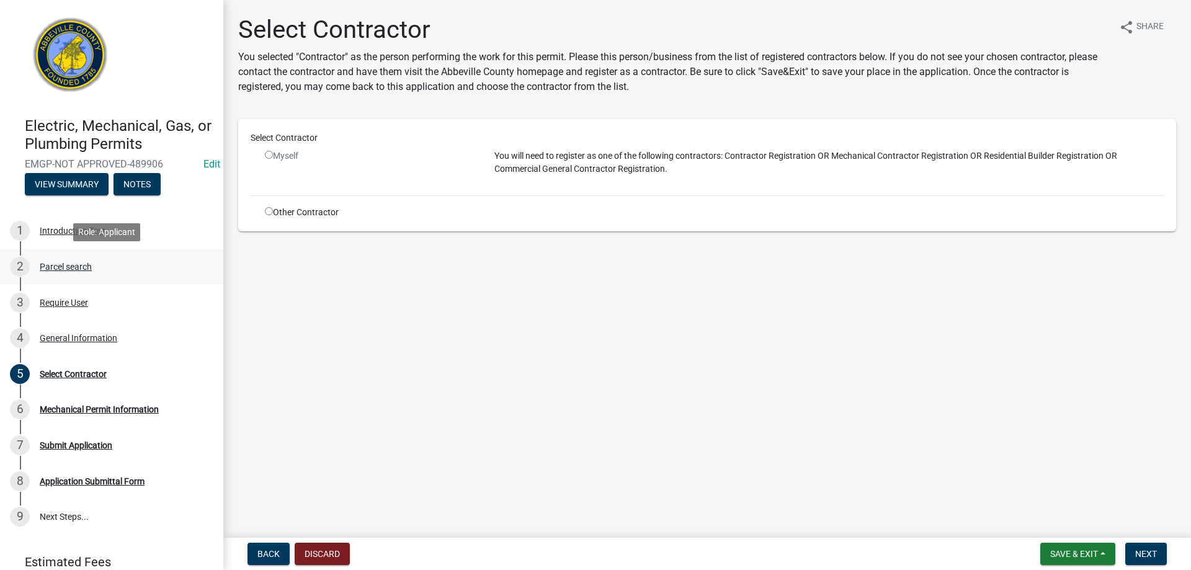
click at [78, 266] on div "Parcel search" at bounding box center [66, 266] width 52 height 9
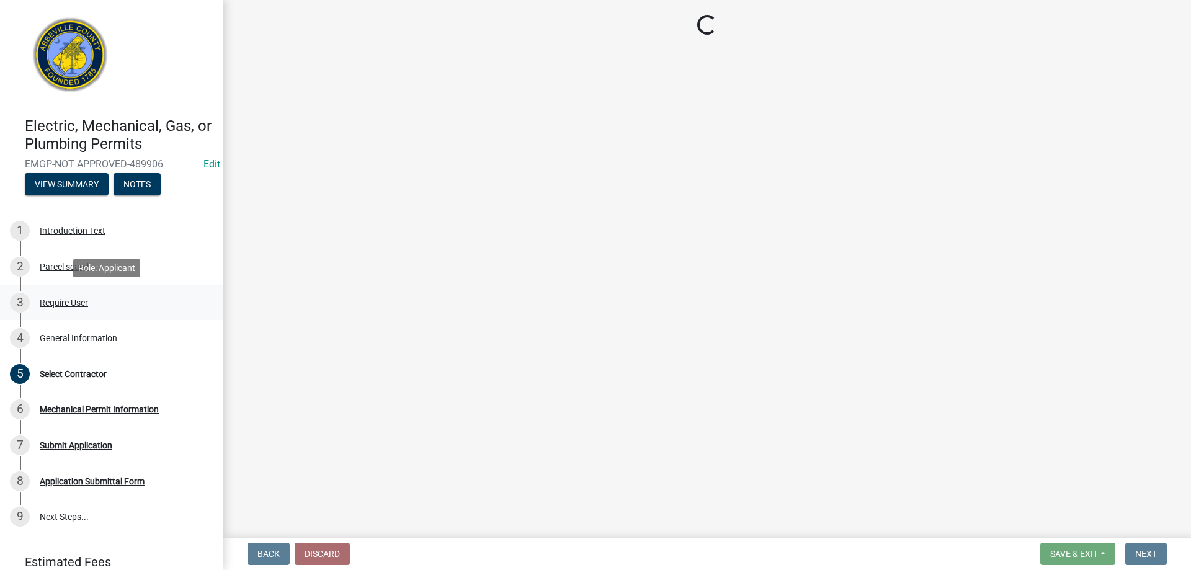
click at [80, 300] on div "Require User" at bounding box center [64, 302] width 48 height 9
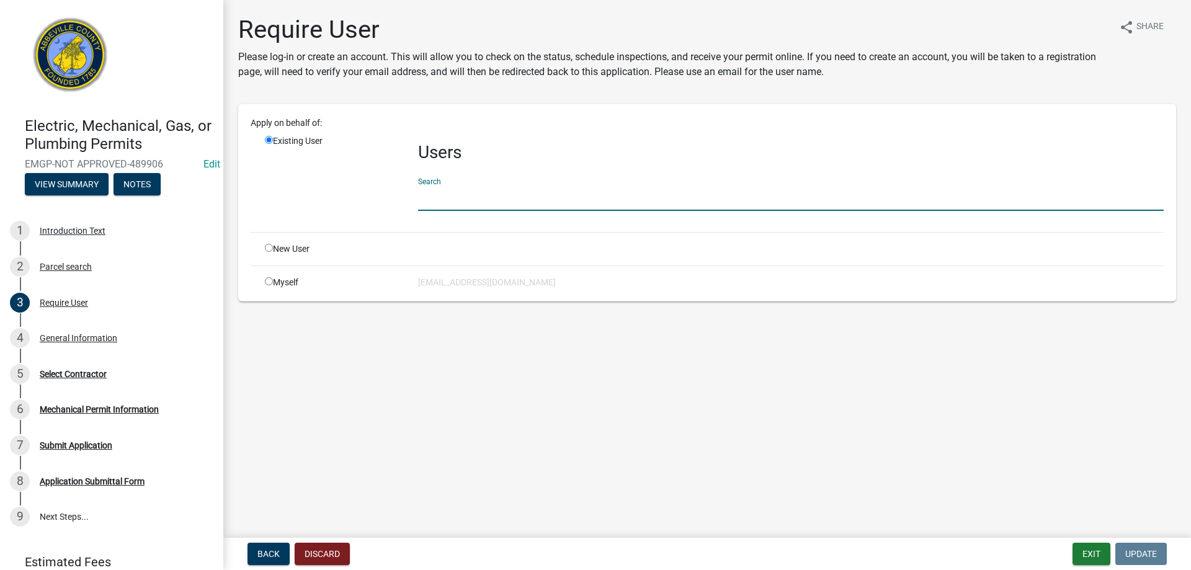
click at [442, 203] on input "text" at bounding box center [791, 197] width 746 height 25
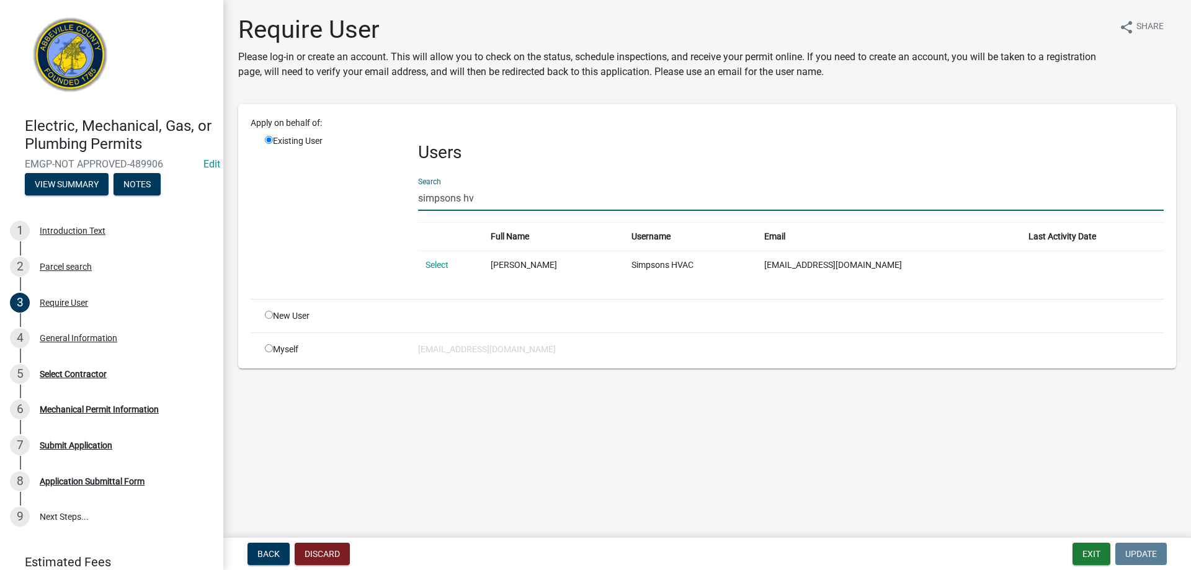
type input "simpsons hv"
click at [437, 264] on link "Select" at bounding box center [437, 265] width 23 height 10
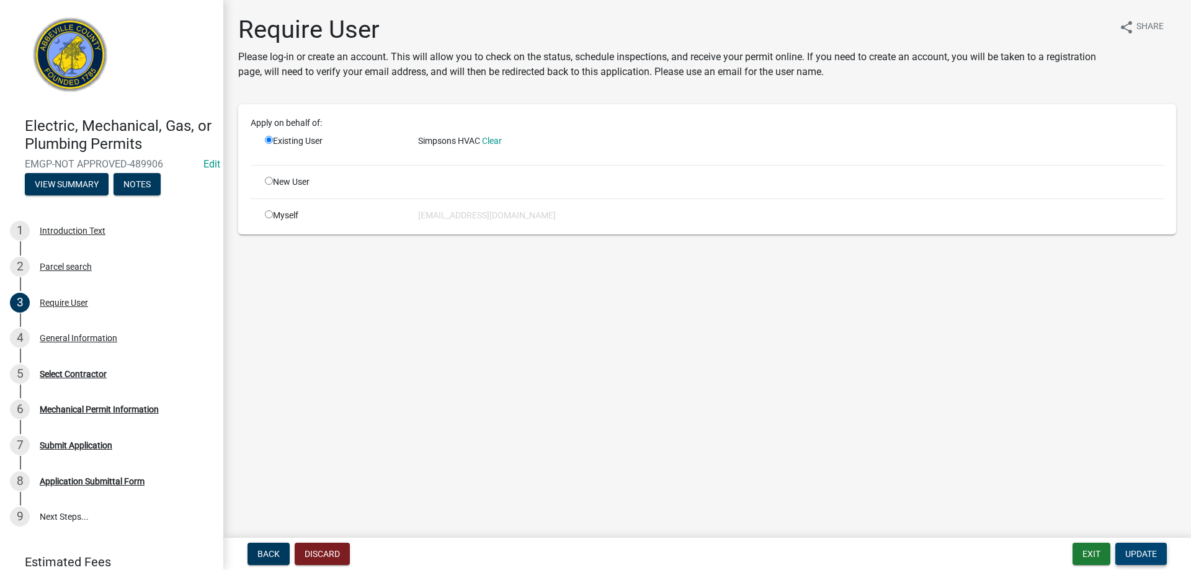
click at [1151, 553] on span "Update" at bounding box center [1141, 554] width 32 height 10
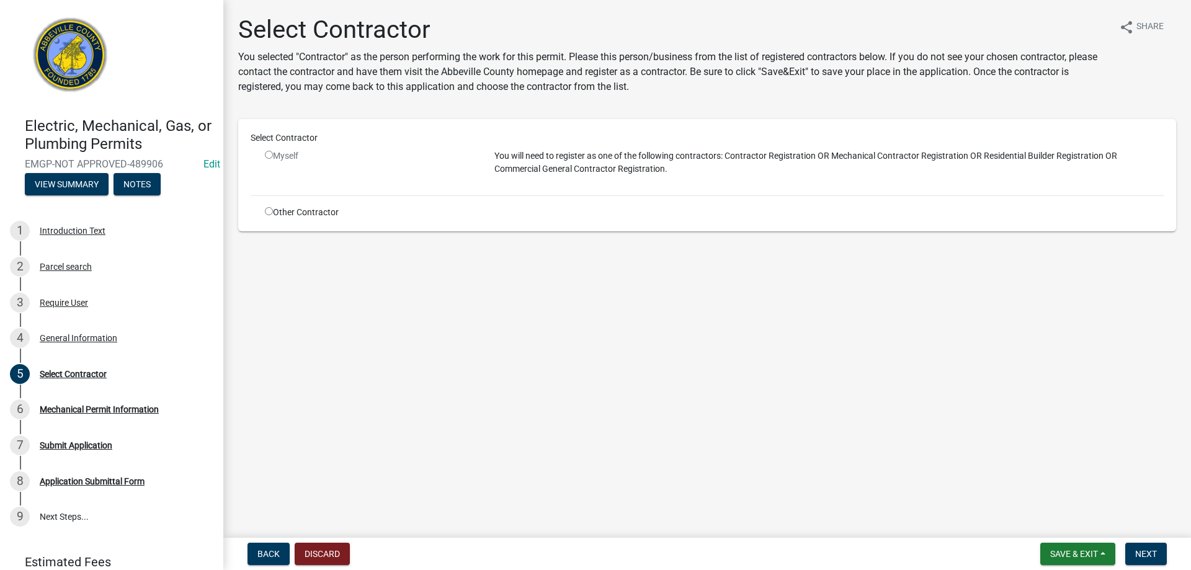
click at [266, 210] on input "radio" at bounding box center [269, 211] width 8 height 8
radio input "true"
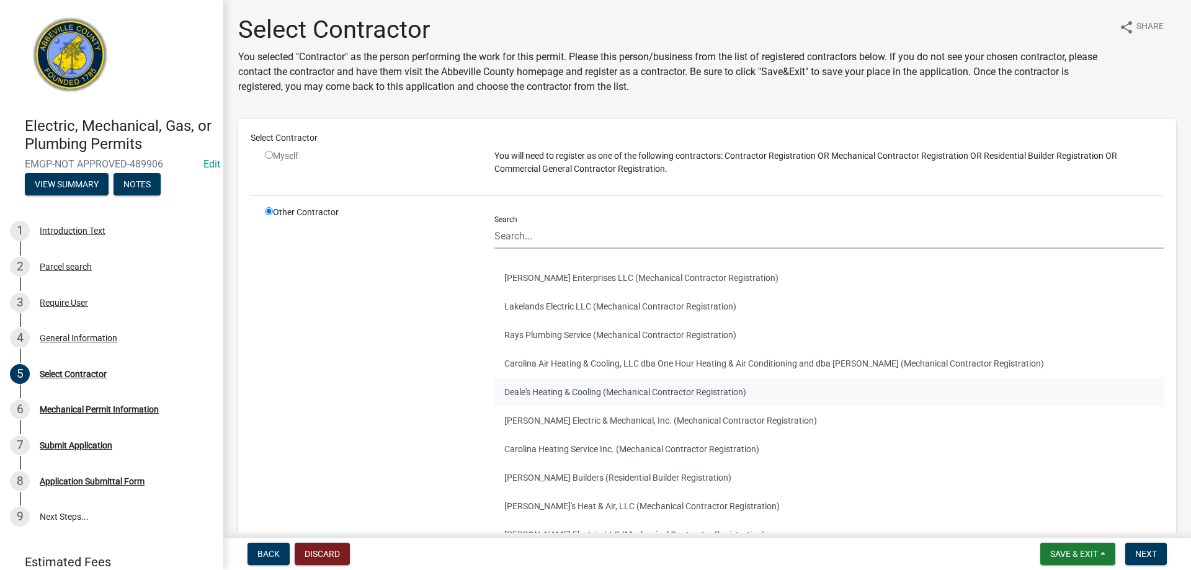
scroll to position [123, 0]
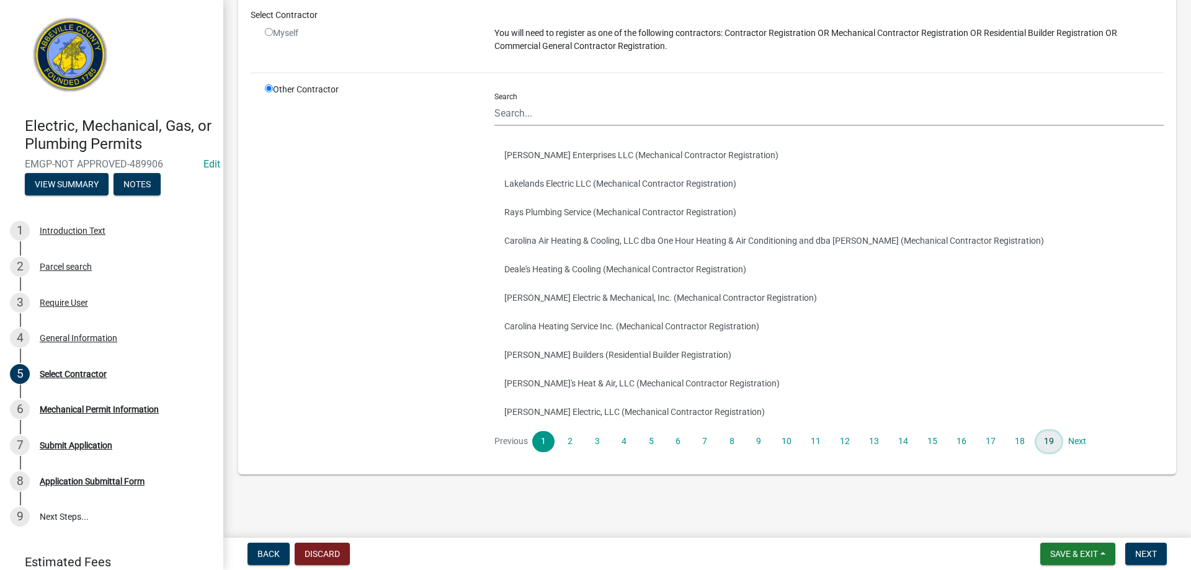
click at [1046, 436] on link "19" at bounding box center [1049, 441] width 25 height 21
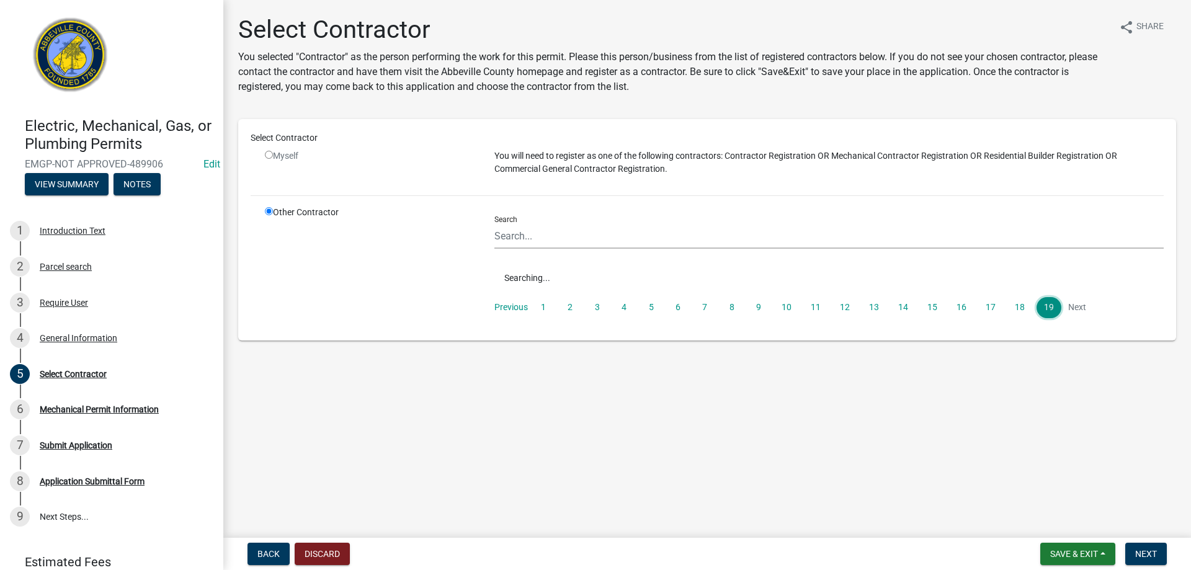
scroll to position [0, 0]
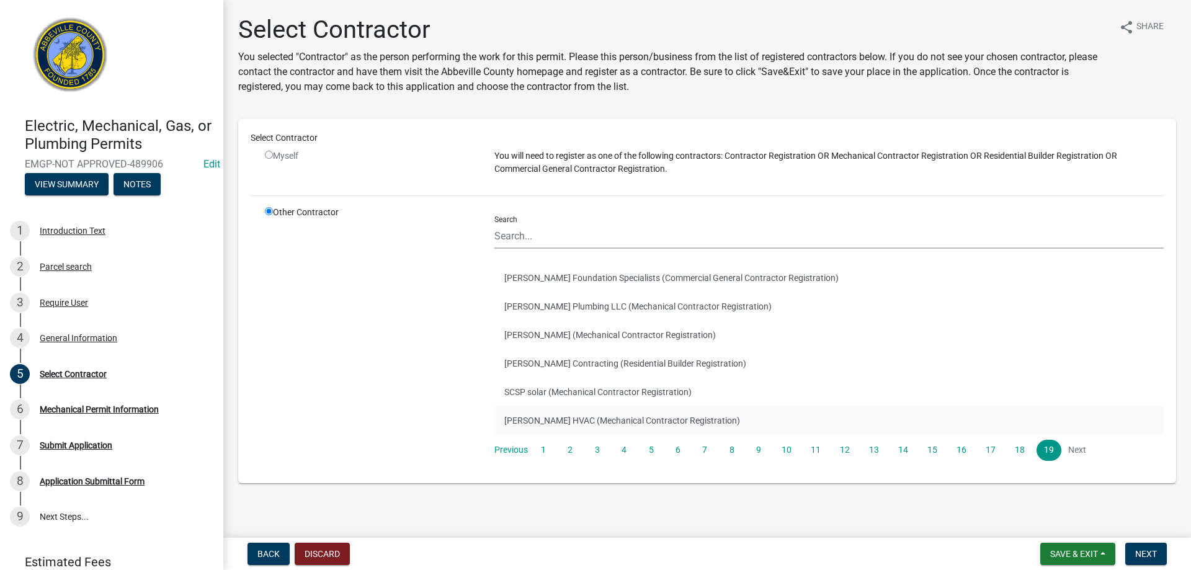
click at [647, 421] on button "Simpson's HVAC (Mechanical Contractor Registration)" at bounding box center [828, 420] width 669 height 29
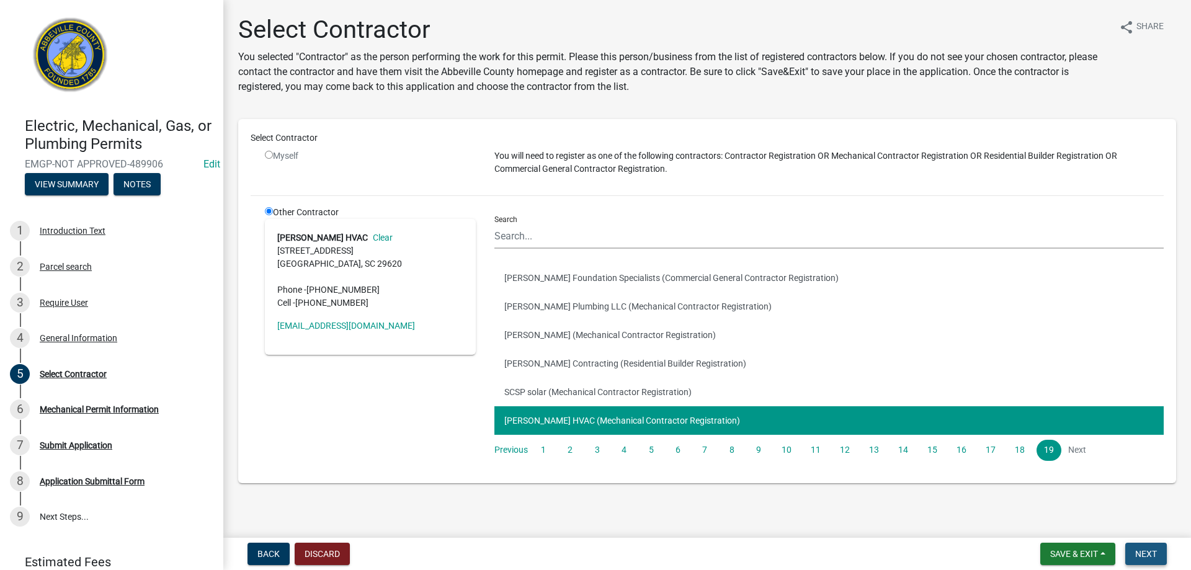
click at [1147, 551] on span "Next" at bounding box center [1146, 554] width 22 height 10
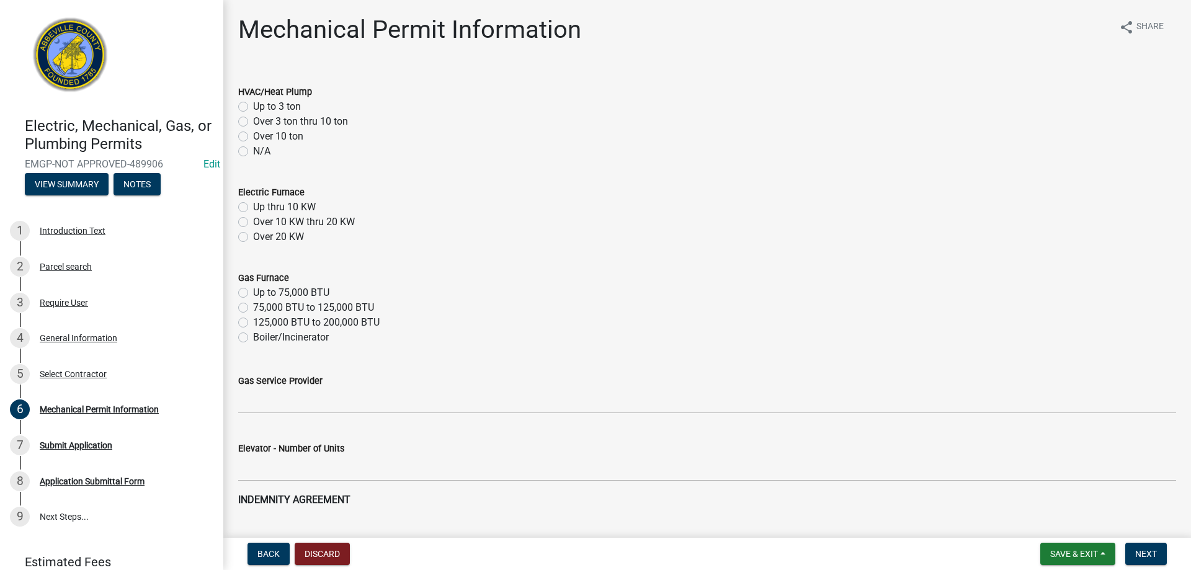
click at [253, 105] on label "Up to 3 ton" at bounding box center [277, 106] width 48 height 15
click at [253, 105] on input "Up to 3 ton" at bounding box center [257, 103] width 8 height 8
radio input "true"
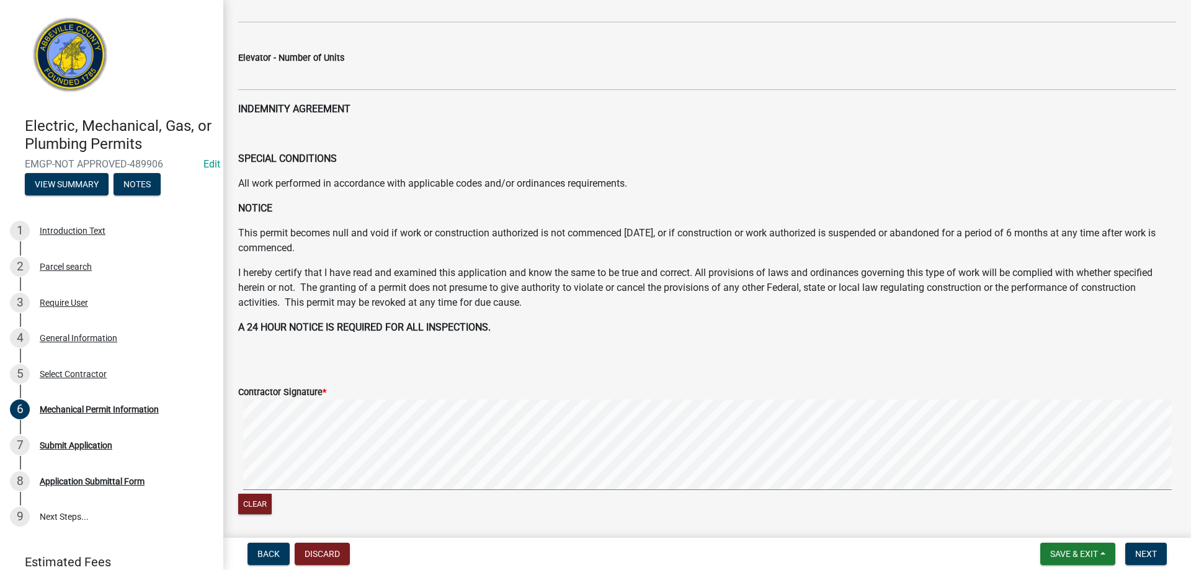
scroll to position [502, 0]
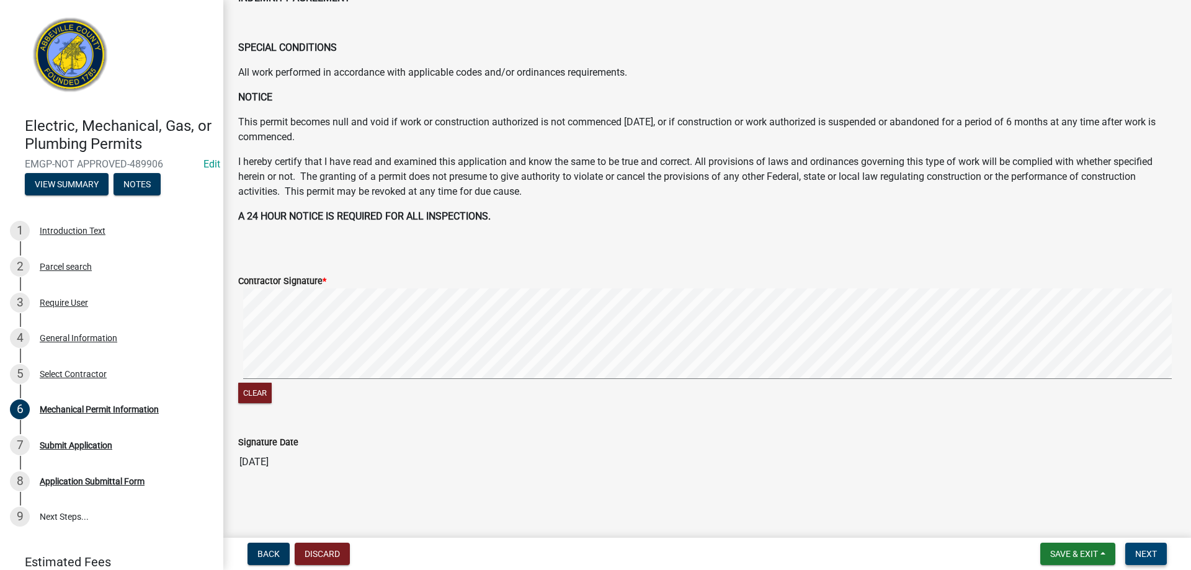
click at [1159, 555] on button "Next" at bounding box center [1146, 554] width 42 height 22
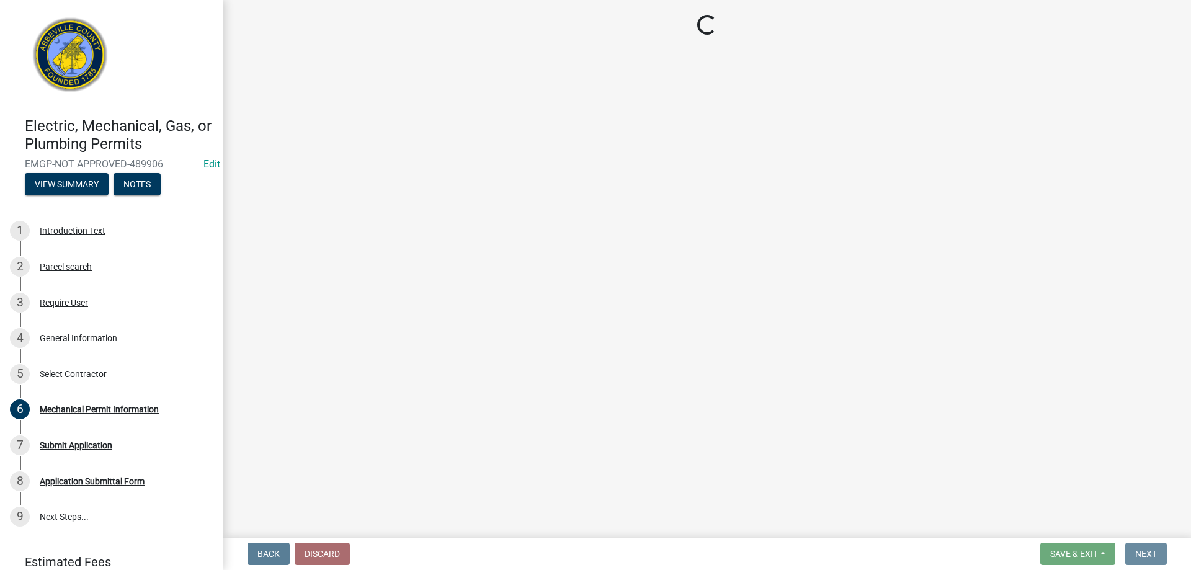
scroll to position [0, 0]
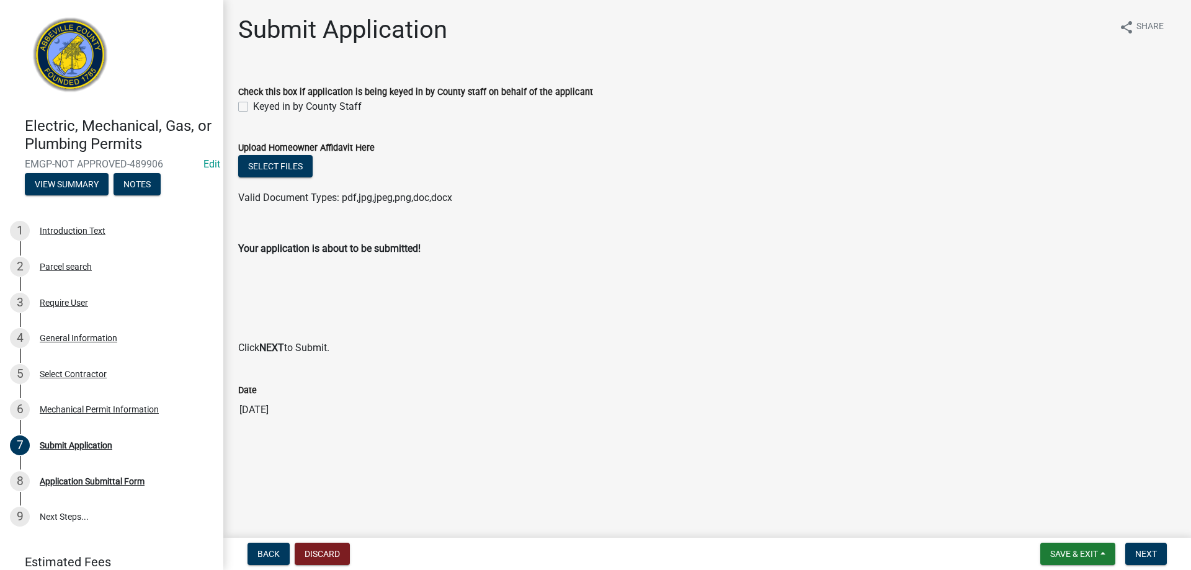
click at [251, 104] on div "Keyed in by County Staff" at bounding box center [707, 106] width 938 height 15
click at [253, 109] on label "Keyed in by County Staff" at bounding box center [307, 106] width 109 height 15
click at [253, 107] on input "Keyed in by County Staff" at bounding box center [257, 103] width 8 height 8
checkbox input "true"
click at [1153, 555] on span "Next" at bounding box center [1146, 554] width 22 height 10
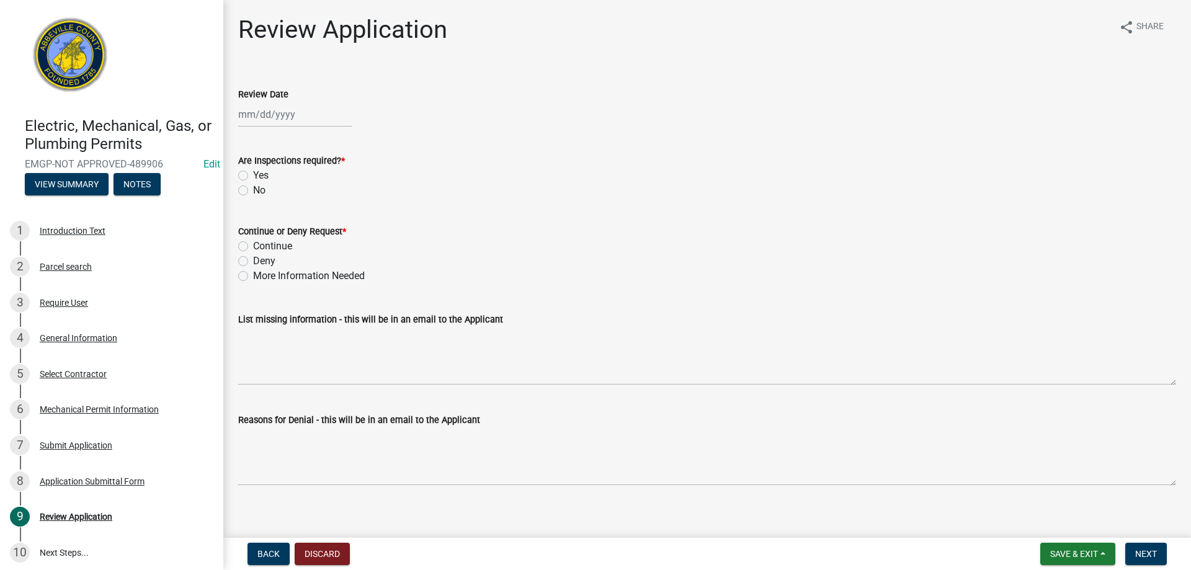
select select "10"
select select "2025"
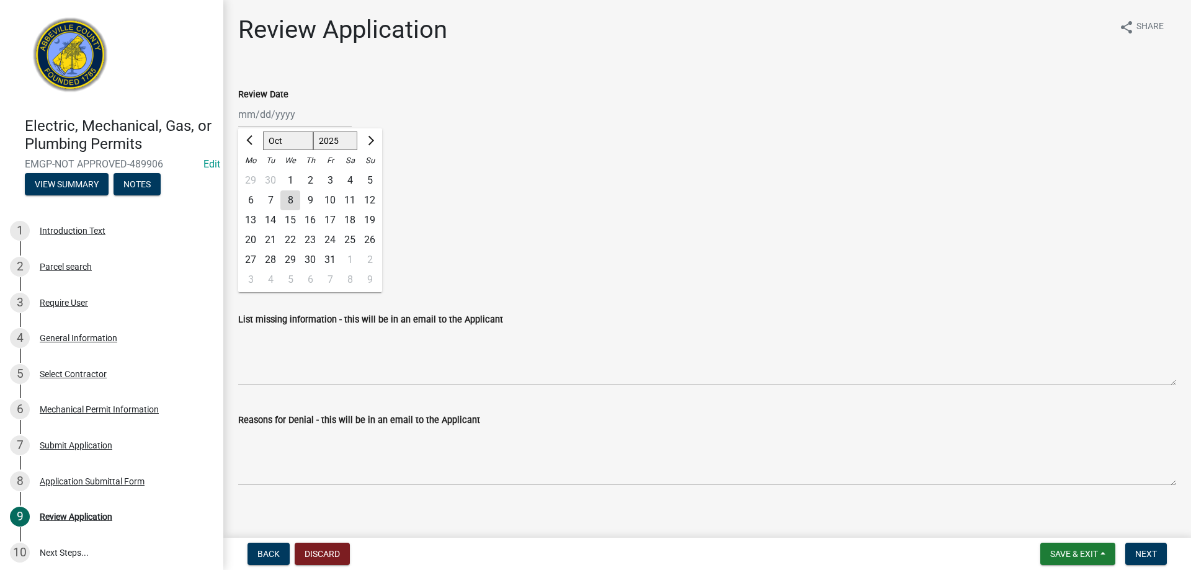
click at [287, 117] on div "Jan Feb Mar Apr May Jun Jul Aug Sep Oct Nov Dec 1525 1526 1527 1528 1529 1530 1…" at bounding box center [295, 114] width 114 height 25
click at [288, 192] on div "8" at bounding box center [290, 200] width 20 height 20
type input "10/08/2025"
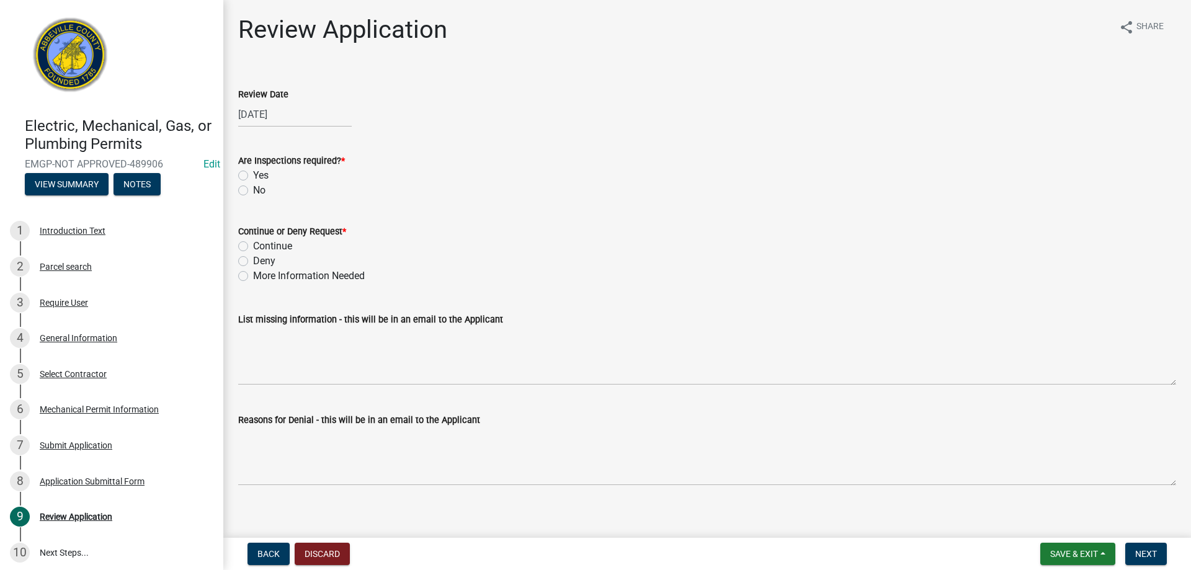
click at [248, 176] on div "Yes" at bounding box center [707, 175] width 938 height 15
click at [253, 176] on label "Yes" at bounding box center [261, 175] width 16 height 15
click at [253, 176] on input "Yes" at bounding box center [257, 172] width 8 height 8
radio input "true"
click at [253, 241] on label "Continue" at bounding box center [272, 246] width 39 height 15
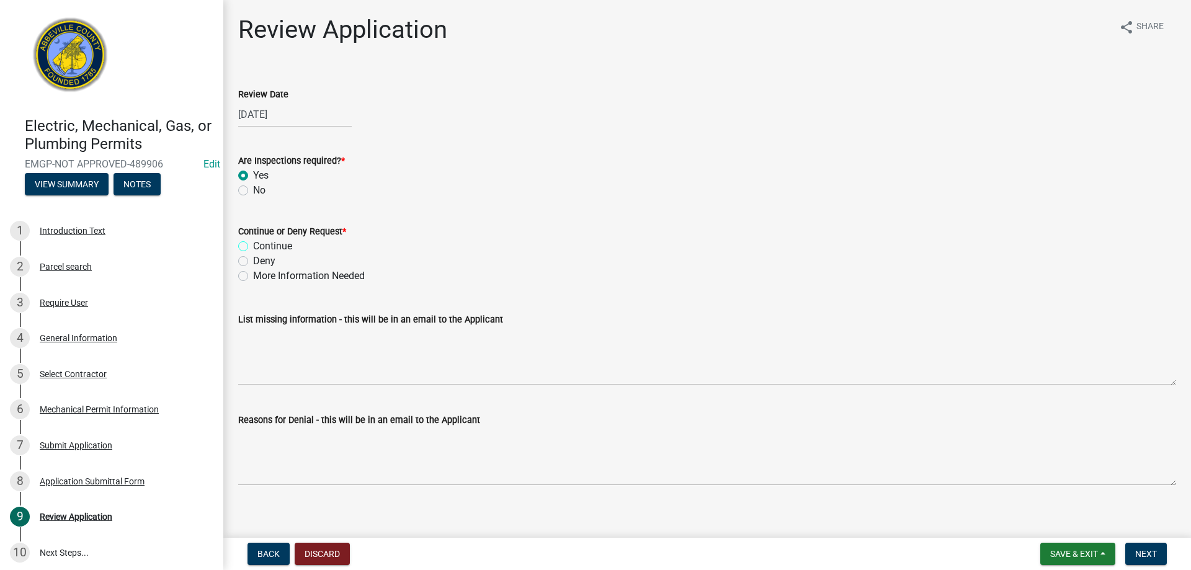
click at [253, 241] on input "Continue" at bounding box center [257, 243] width 8 height 8
radio input "true"
click at [1140, 550] on span "Next" at bounding box center [1146, 554] width 22 height 10
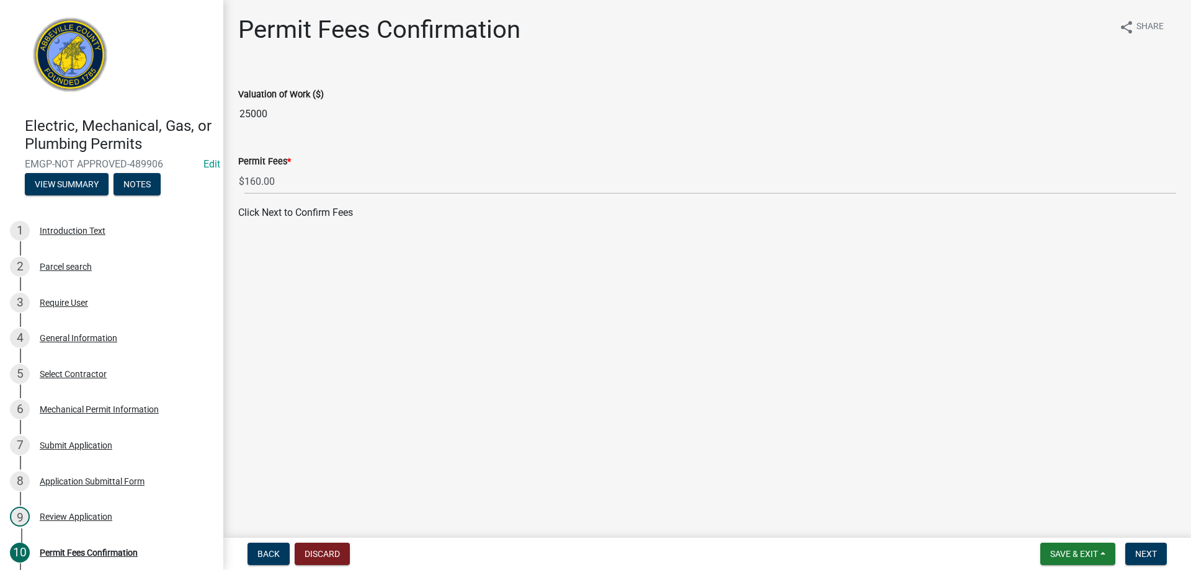
click at [1169, 552] on form "Save & Exit Save Save & Exit Next" at bounding box center [1103, 554] width 136 height 22
click at [1148, 556] on span "Next" at bounding box center [1146, 554] width 22 height 10
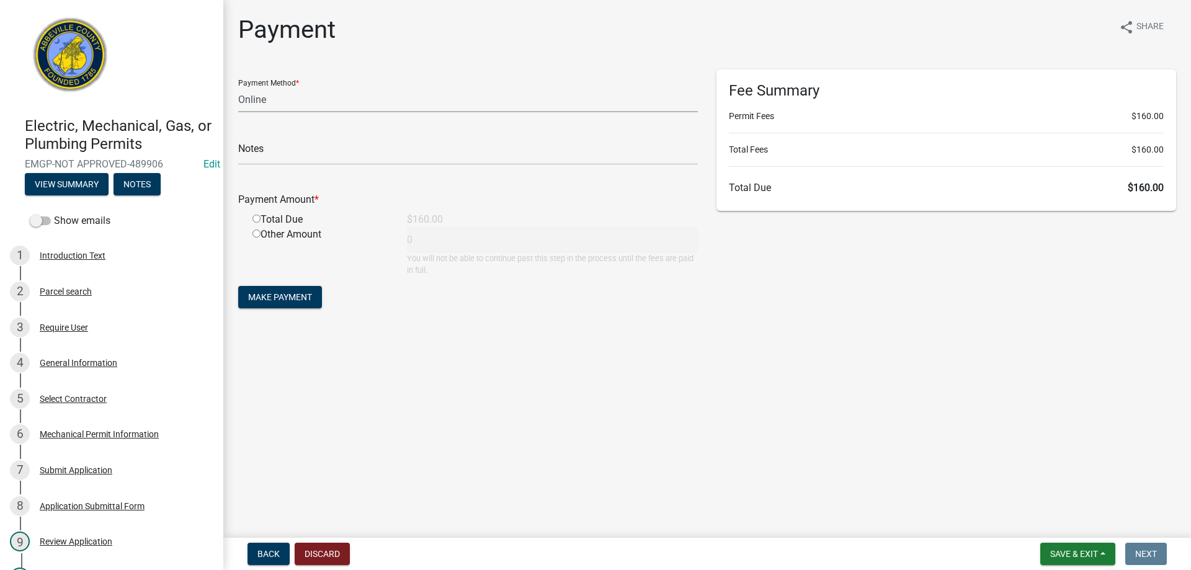
click at [412, 104] on select "Credit Card POS Check Cash Online" at bounding box center [468, 99] width 460 height 25
select select "0: 2"
click at [238, 87] on select "Credit Card POS Check Cash Online" at bounding box center [468, 99] width 460 height 25
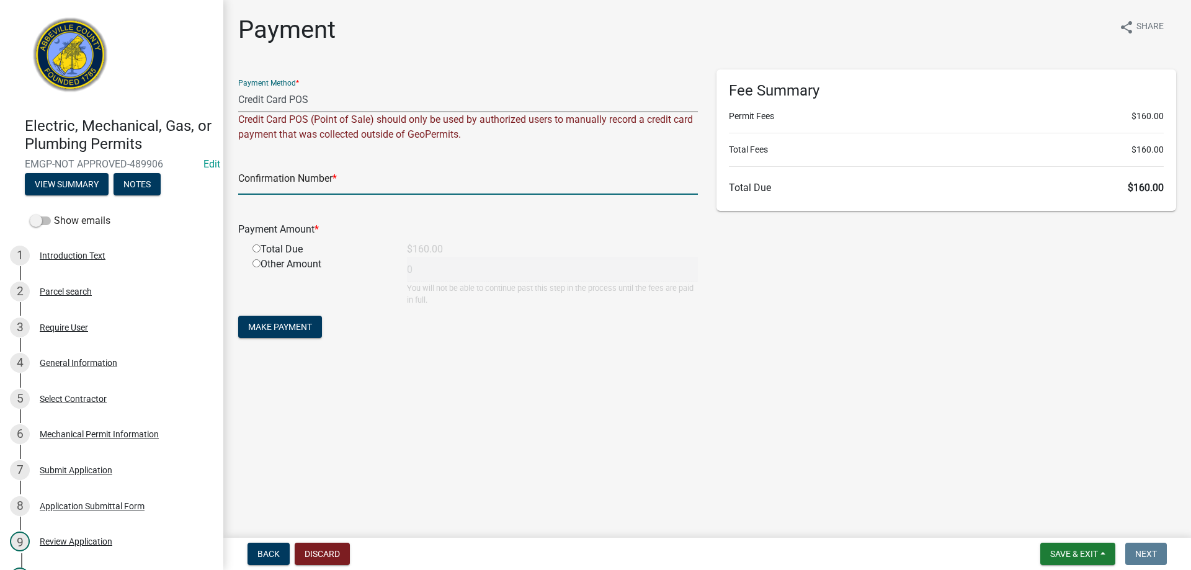
click at [297, 183] on input "text" at bounding box center [468, 181] width 460 height 25
type input "Square"
click at [256, 252] on input "radio" at bounding box center [256, 248] width 8 height 8
radio input "true"
type input "160"
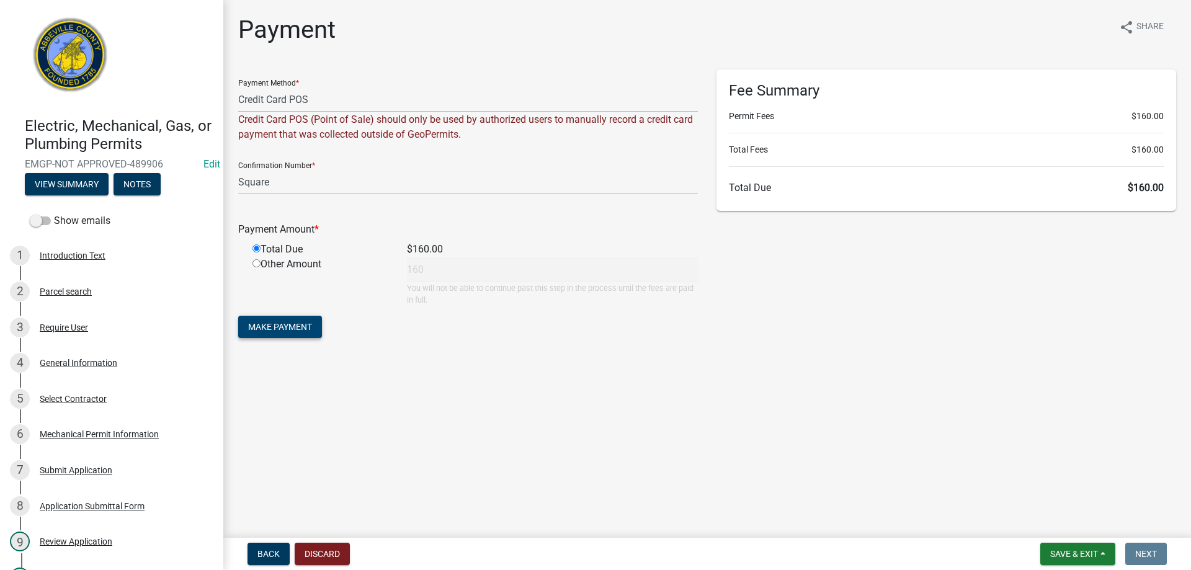
click at [283, 329] on span "Make Payment" at bounding box center [280, 327] width 64 height 10
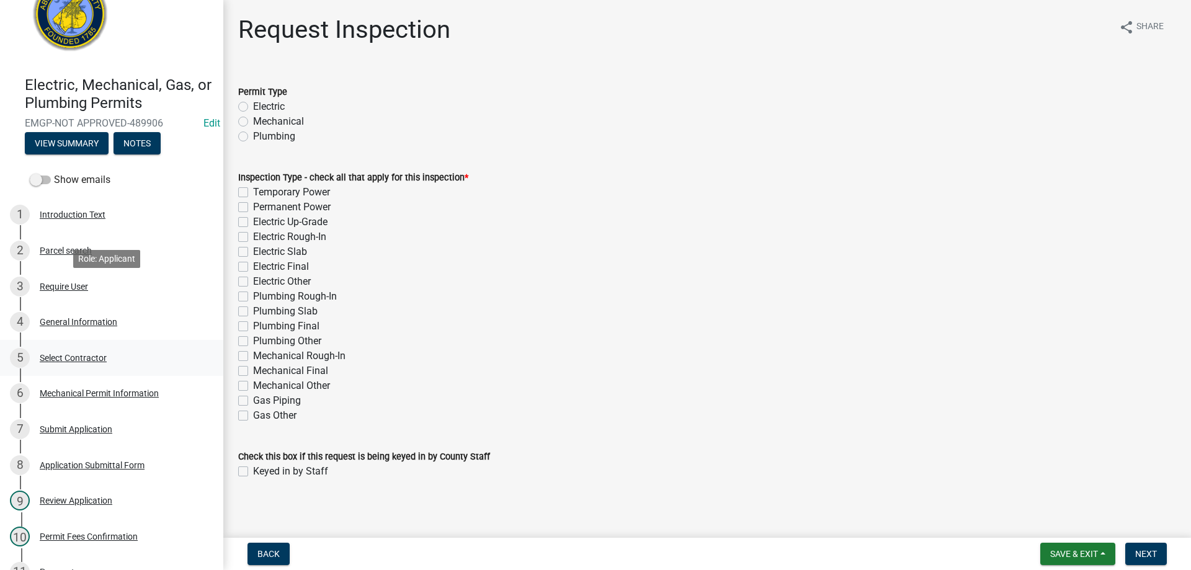
scroll to position [283, 0]
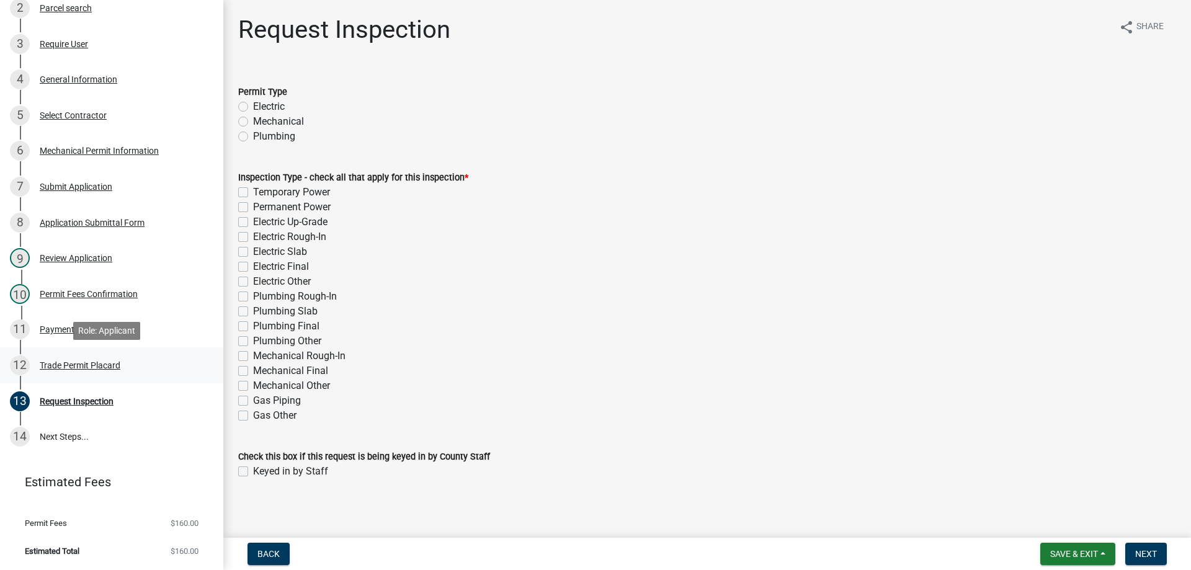
click at [80, 363] on div "Trade Permit Placard" at bounding box center [80, 365] width 81 height 9
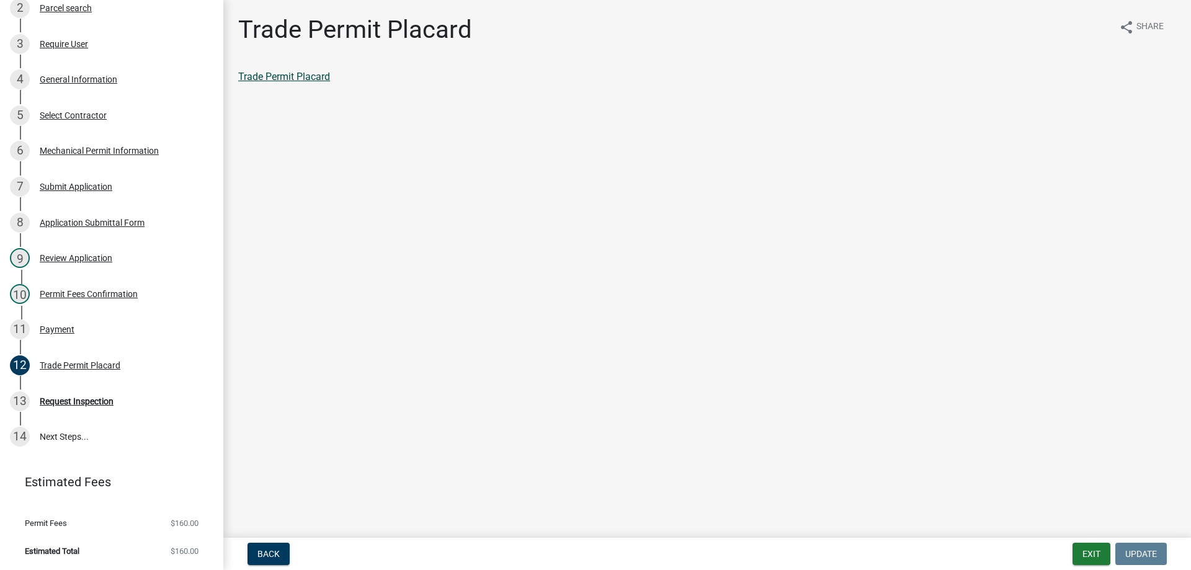
click at [300, 75] on link "Trade Permit Placard" at bounding box center [284, 77] width 92 height 12
click at [55, 332] on div "Payment" at bounding box center [57, 329] width 35 height 9
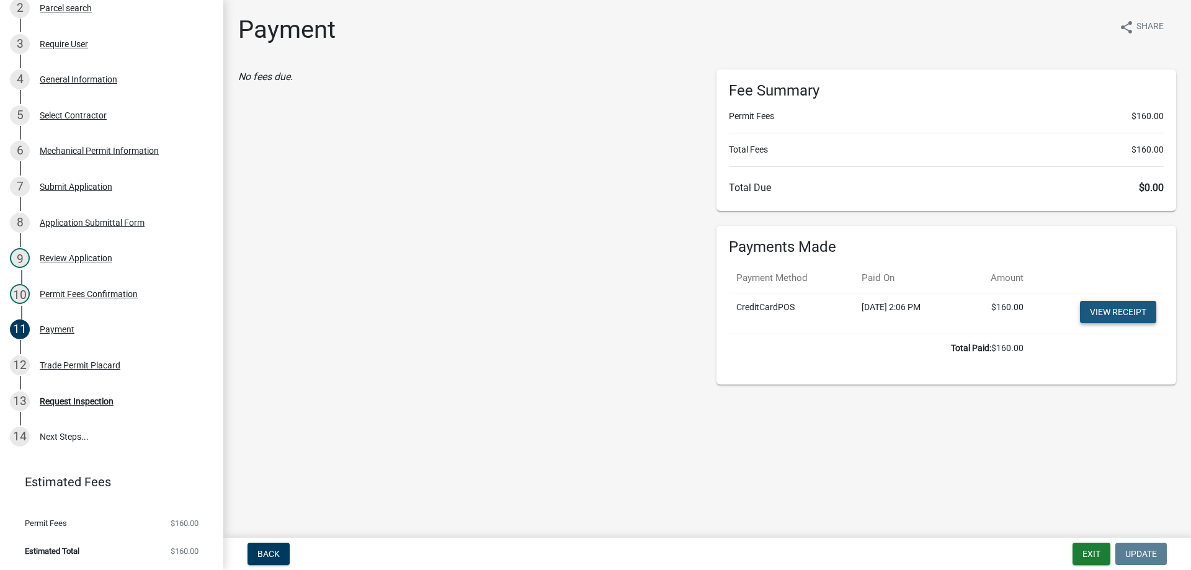
click at [1113, 316] on link "View receipt" at bounding box center [1118, 312] width 76 height 22
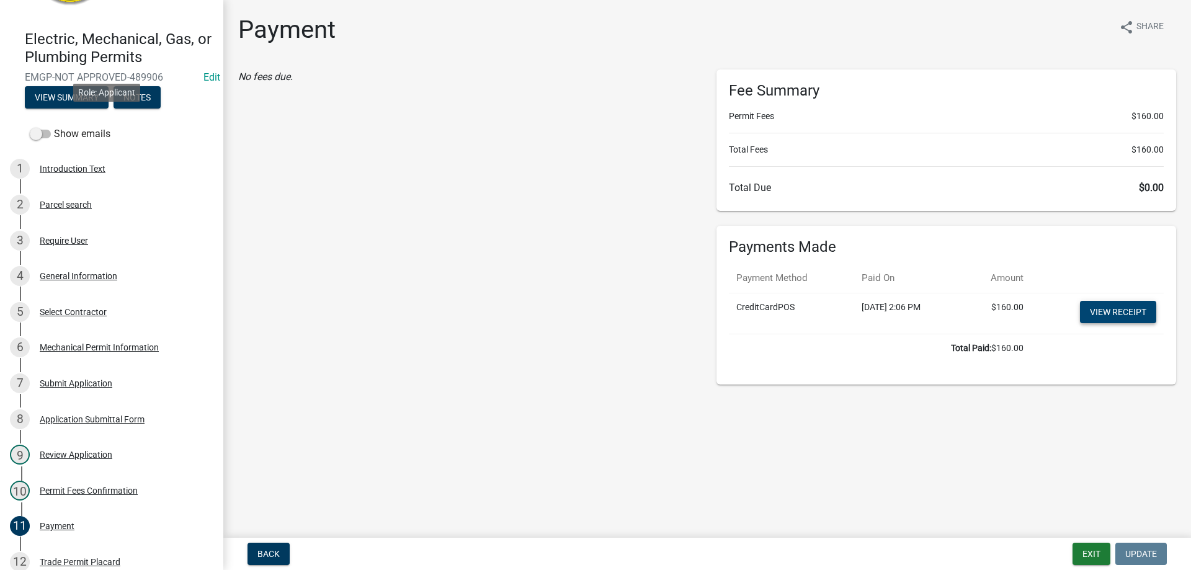
scroll to position [35, 0]
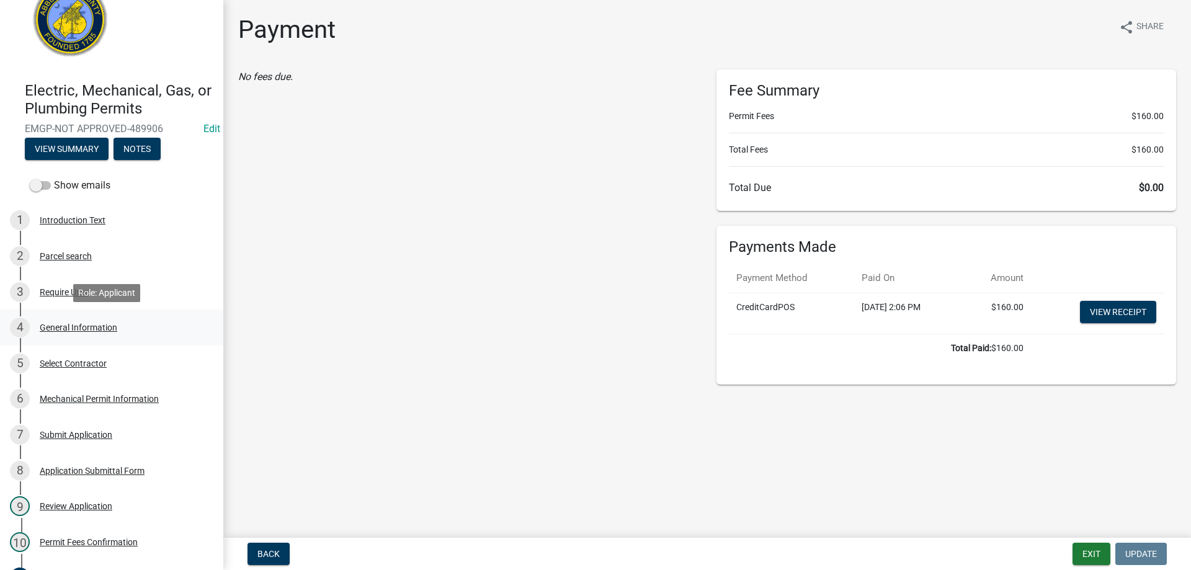
click at [50, 326] on div "General Information" at bounding box center [79, 327] width 78 height 9
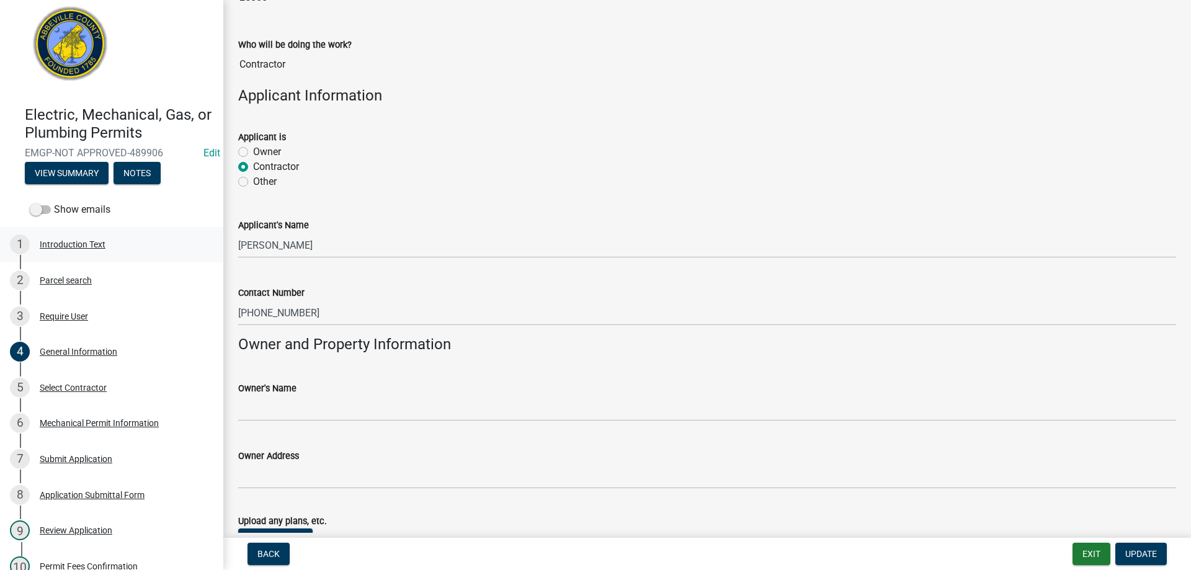
scroll to position [0, 0]
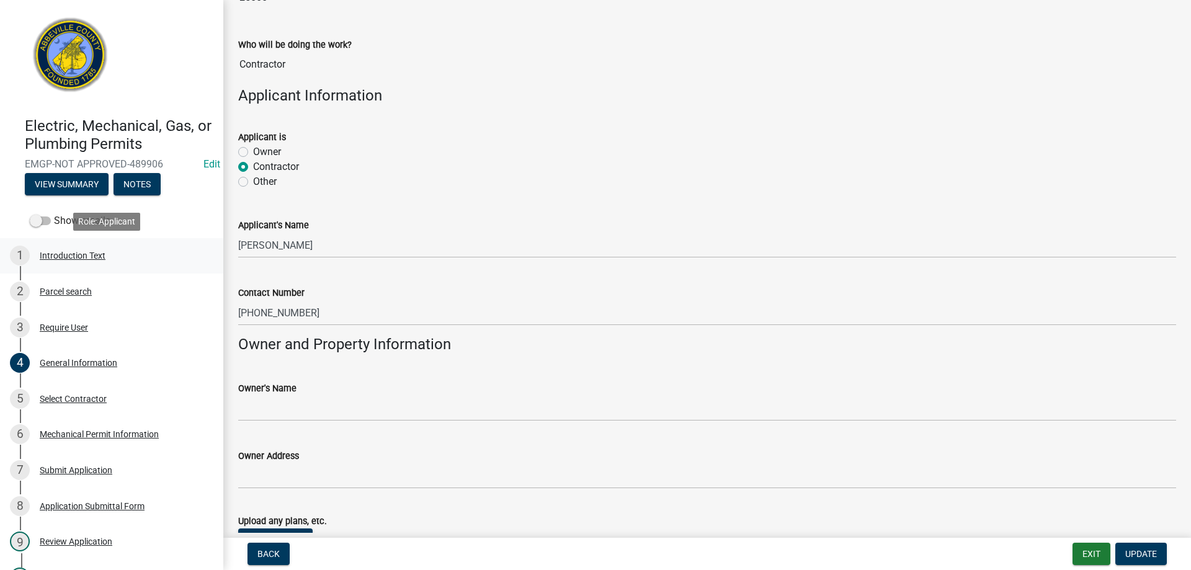
click at [69, 254] on div "Introduction Text" at bounding box center [73, 255] width 66 height 9
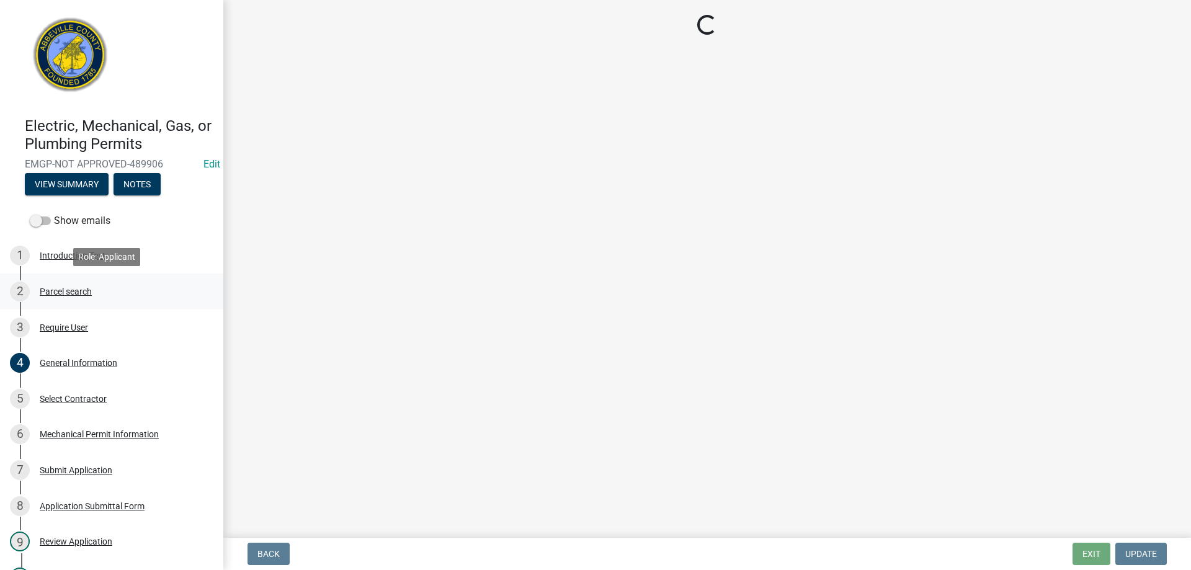
click at [69, 290] on div "Parcel search" at bounding box center [66, 291] width 52 height 9
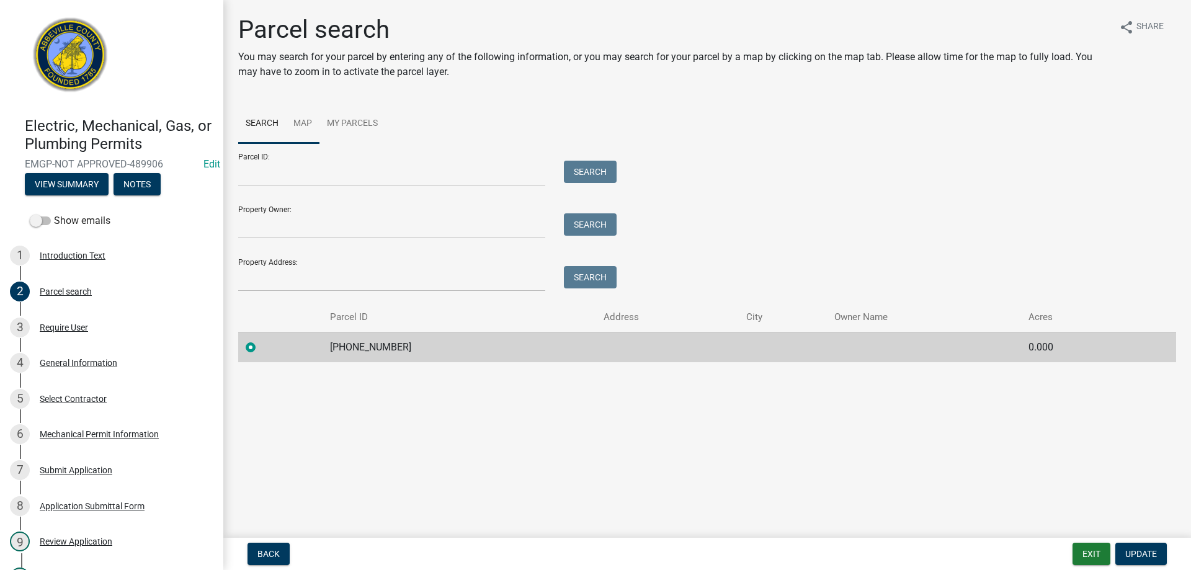
click at [308, 123] on link "Map" at bounding box center [302, 124] width 33 height 40
